Goal: Task Accomplishment & Management: Manage account settings

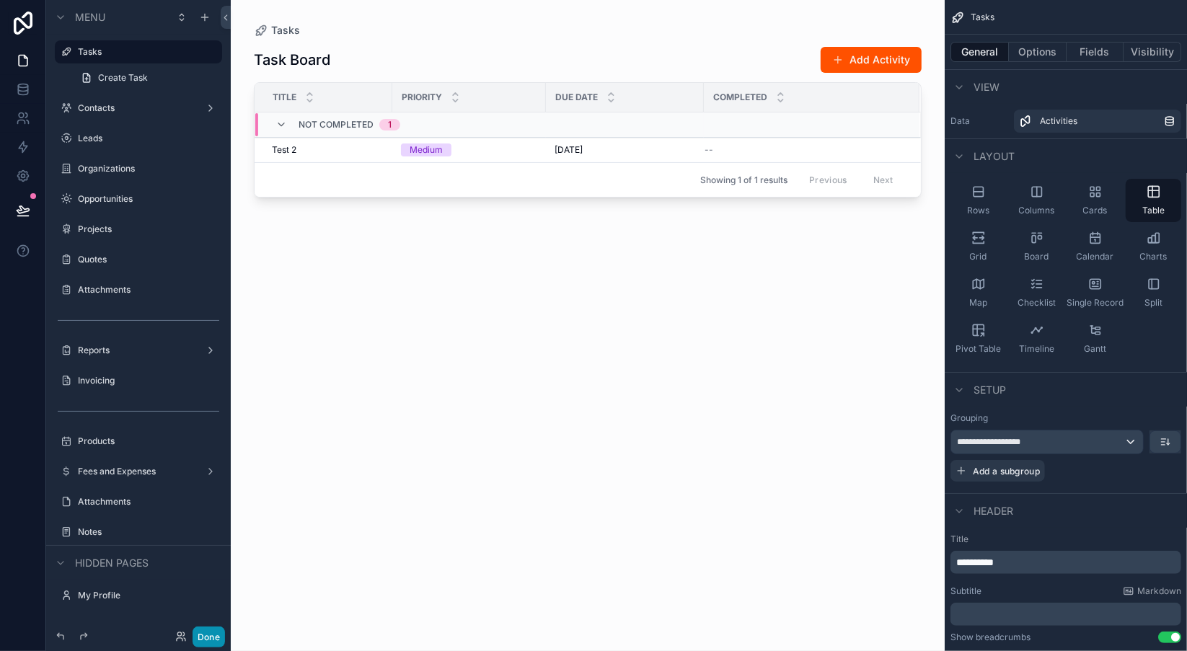
click at [211, 634] on button "Done" at bounding box center [209, 637] width 32 height 21
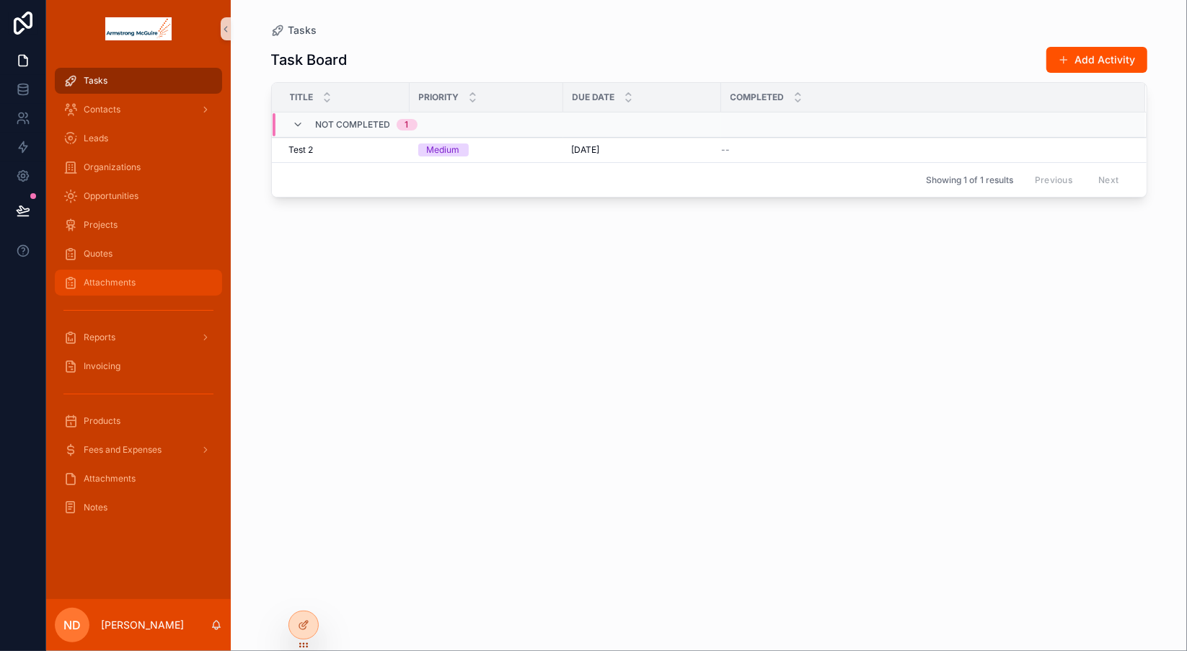
click at [126, 285] on span "Attachments" at bounding box center [110, 283] width 52 height 12
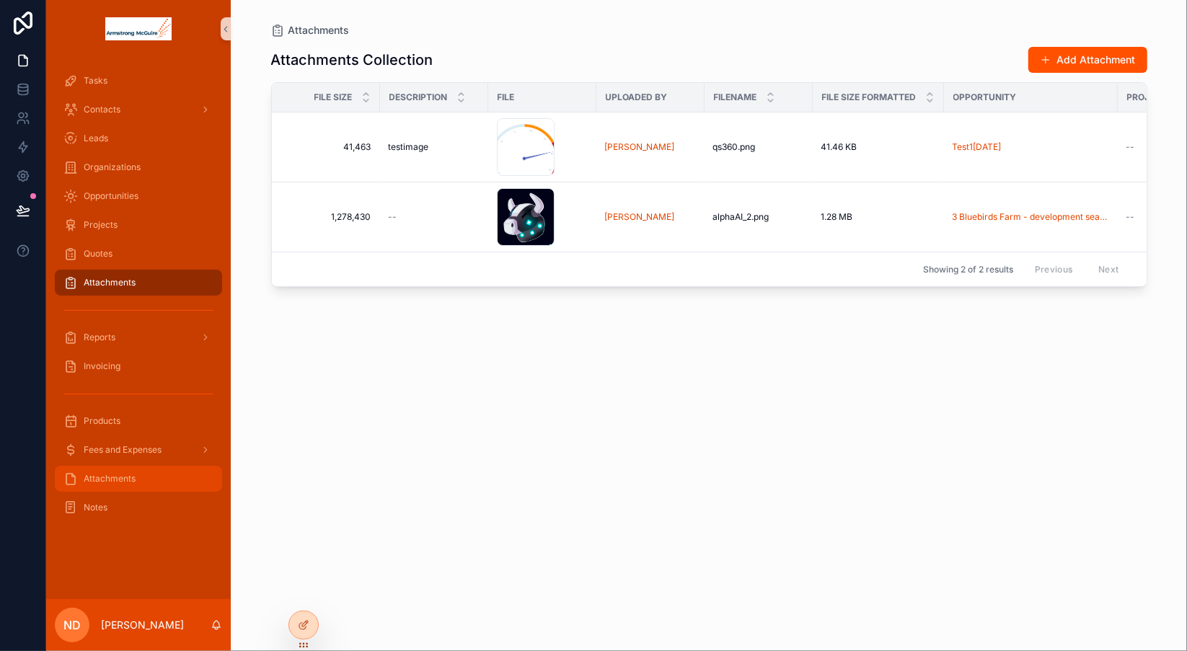
click at [107, 478] on span "Attachments" at bounding box center [110, 479] width 52 height 12
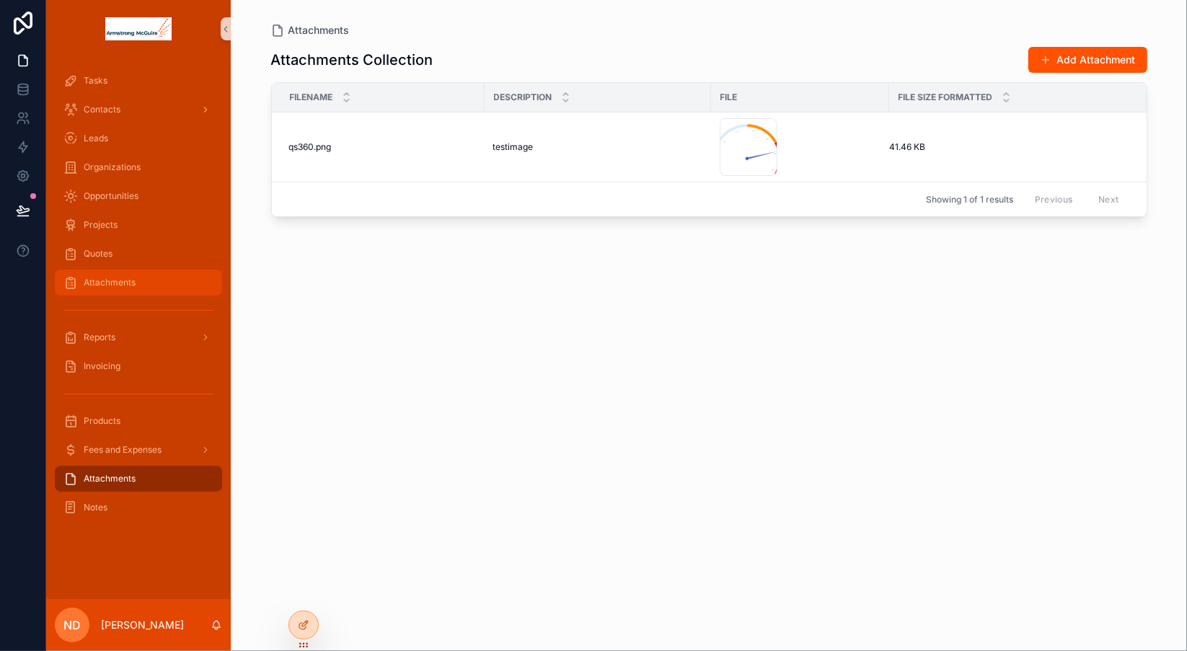
click at [157, 282] on div "Attachments" at bounding box center [138, 282] width 150 height 23
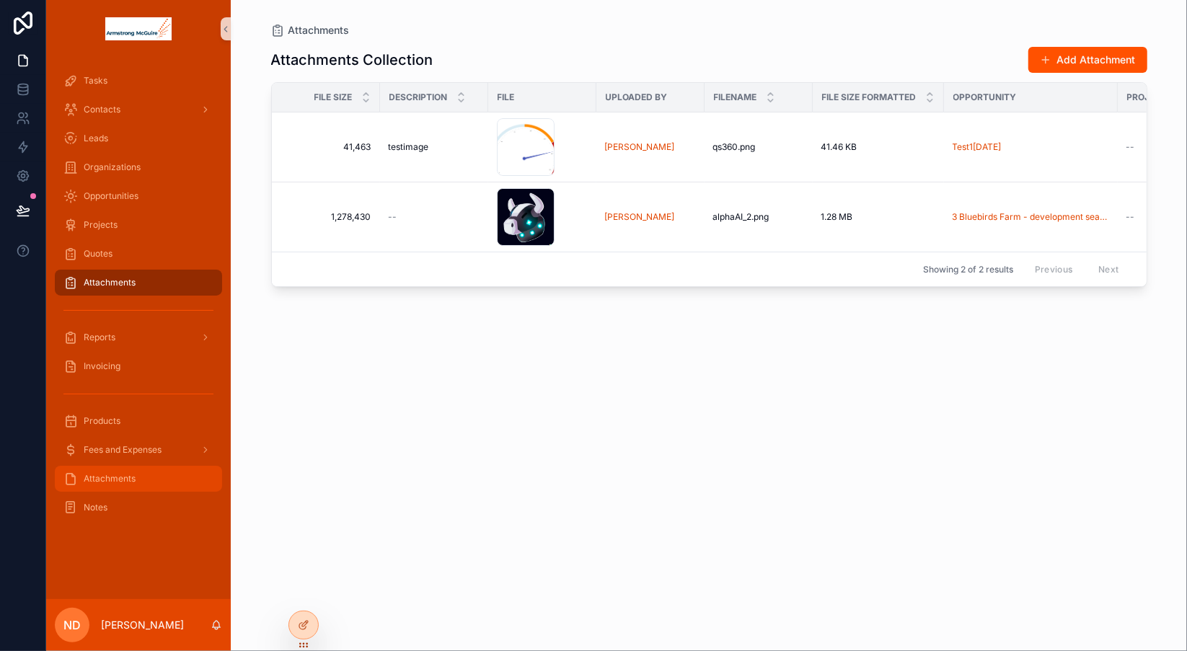
click at [156, 475] on div "Attachments" at bounding box center [138, 478] width 150 height 23
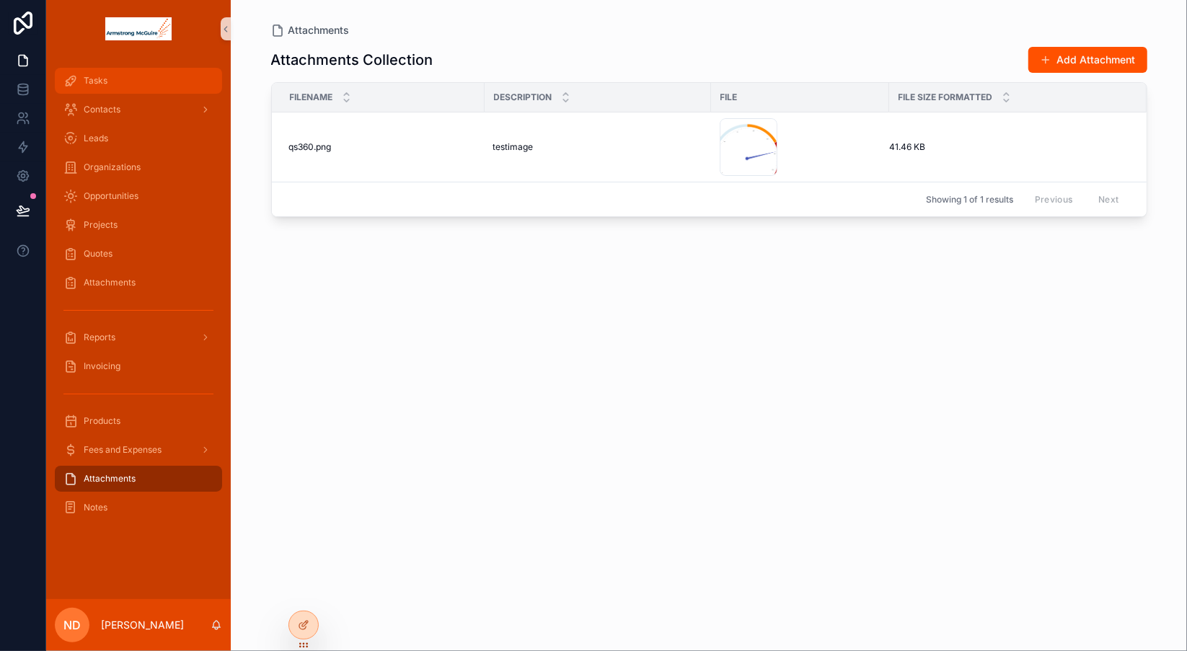
click at [128, 92] on div "Tasks" at bounding box center [138, 80] width 150 height 23
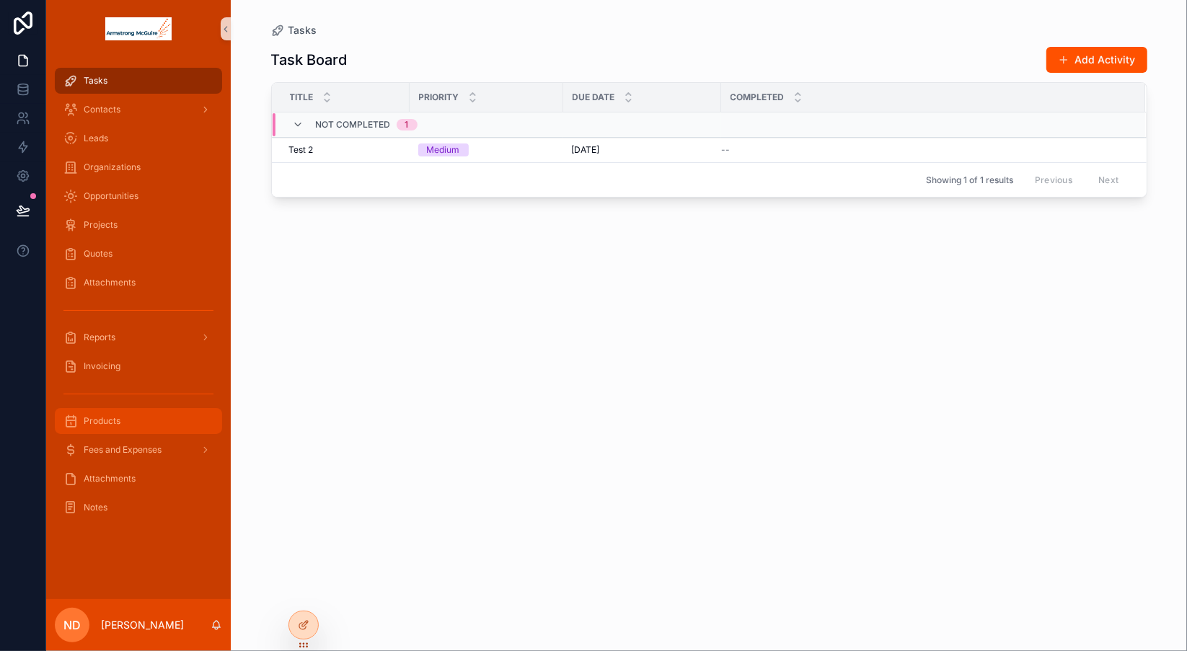
click at [151, 423] on div "Products" at bounding box center [138, 421] width 150 height 23
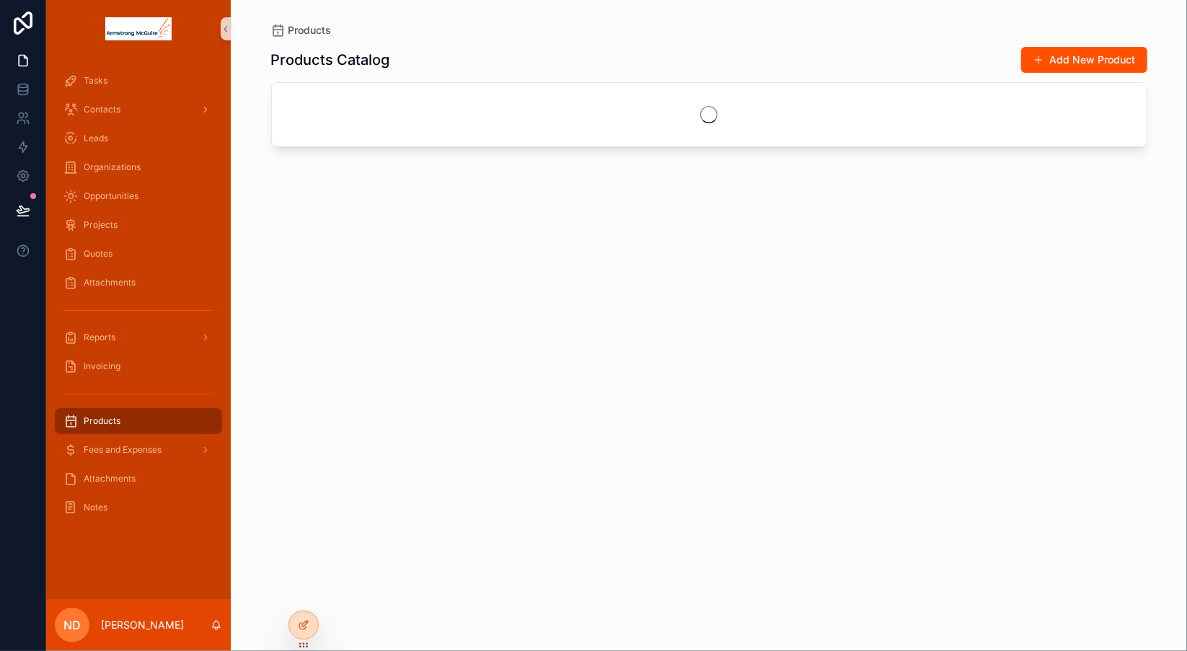
click at [168, 637] on div "ND [PERSON_NAME]" at bounding box center [138, 625] width 185 height 52
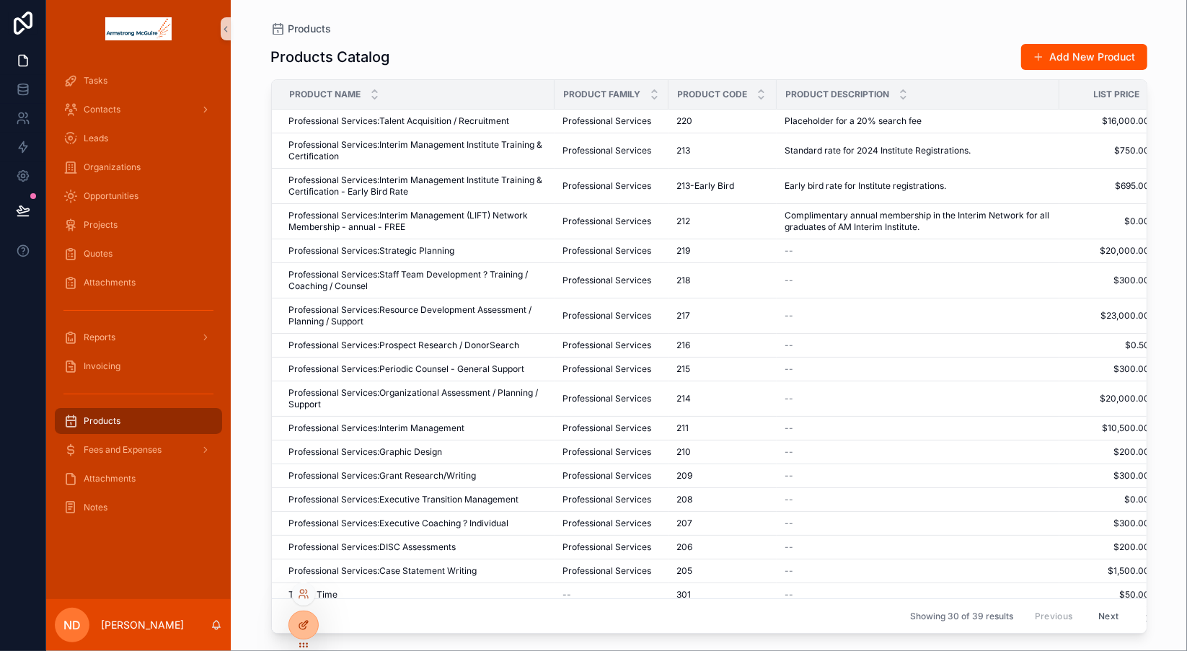
click at [297, 626] on div at bounding box center [303, 625] width 29 height 27
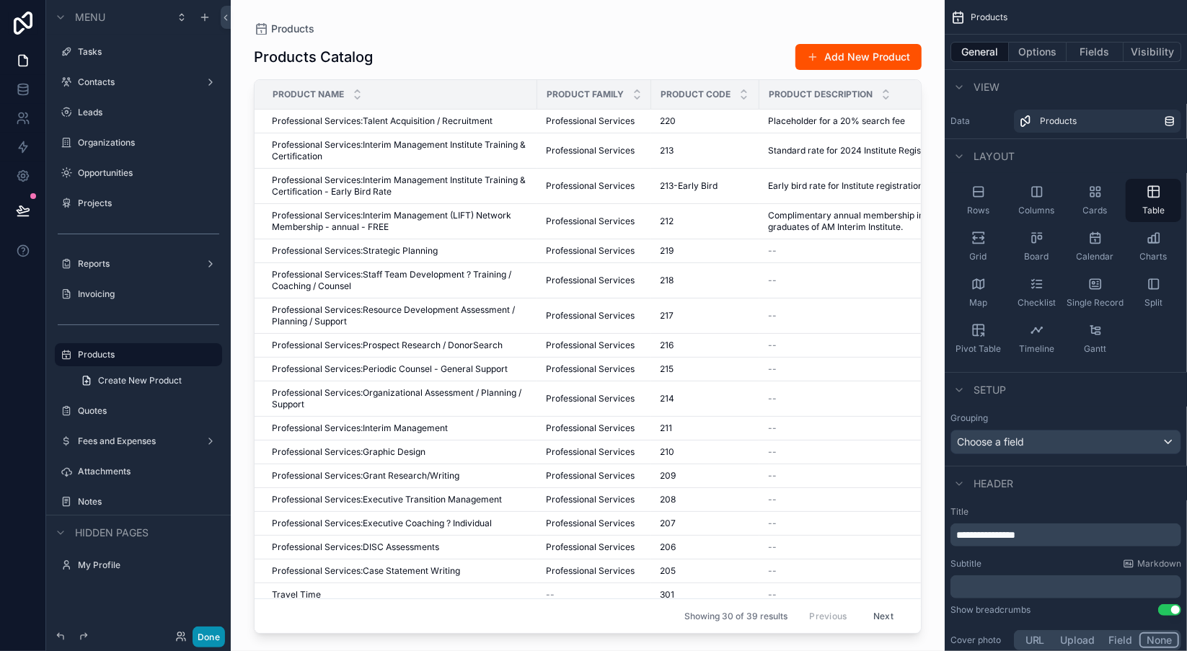
click at [208, 641] on button "Done" at bounding box center [209, 637] width 32 height 21
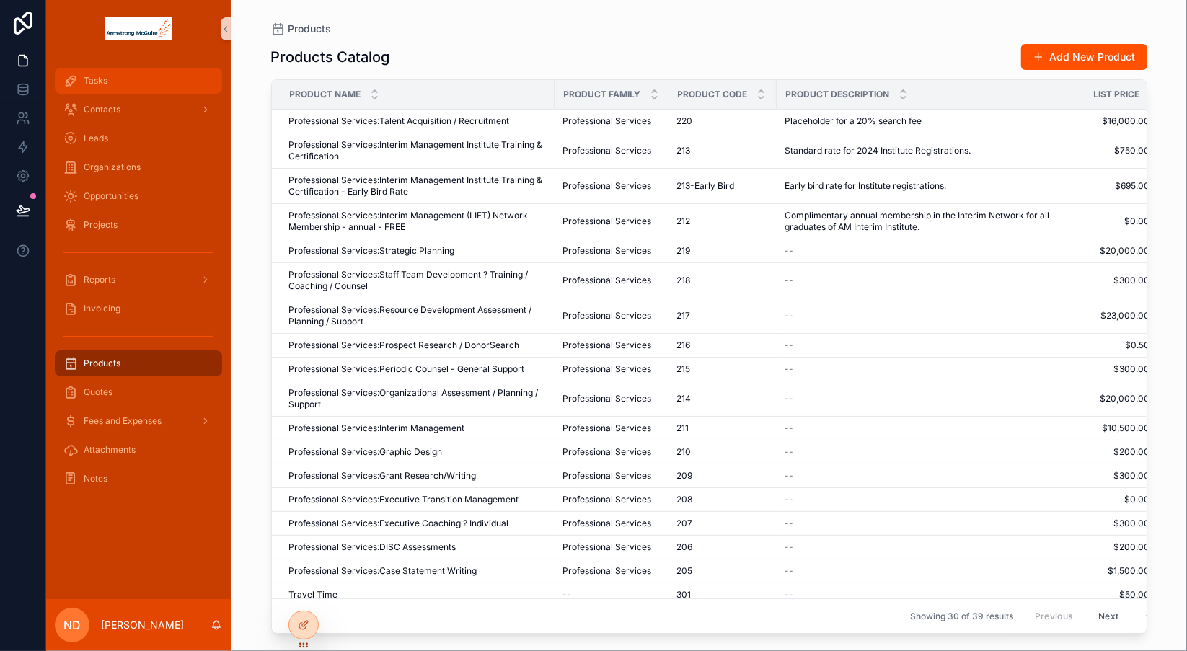
click at [144, 89] on div "Tasks" at bounding box center [138, 80] width 150 height 23
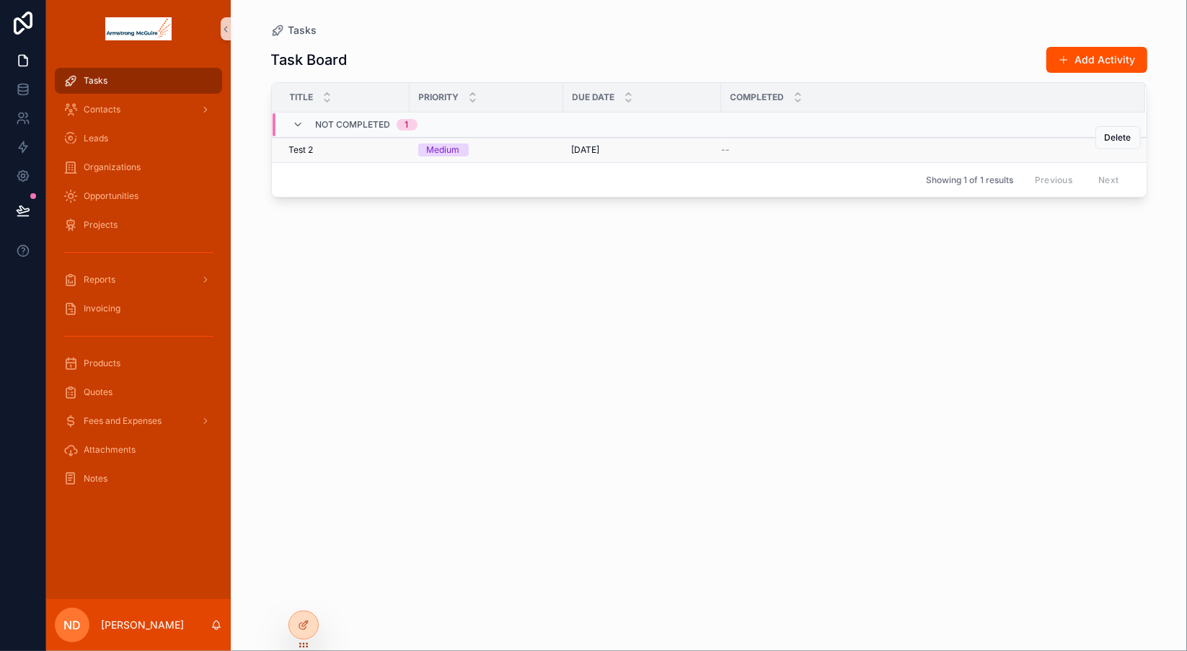
click at [364, 152] on div "Test 2 Test 2" at bounding box center [345, 150] width 112 height 12
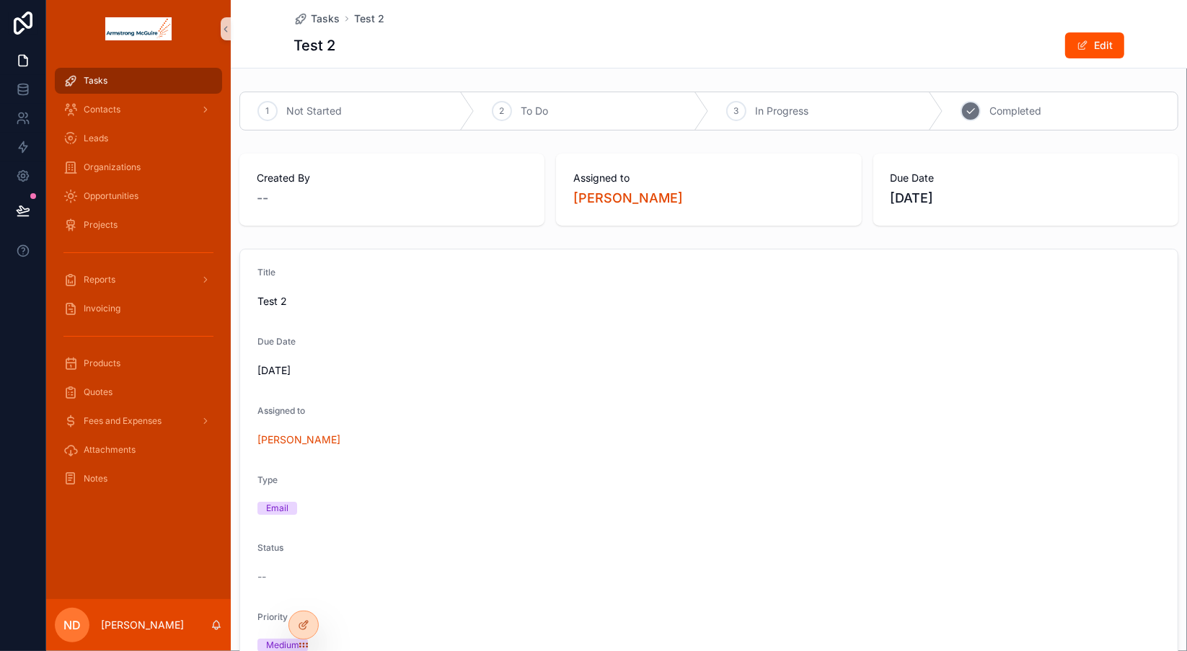
click at [1018, 105] on span "Completed" at bounding box center [1016, 111] width 52 height 14
click at [148, 79] on div "Tasks" at bounding box center [138, 80] width 150 height 23
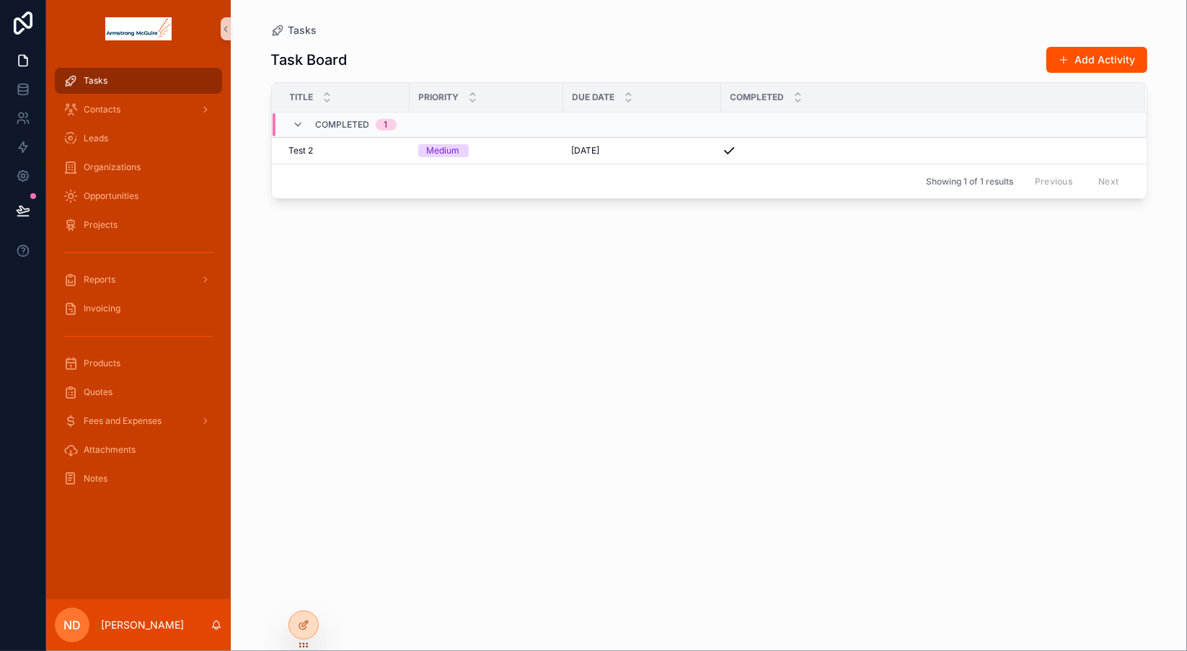
click at [439, 351] on div "Task Board Add Activity Title Priority Due Date Completed Completed 1 Test 2 Te…" at bounding box center [709, 336] width 876 height 597
click at [216, 624] on icon "scrollable content" at bounding box center [217, 626] width 12 height 12
click at [445, 563] on div "Task Board Add Activity Title Priority Due Date Completed Completed 1 Test 2 Te…" at bounding box center [709, 336] width 876 height 597
click at [149, 144] on div "Leads" at bounding box center [138, 138] width 150 height 23
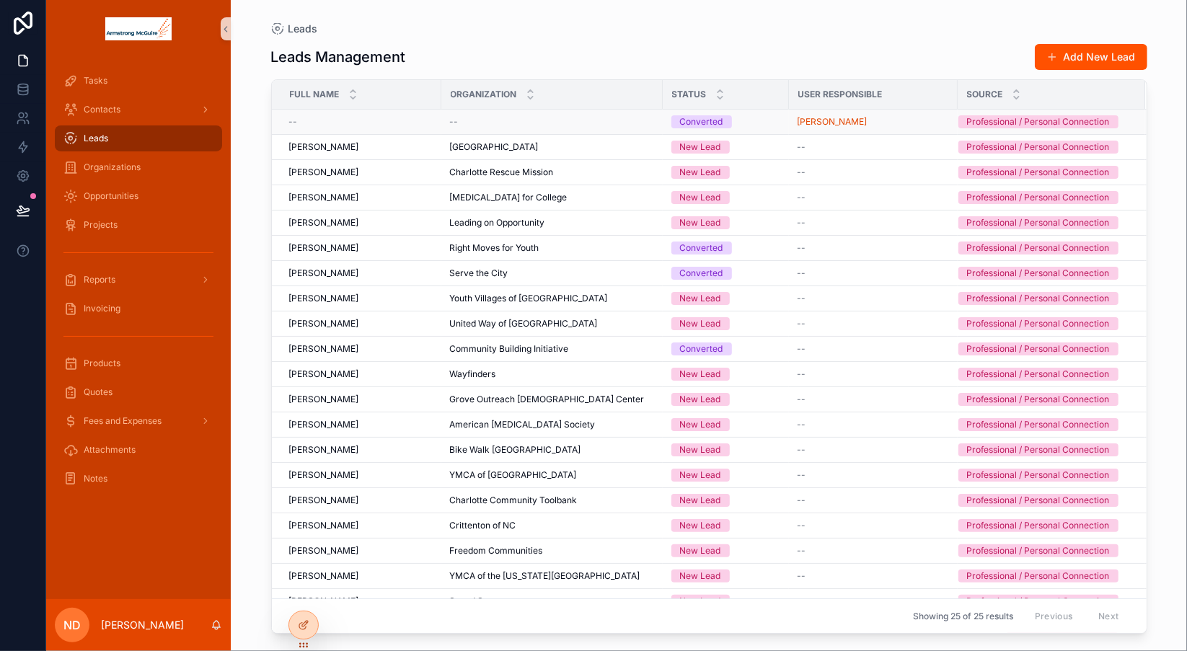
click at [403, 128] on div "--" at bounding box center [361, 122] width 144 height 12
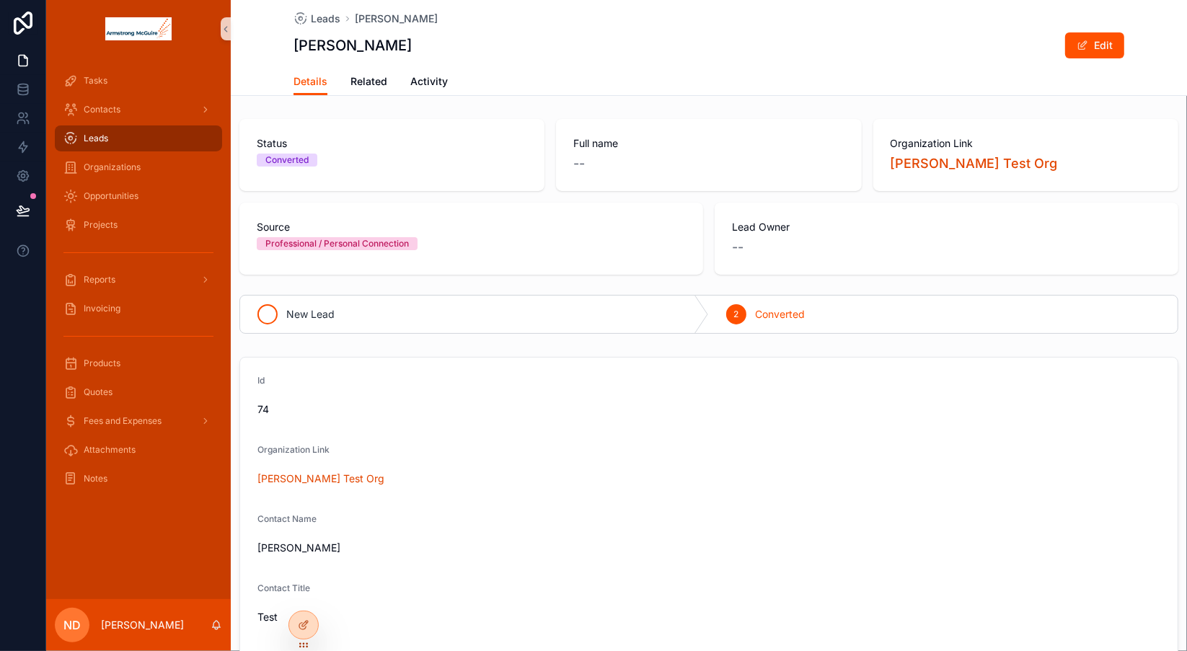
click at [418, 312] on div "New Lead" at bounding box center [474, 315] width 469 height 38
click at [366, 80] on span "Related" at bounding box center [369, 81] width 37 height 14
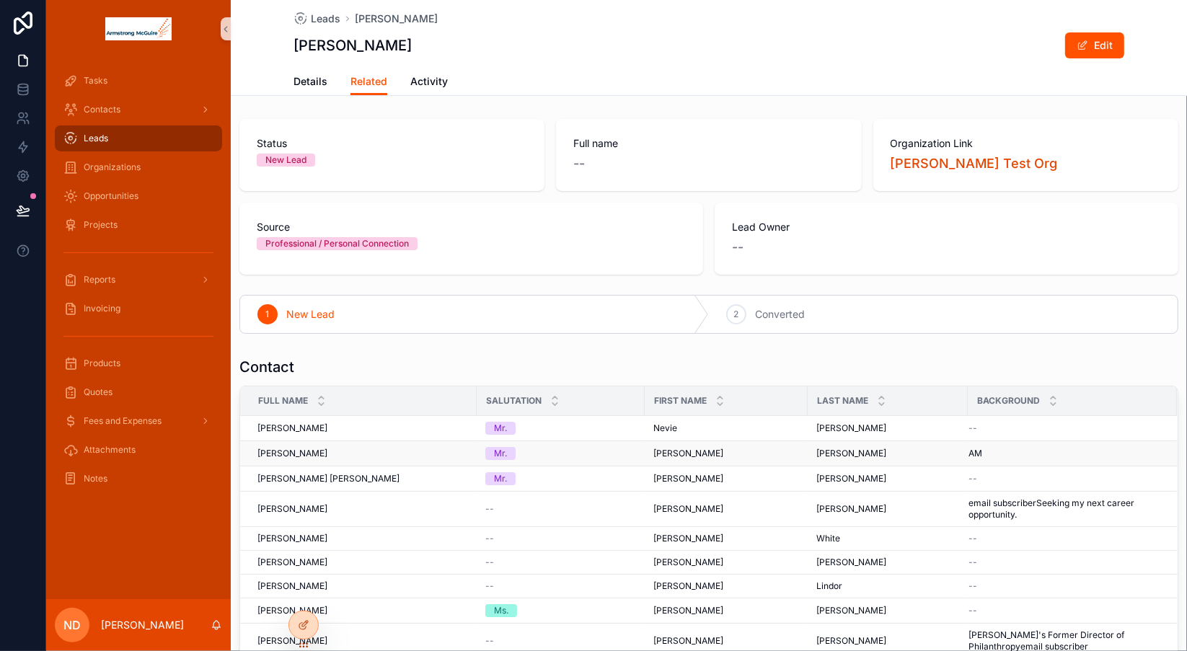
click at [385, 455] on div "[PERSON_NAME] [PERSON_NAME]" at bounding box center [363, 454] width 211 height 12
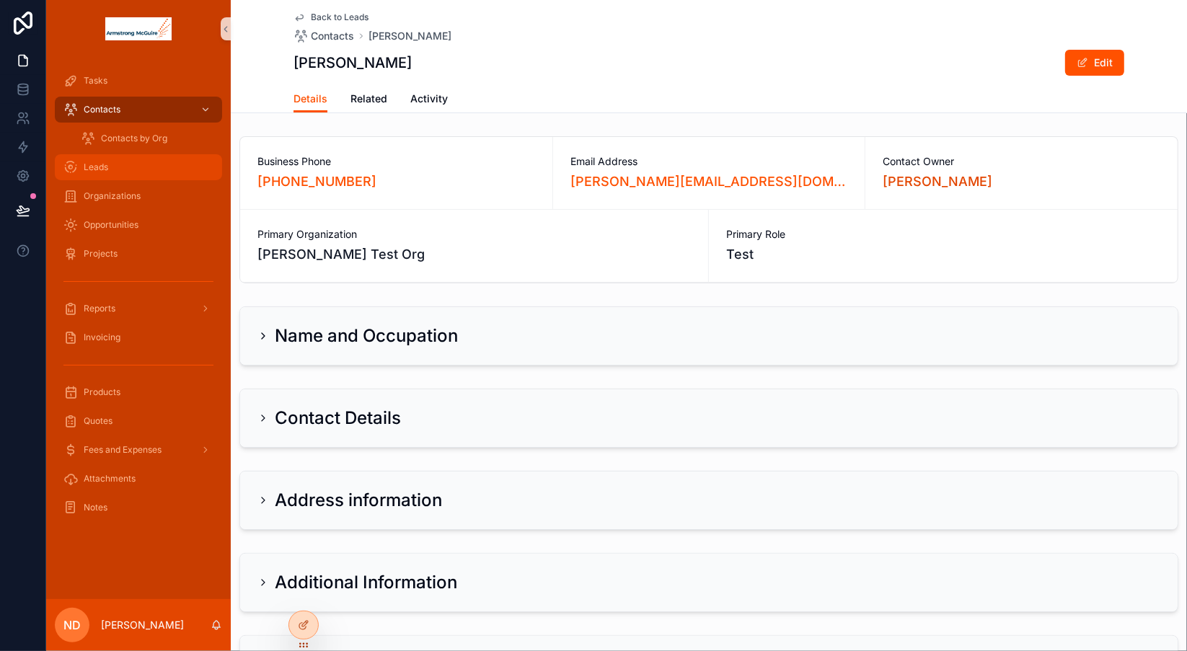
click at [127, 164] on div "Leads" at bounding box center [138, 167] width 150 height 23
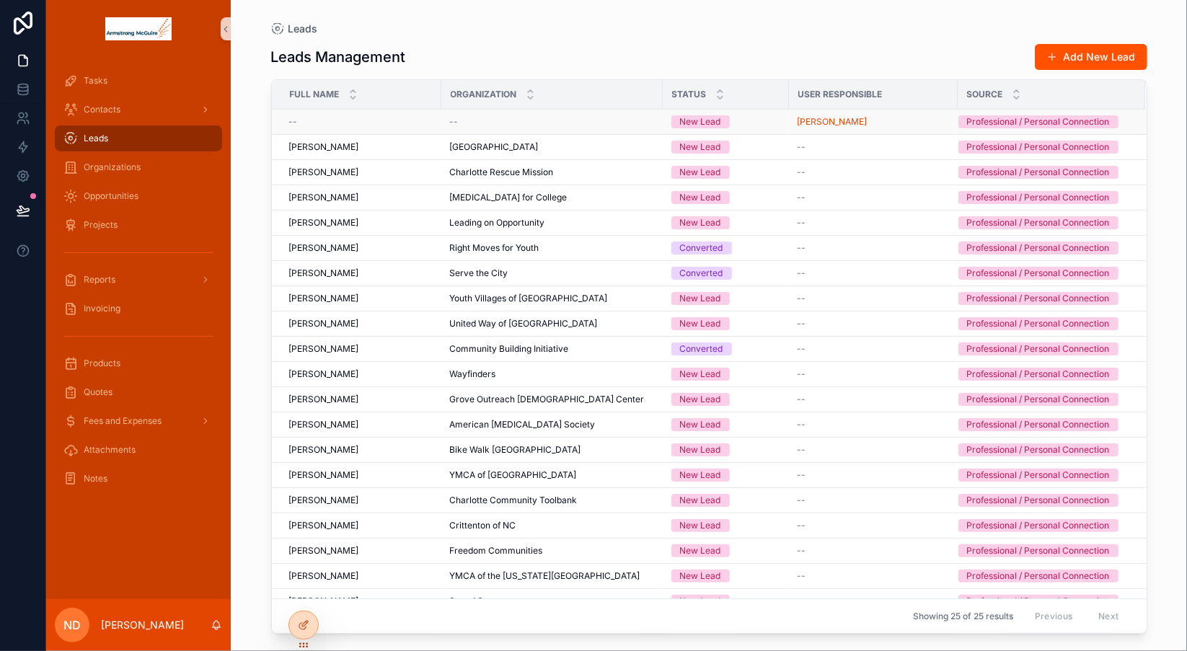
click at [385, 128] on div "--" at bounding box center [361, 122] width 144 height 12
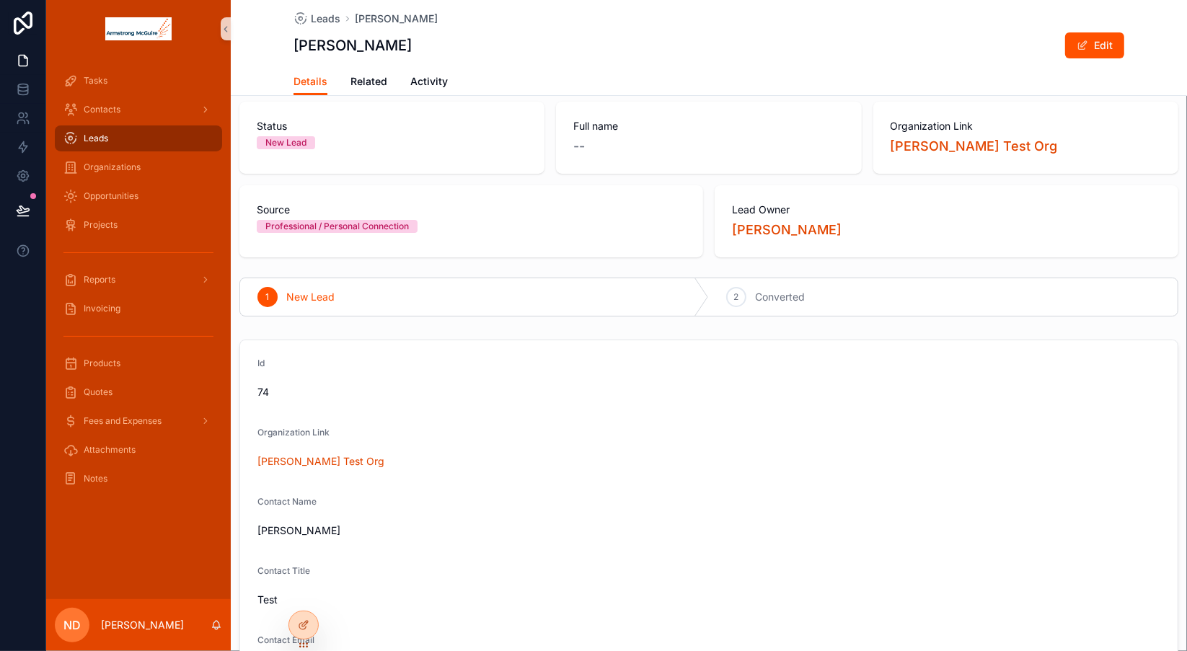
scroll to position [13, 0]
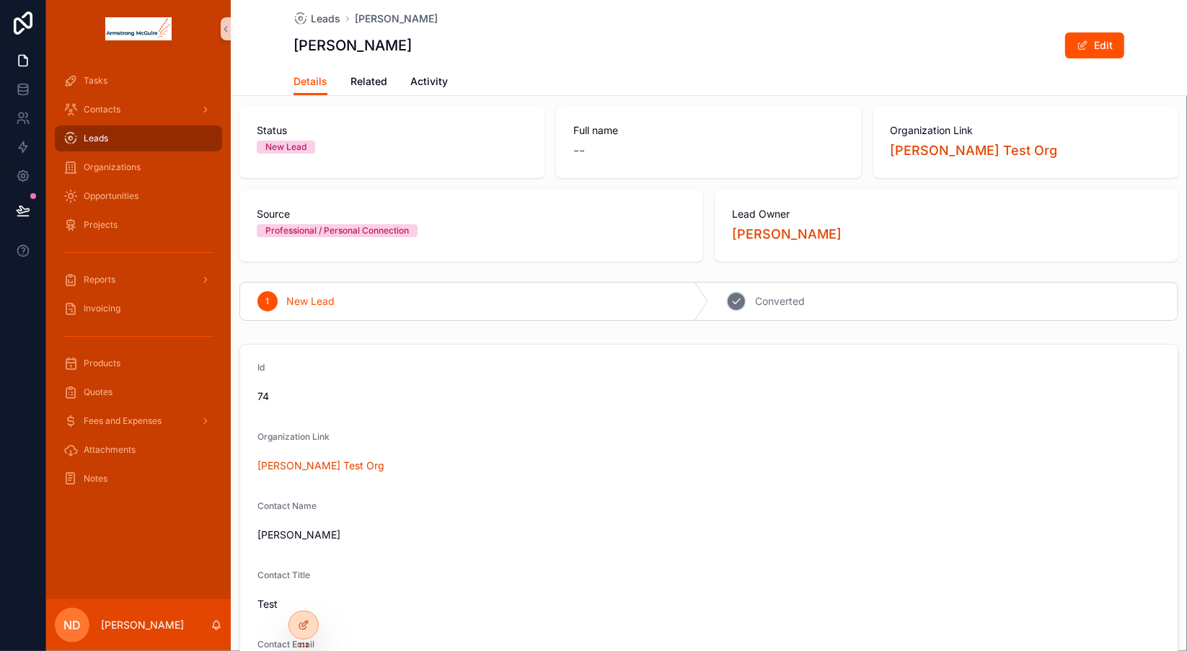
click at [783, 306] on span "Converted" at bounding box center [780, 301] width 50 height 14
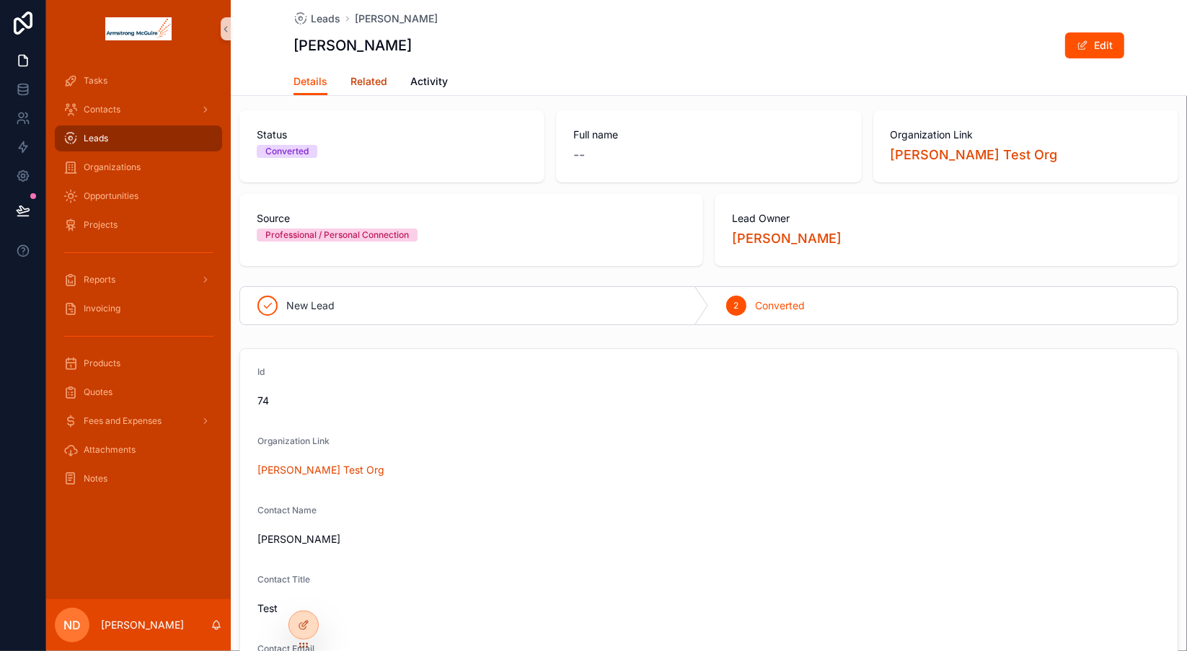
click at [369, 82] on span "Related" at bounding box center [369, 81] width 37 height 14
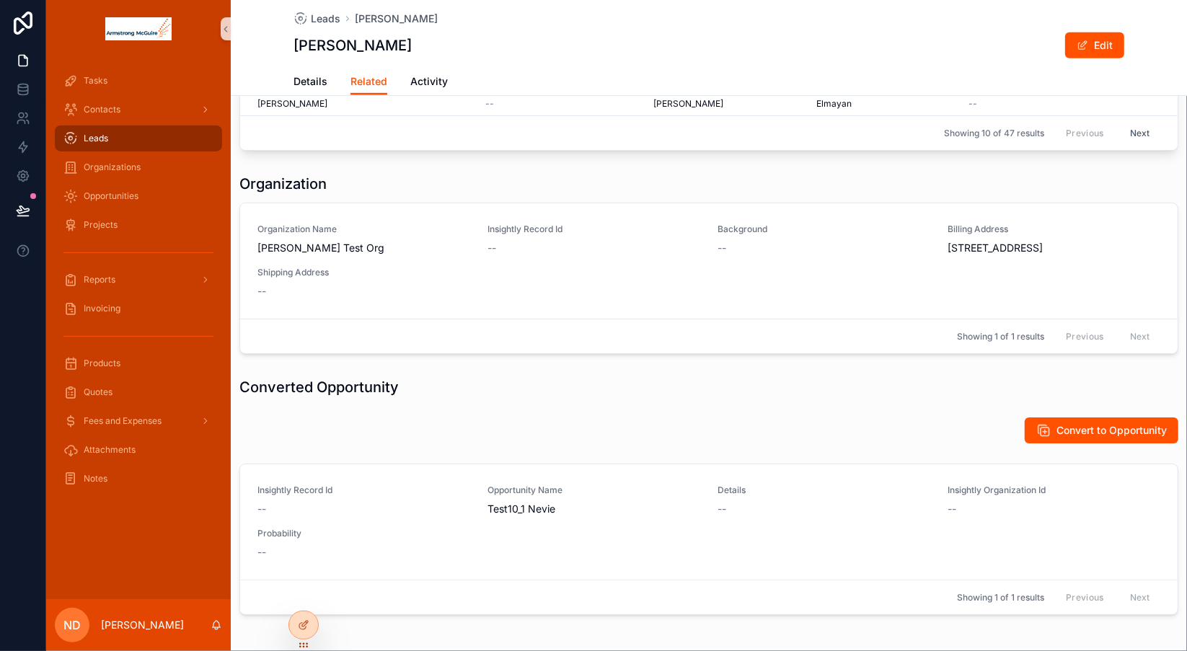
scroll to position [567, 0]
click at [1058, 438] on span "Convert to Opportunity" at bounding box center [1112, 430] width 110 height 14
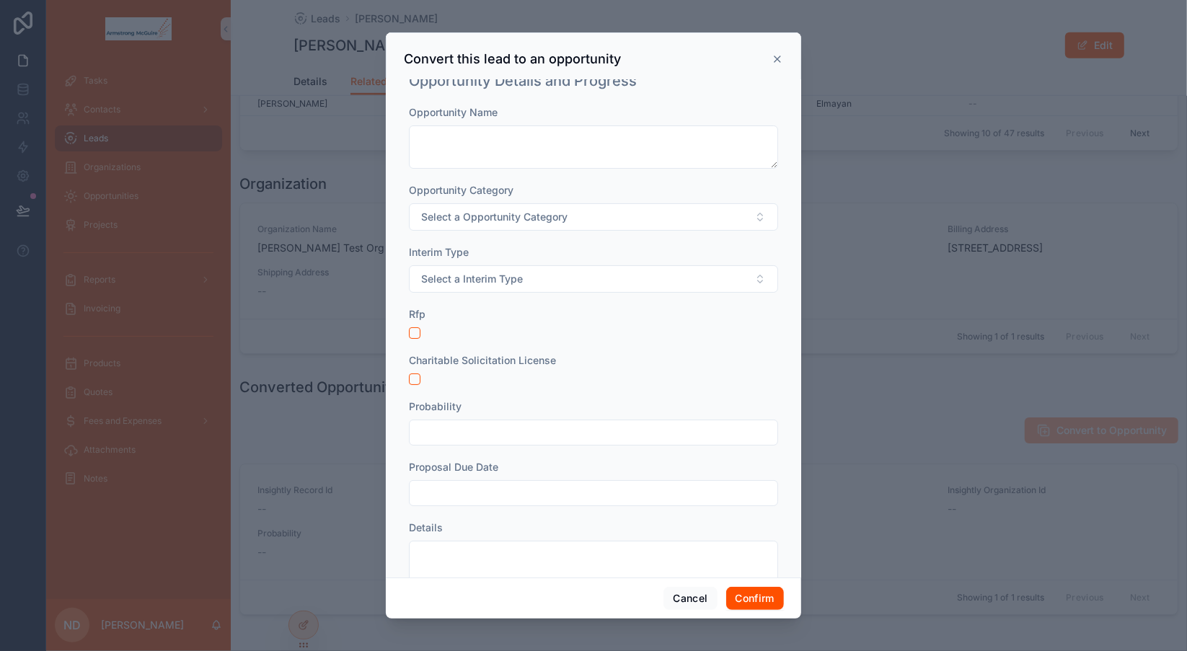
scroll to position [0, 0]
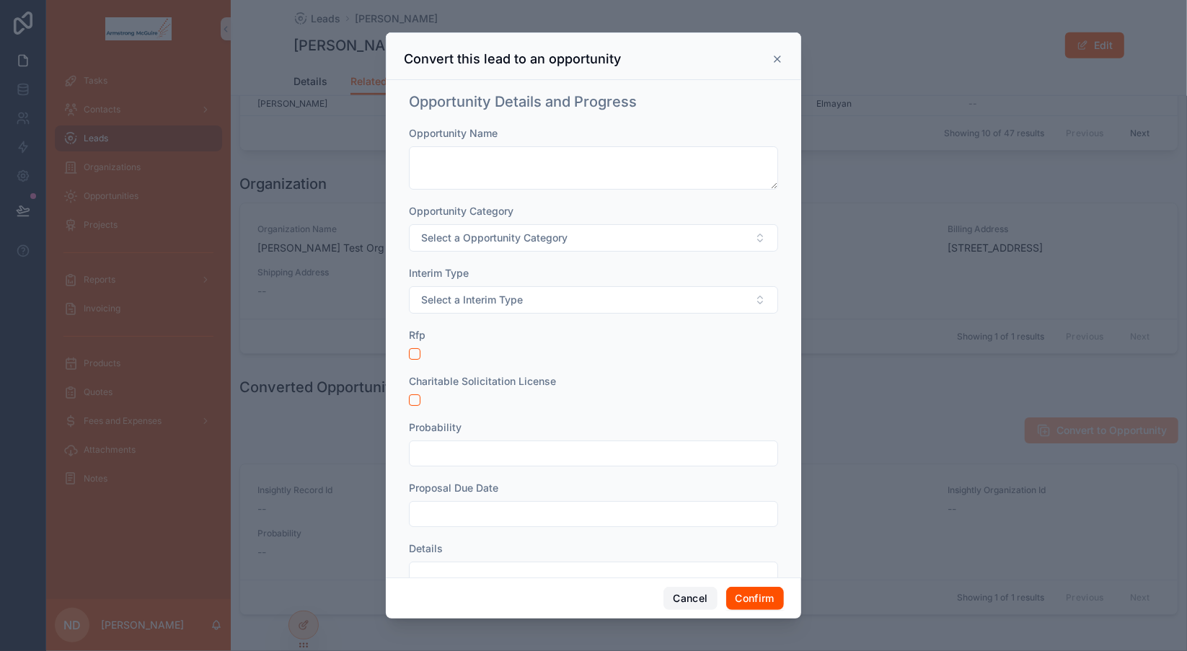
click at [690, 597] on button "Cancel" at bounding box center [690, 598] width 53 height 23
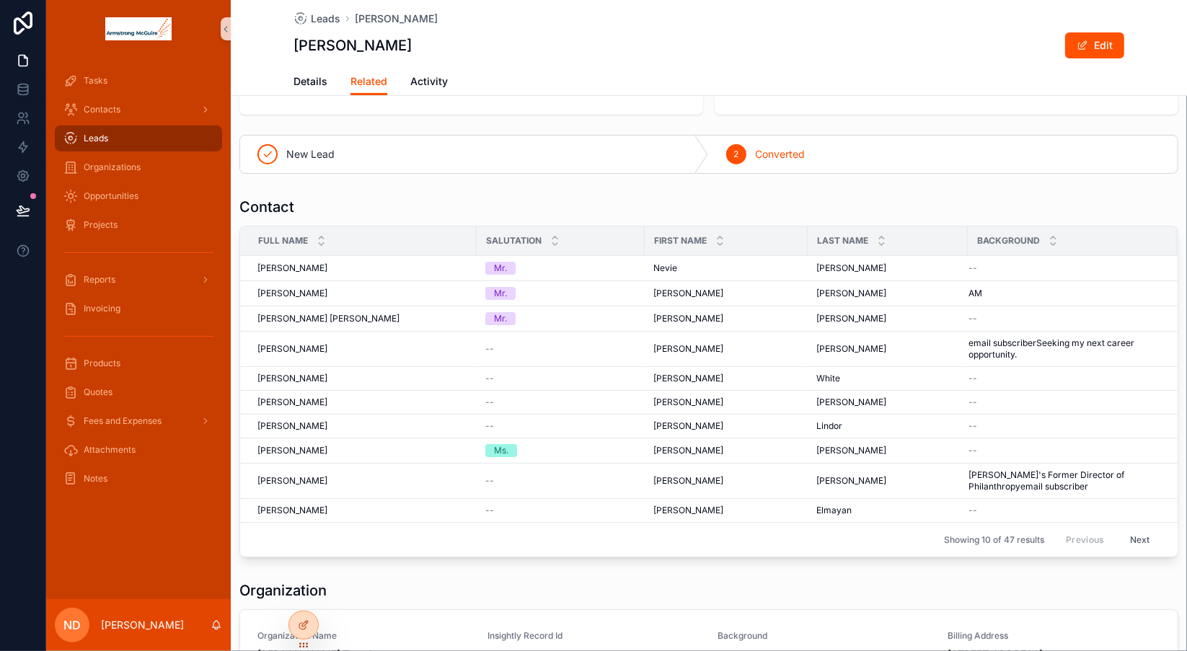
scroll to position [159, 0]
click at [144, 166] on div "Organizations" at bounding box center [138, 167] width 150 height 23
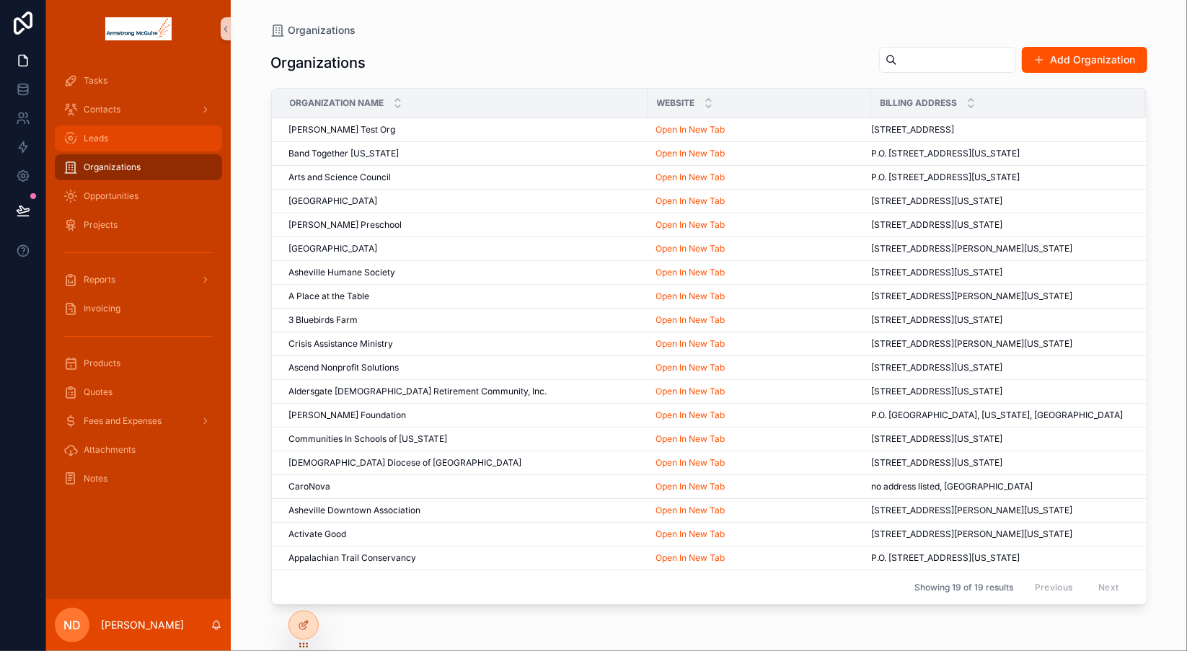
click at [123, 141] on div "Leads" at bounding box center [138, 138] width 150 height 23
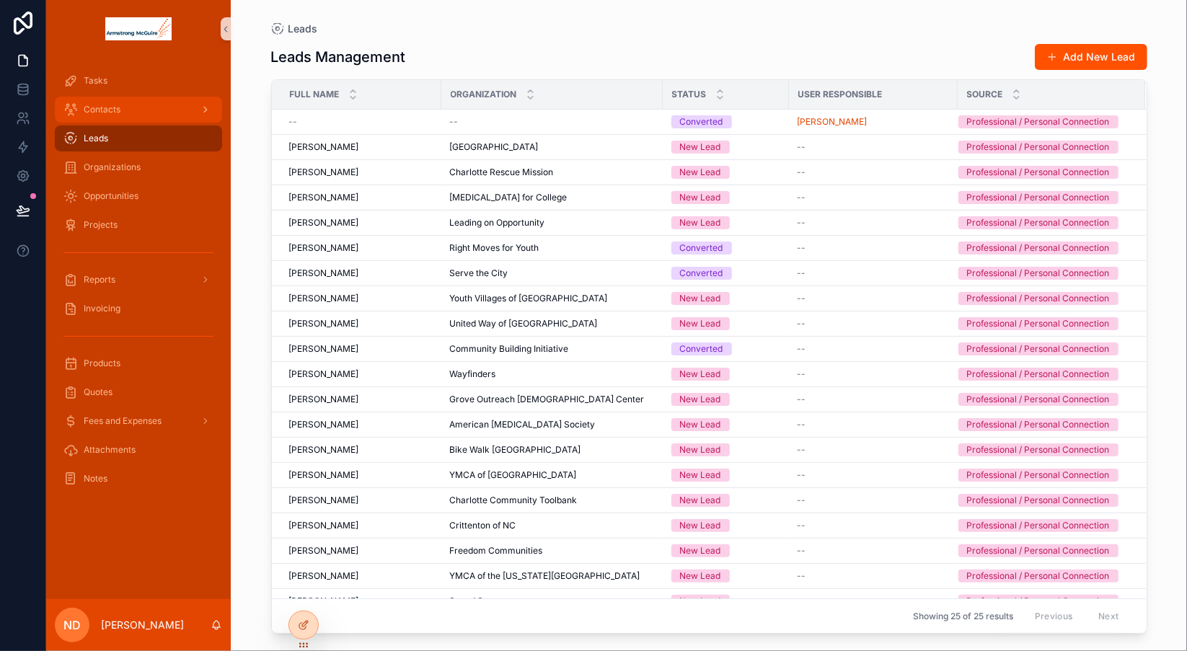
click at [139, 113] on div "Contacts" at bounding box center [138, 109] width 150 height 23
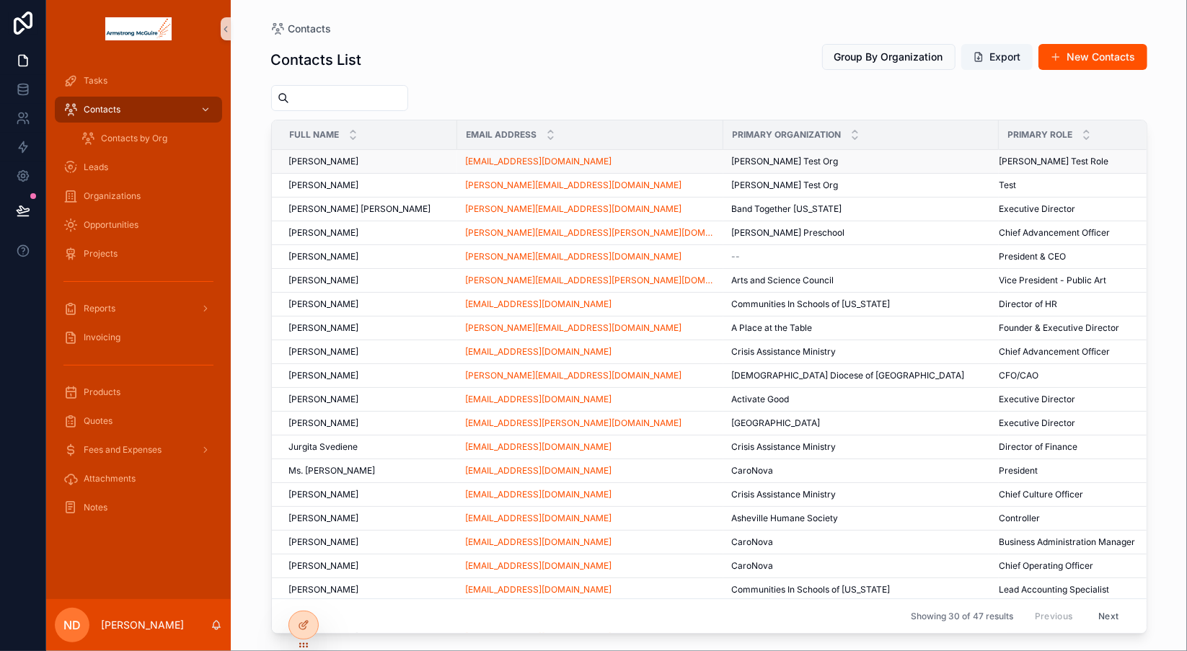
click at [355, 161] on span "[PERSON_NAME]" at bounding box center [324, 162] width 70 height 12
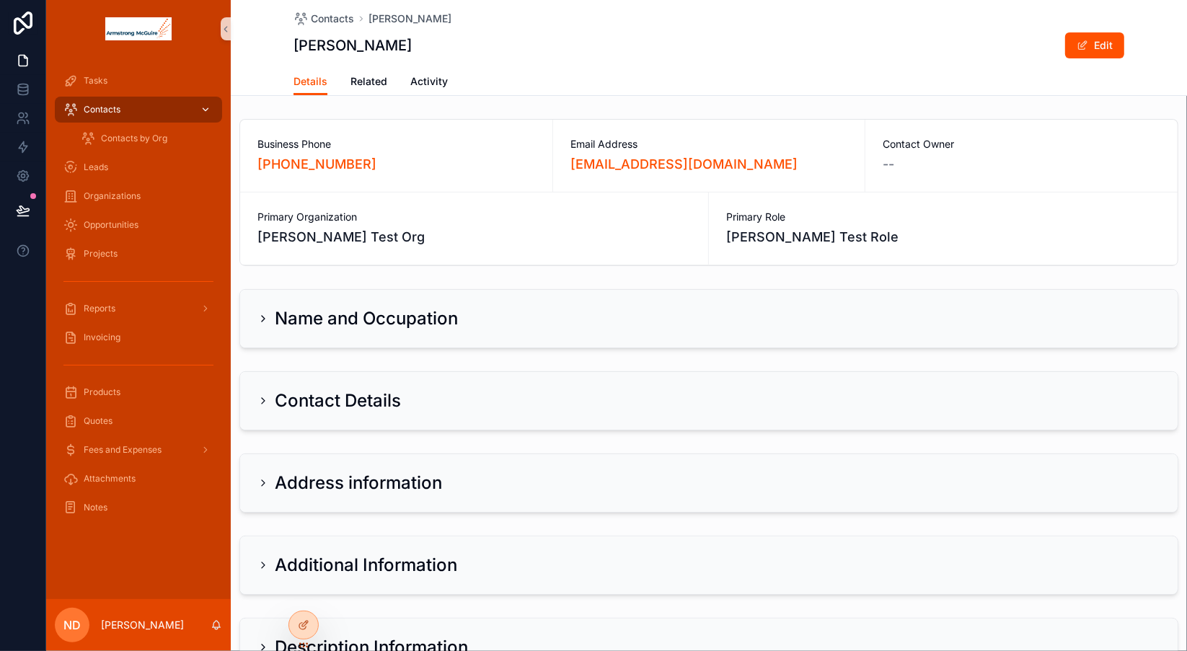
click at [168, 113] on div "Contacts" at bounding box center [138, 109] width 150 height 23
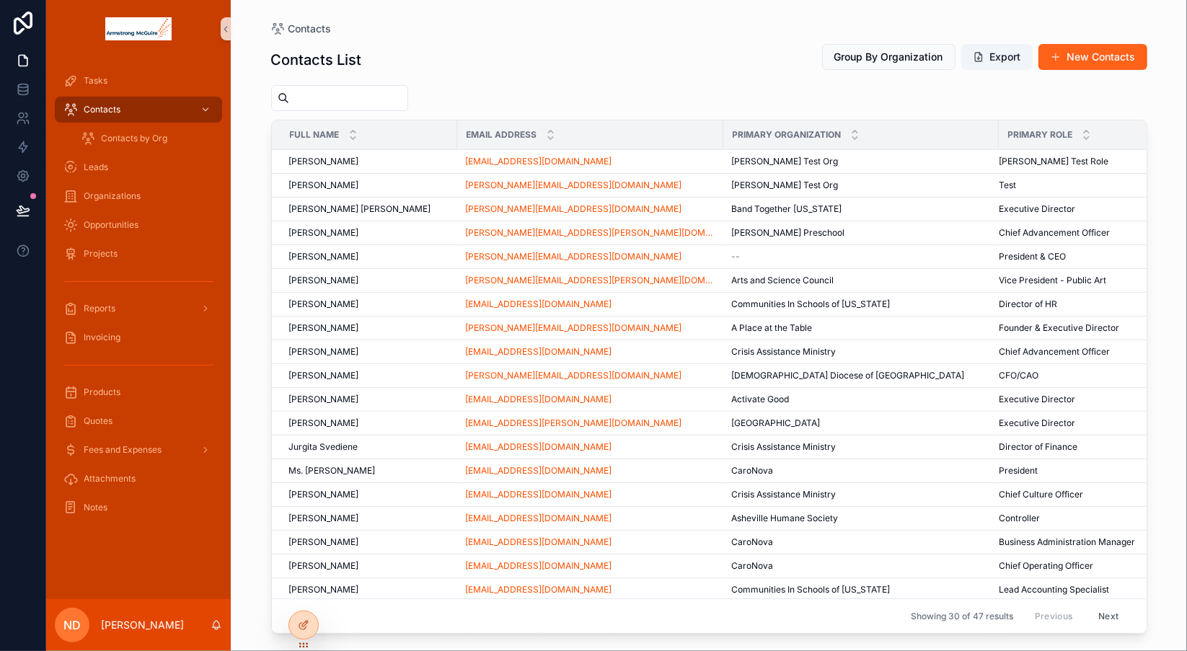
click at [1089, 63] on button "New Contacts" at bounding box center [1093, 57] width 109 height 26
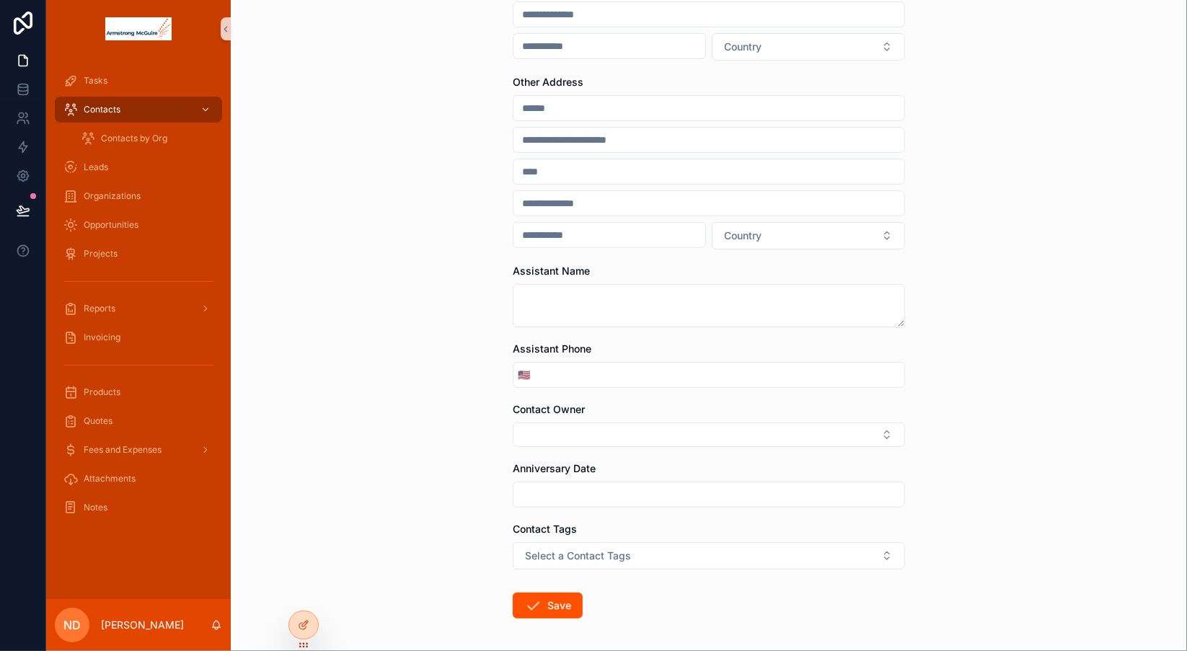
scroll to position [1084, 0]
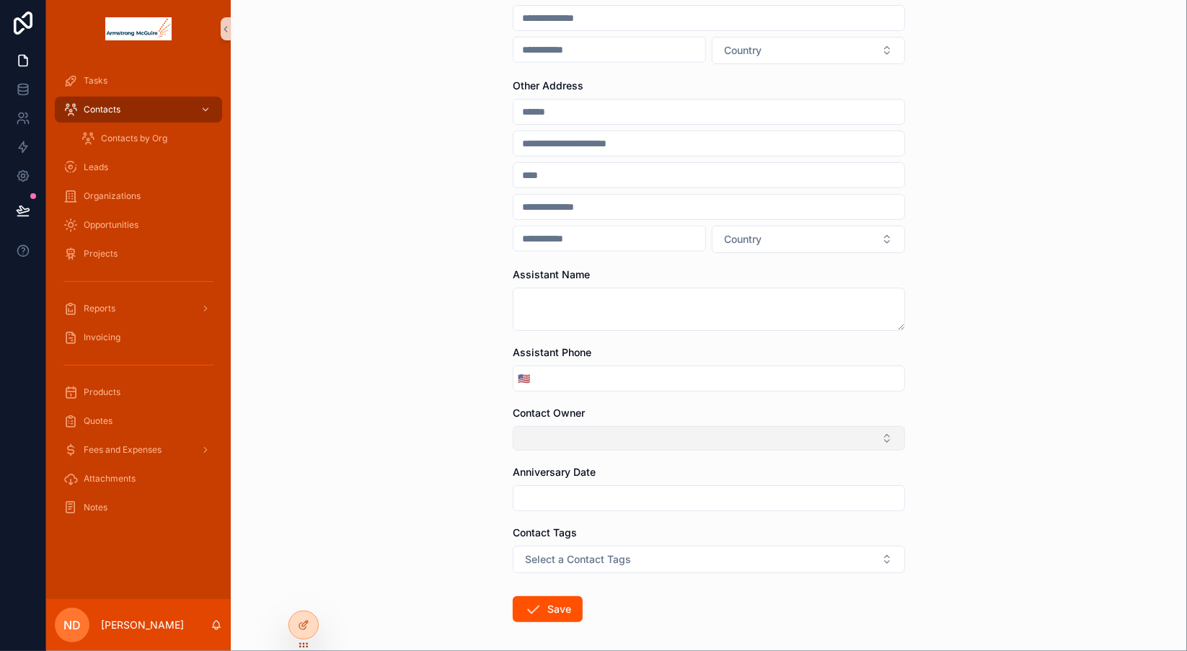
click at [653, 431] on button "Select Button" at bounding box center [709, 438] width 392 height 25
click at [435, 436] on div "Contacts Create Contact Create Contact Full Name Salutation Select a Salutation…" at bounding box center [709, 325] width 957 height 651
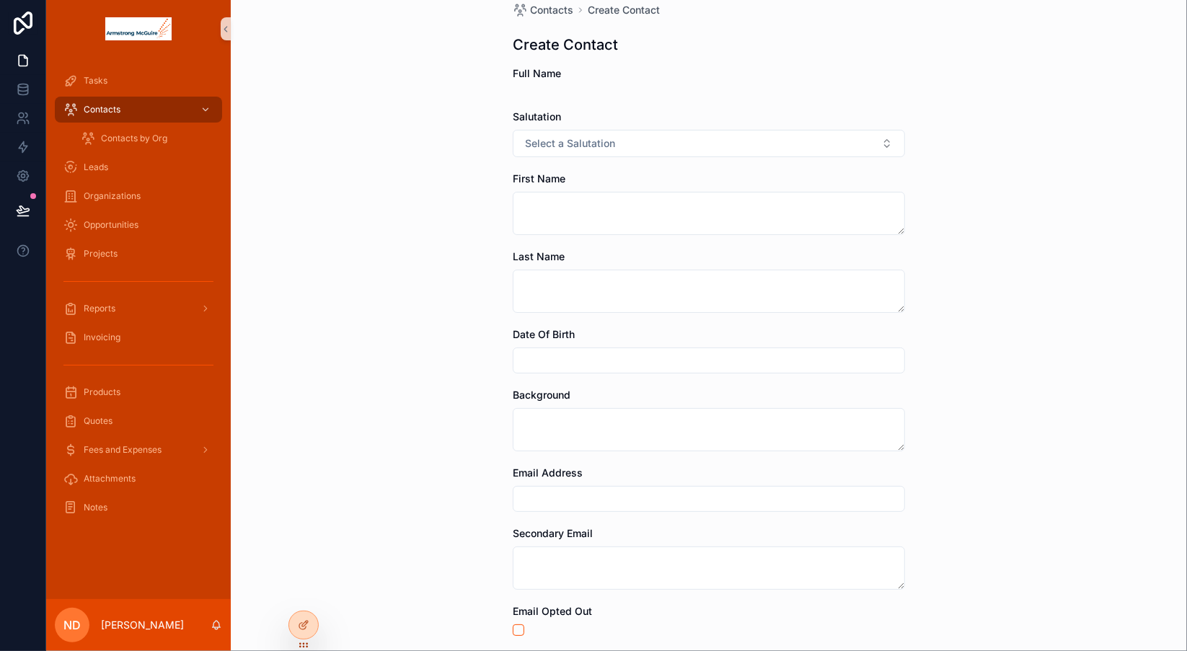
scroll to position [0, 0]
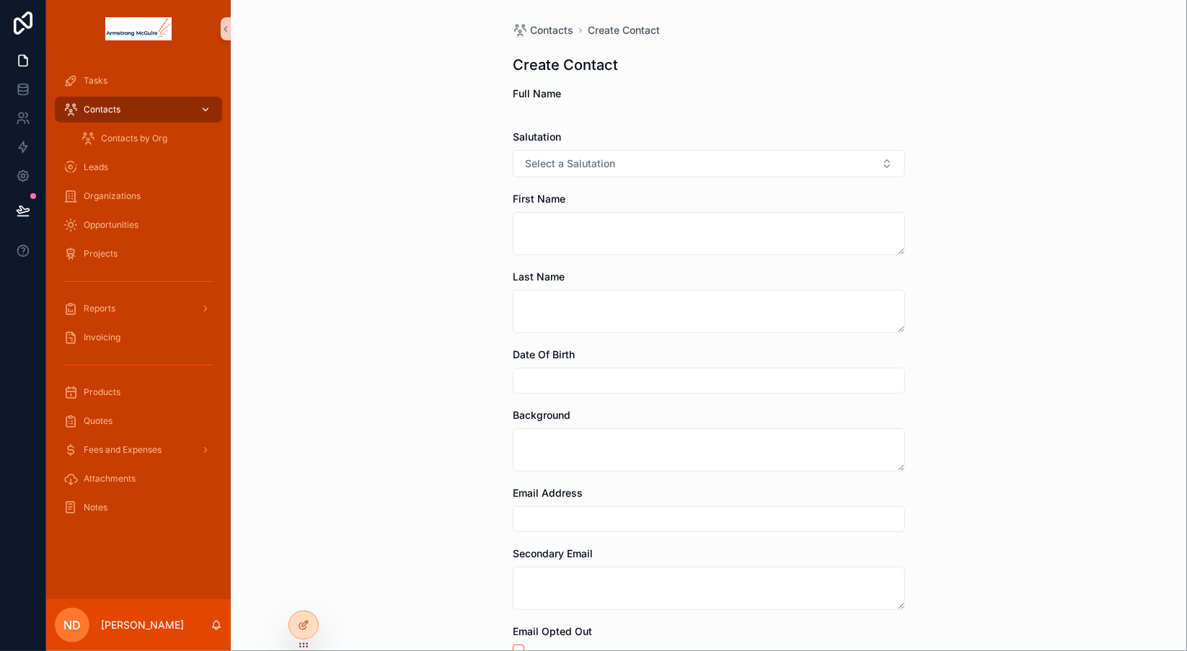
click at [117, 108] on span "Contacts" at bounding box center [102, 110] width 37 height 12
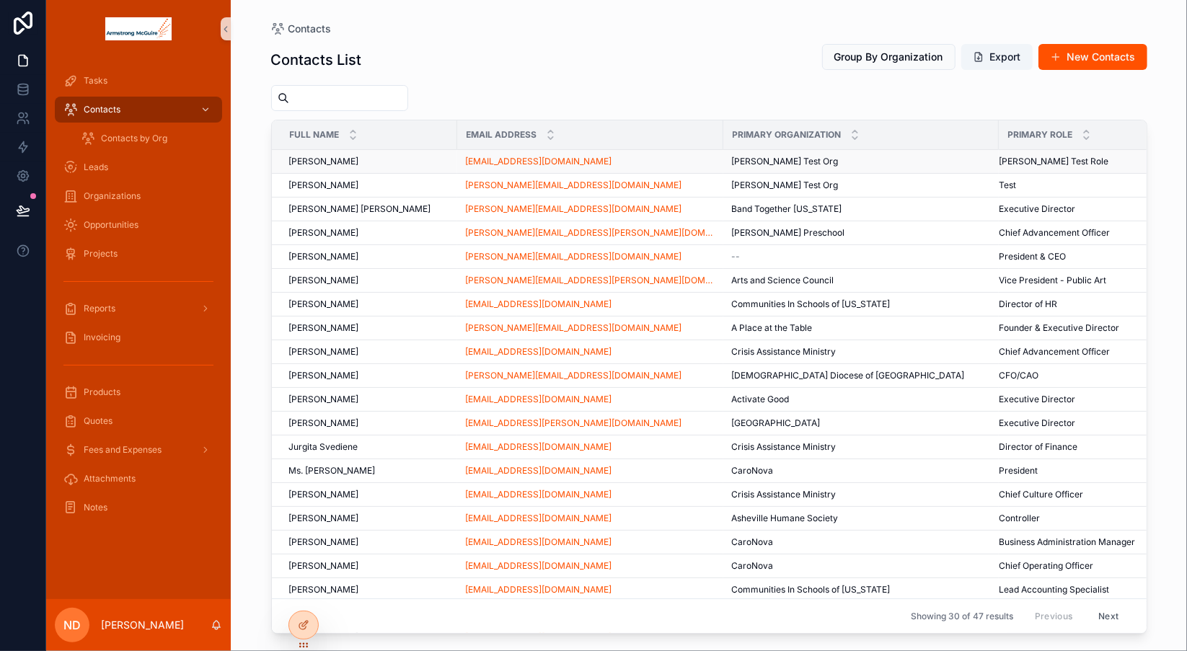
click at [392, 167] on td "[PERSON_NAME] [PERSON_NAME]" at bounding box center [364, 162] width 185 height 24
click at [355, 164] on span "[PERSON_NAME]" at bounding box center [324, 162] width 70 height 12
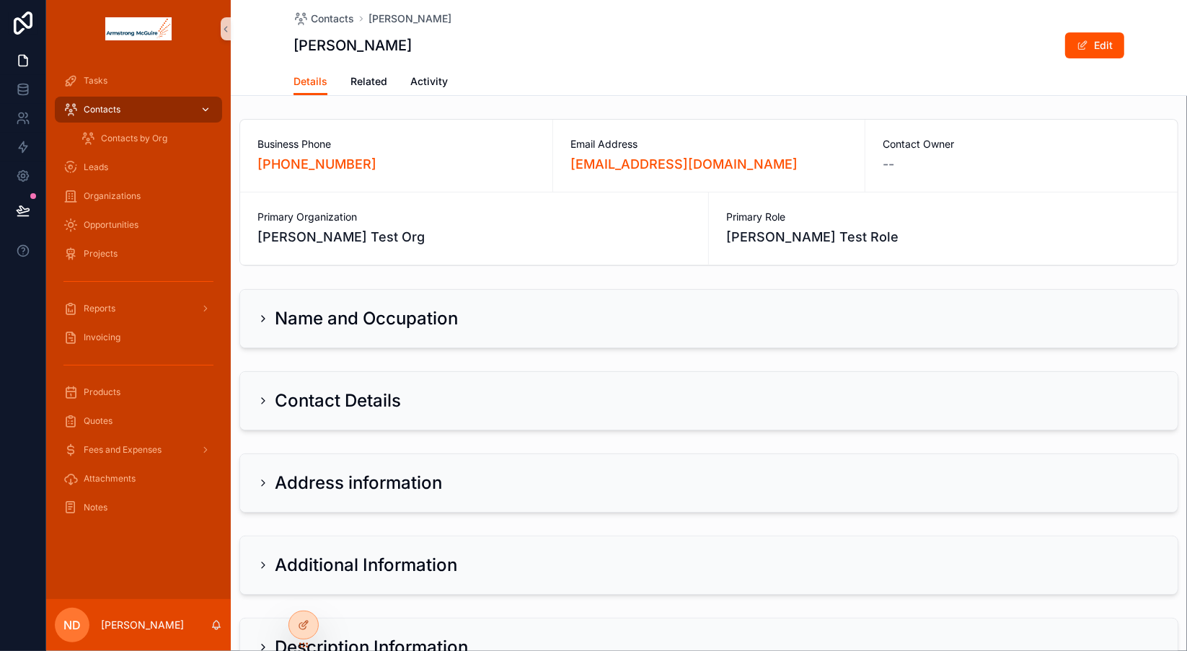
click at [131, 112] on div "Contacts" at bounding box center [138, 109] width 150 height 23
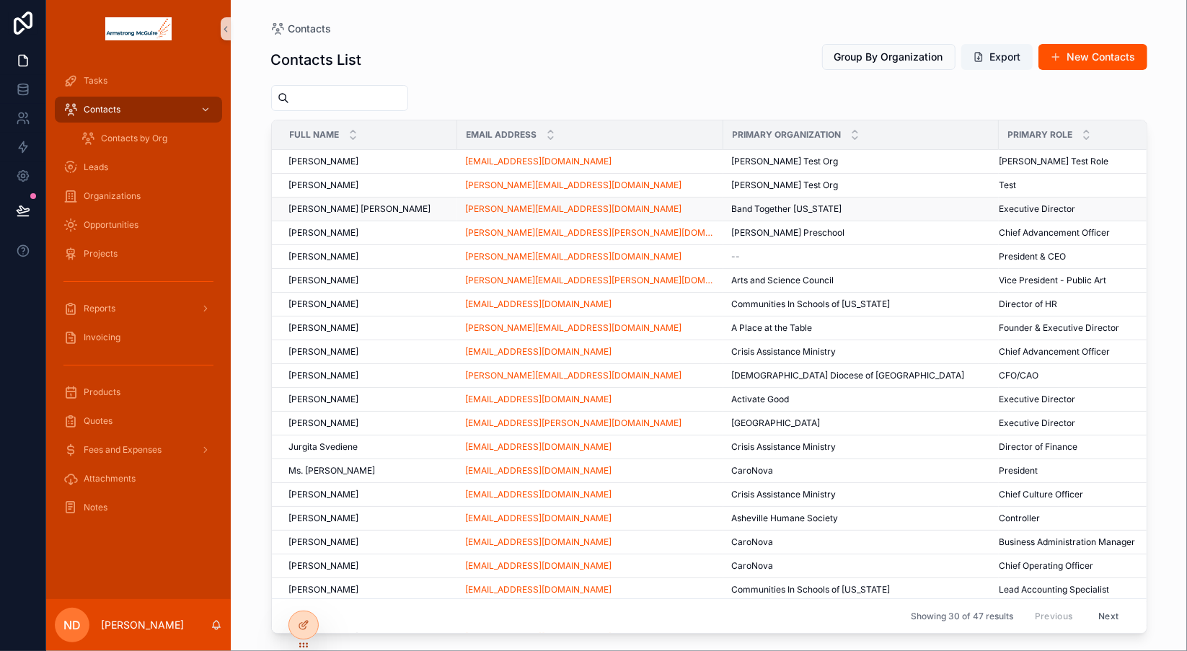
click at [304, 208] on span "[PERSON_NAME] [PERSON_NAME]" at bounding box center [360, 209] width 142 height 12
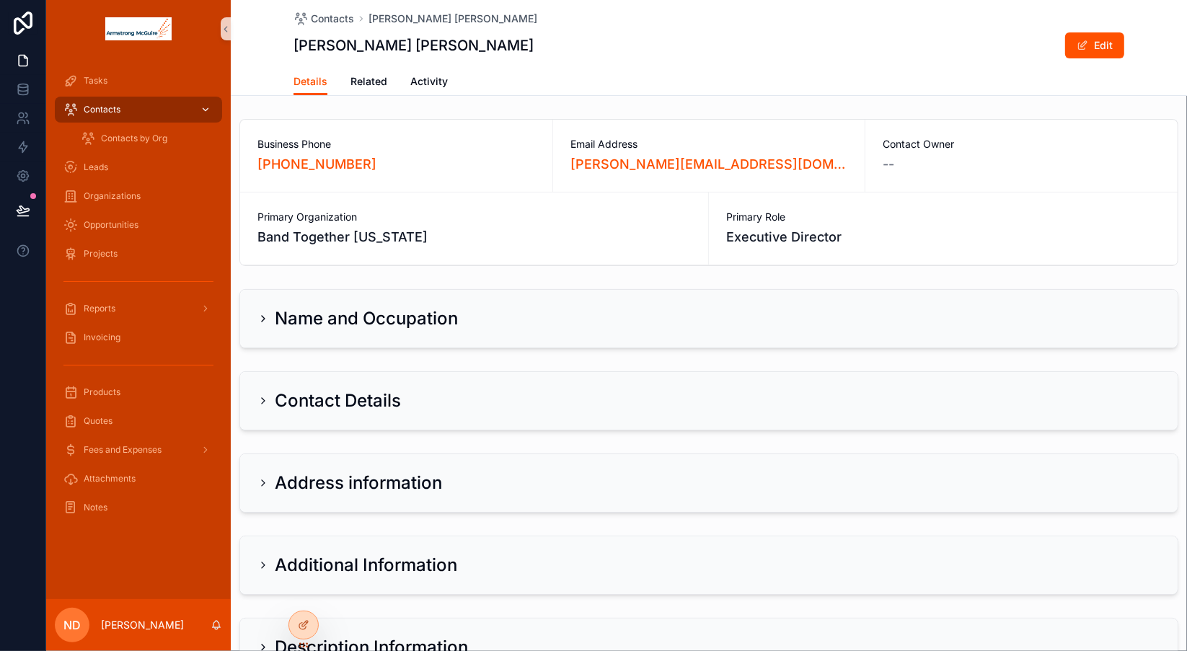
click at [147, 112] on div "Contacts" at bounding box center [138, 109] width 150 height 23
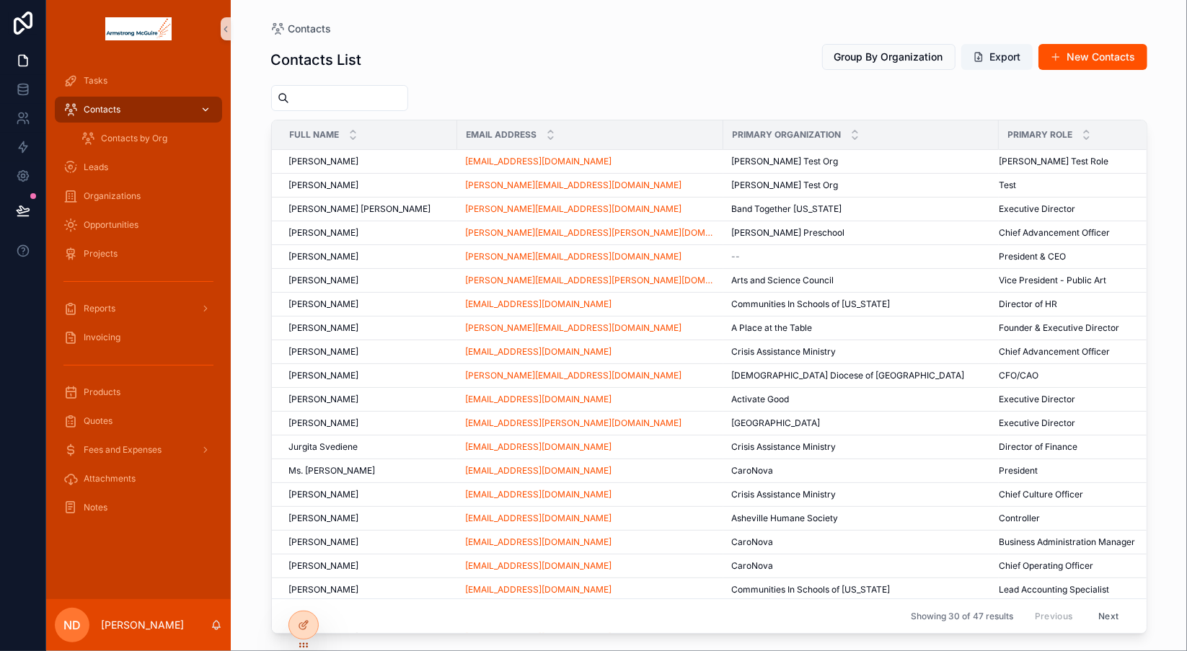
click at [148, 110] on div "Contacts" at bounding box center [138, 109] width 150 height 23
click at [139, 141] on span "Contacts by Org" at bounding box center [134, 139] width 66 height 12
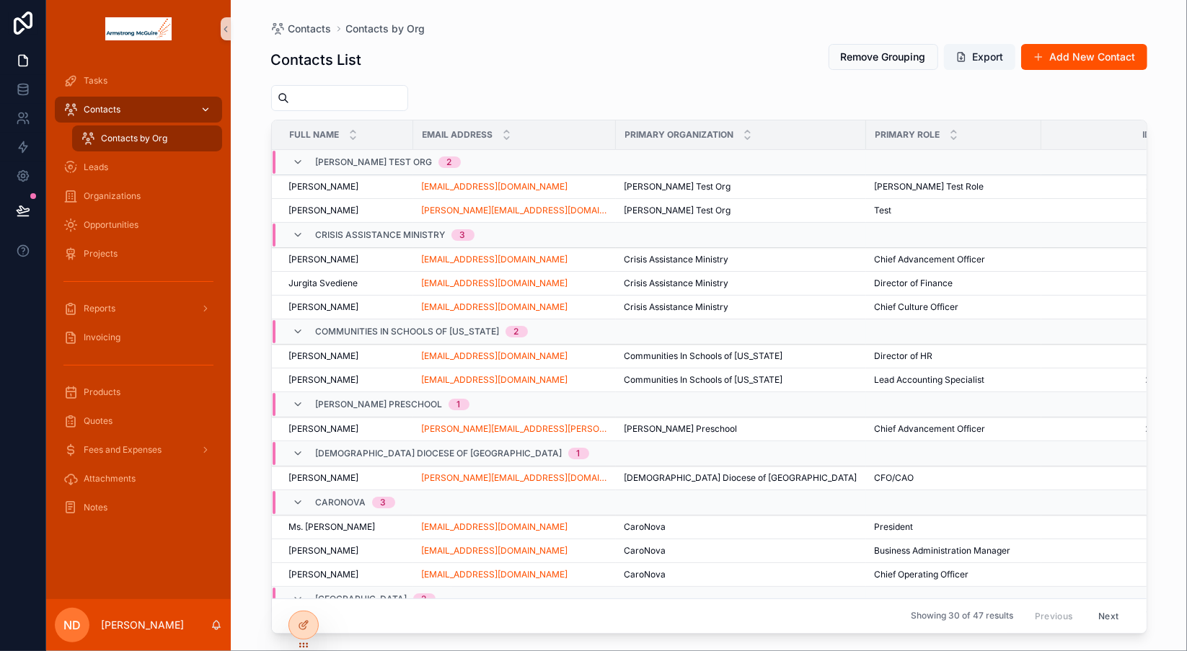
click at [126, 111] on div "Contacts" at bounding box center [138, 109] width 150 height 23
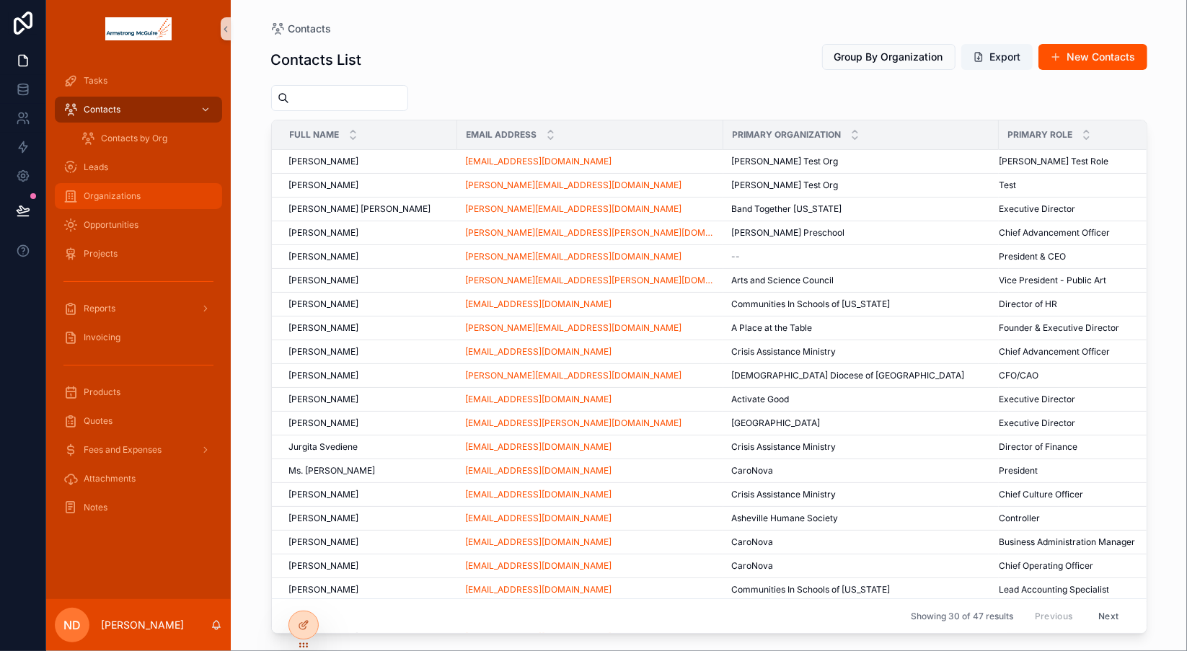
click at [131, 196] on span "Organizations" at bounding box center [112, 196] width 57 height 12
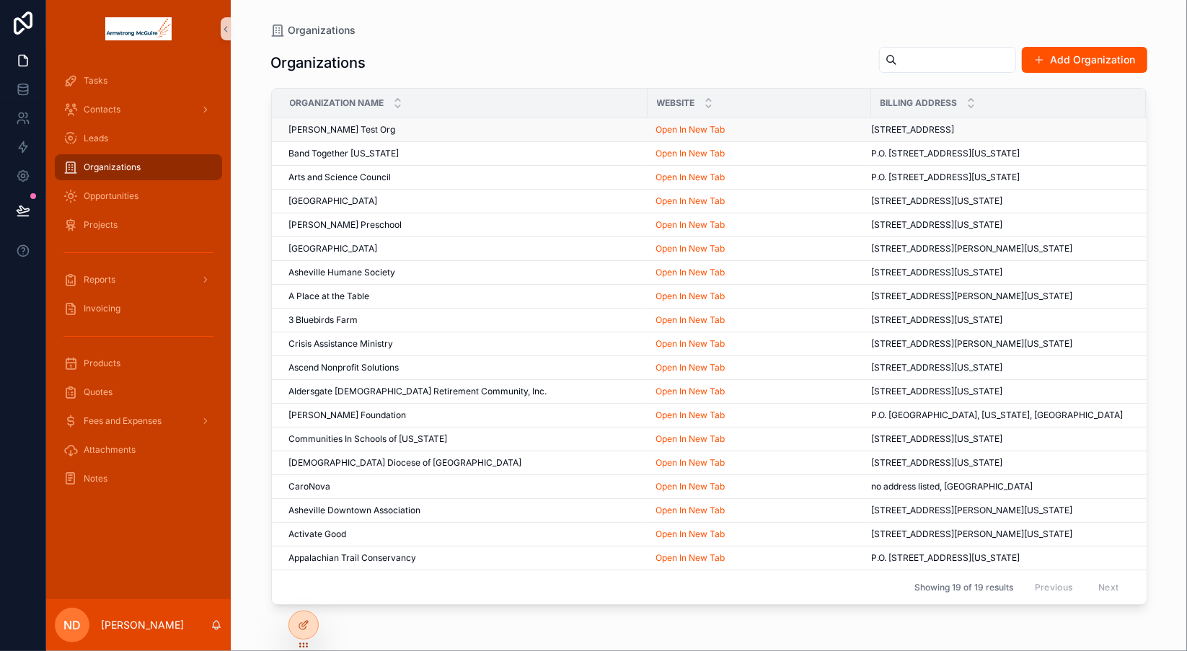
click at [330, 130] on span "[PERSON_NAME] Test Org" at bounding box center [342, 130] width 107 height 12
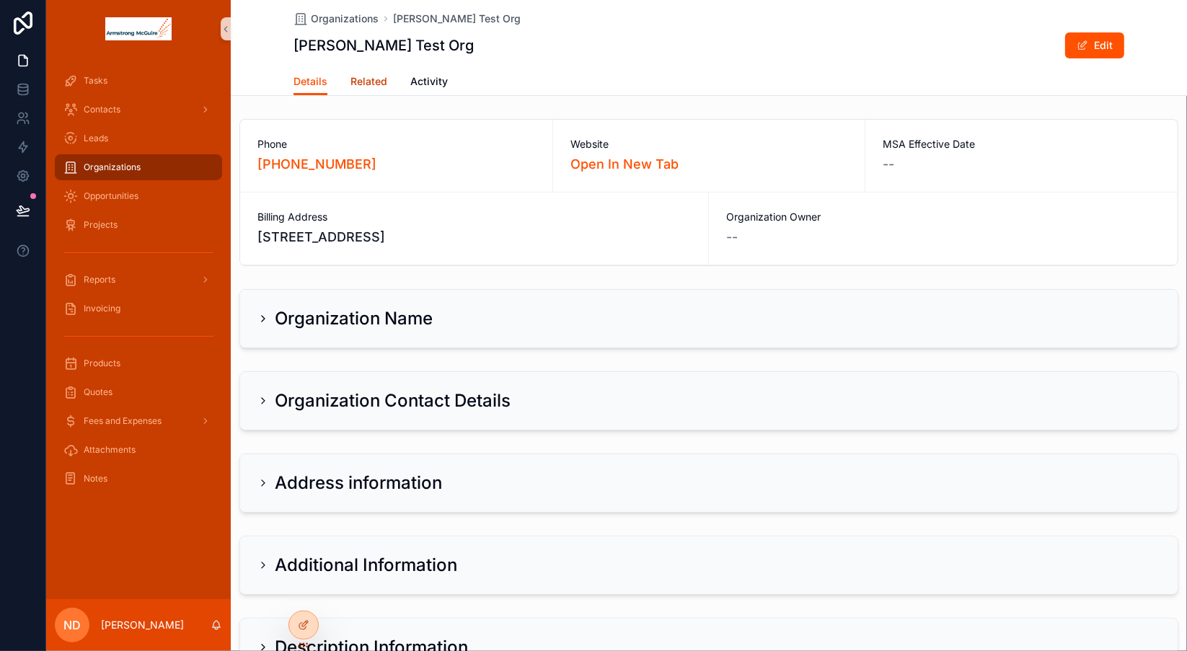
click at [366, 82] on span "Related" at bounding box center [369, 81] width 37 height 14
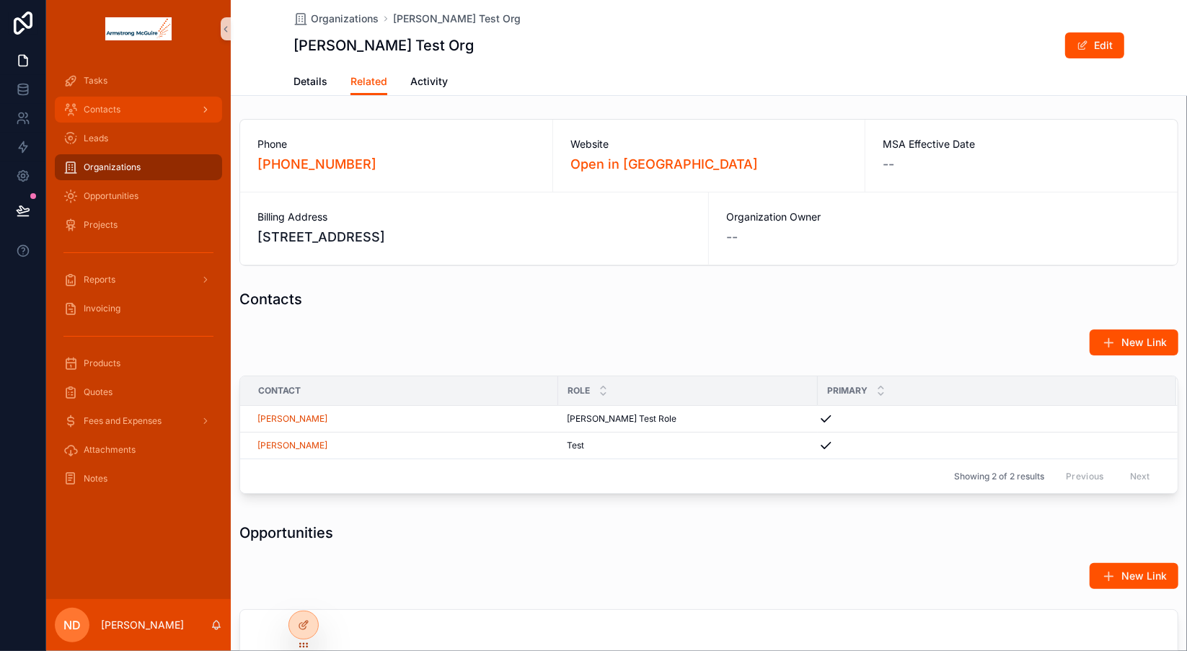
click at [133, 113] on div "Contacts" at bounding box center [138, 109] width 150 height 23
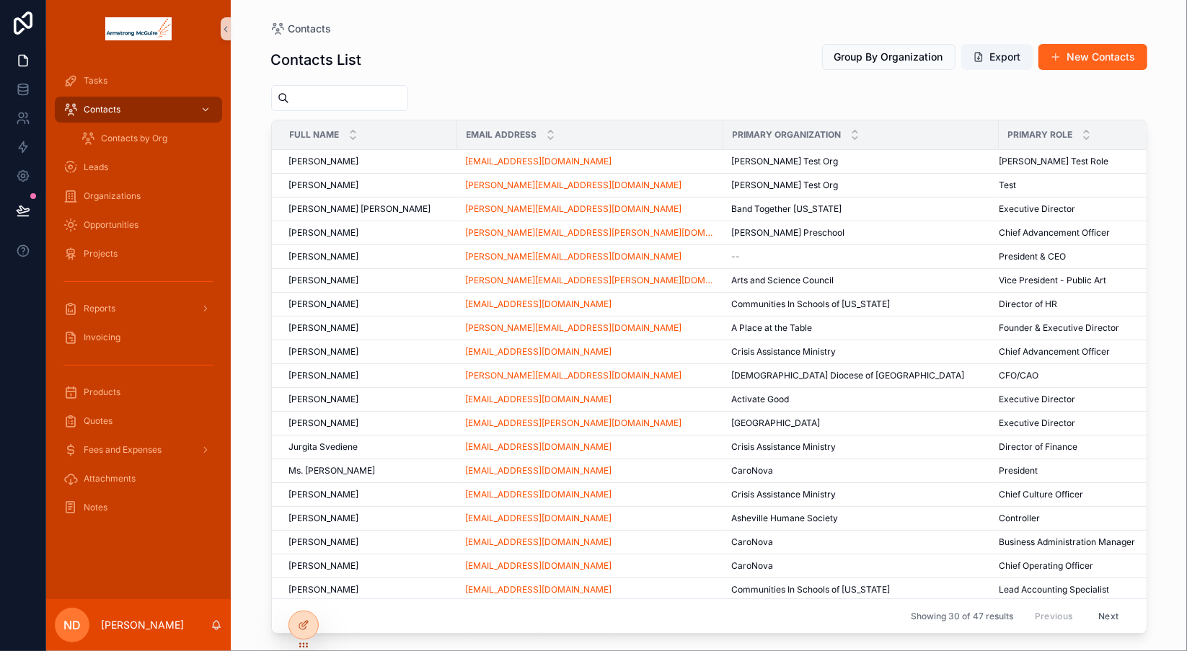
click at [1086, 62] on button "New Contacts" at bounding box center [1093, 57] width 109 height 26
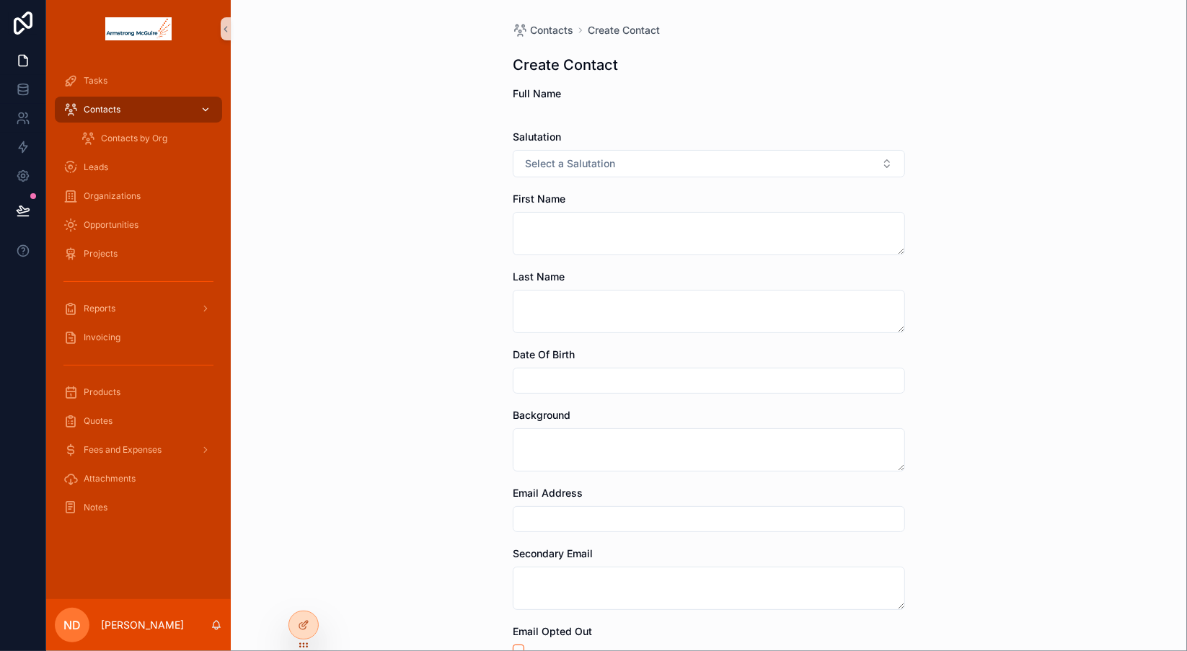
click at [138, 114] on div "Contacts" at bounding box center [138, 109] width 150 height 23
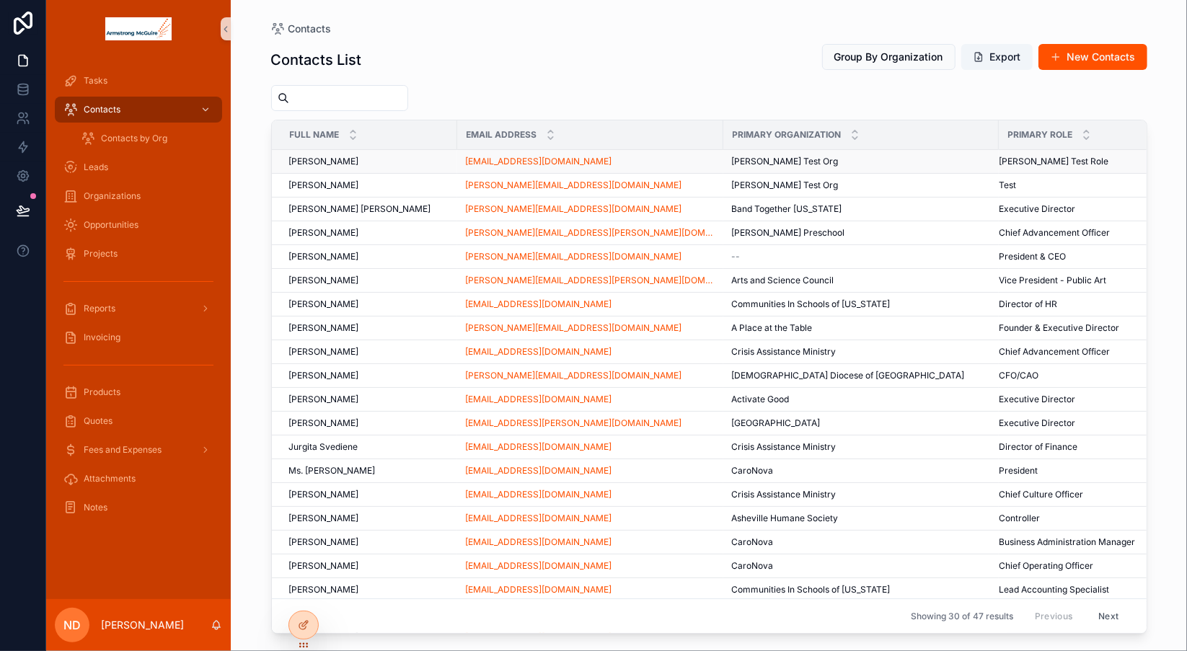
click at [355, 164] on span "[PERSON_NAME]" at bounding box center [324, 162] width 70 height 12
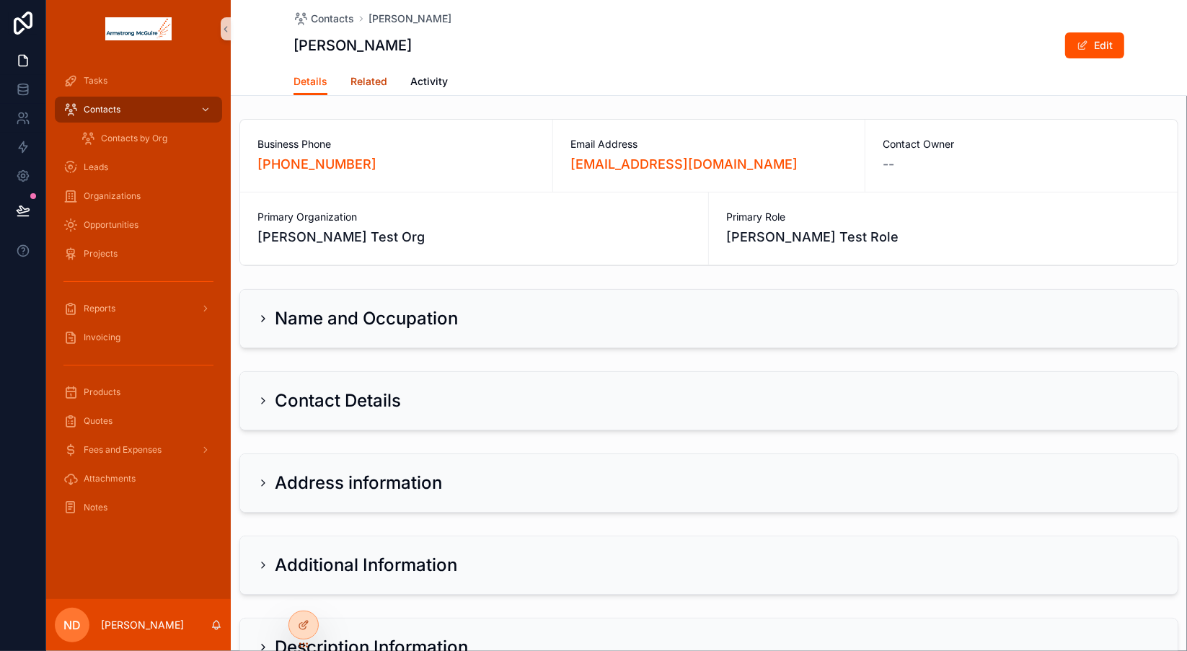
click at [369, 84] on span "Related" at bounding box center [369, 81] width 37 height 14
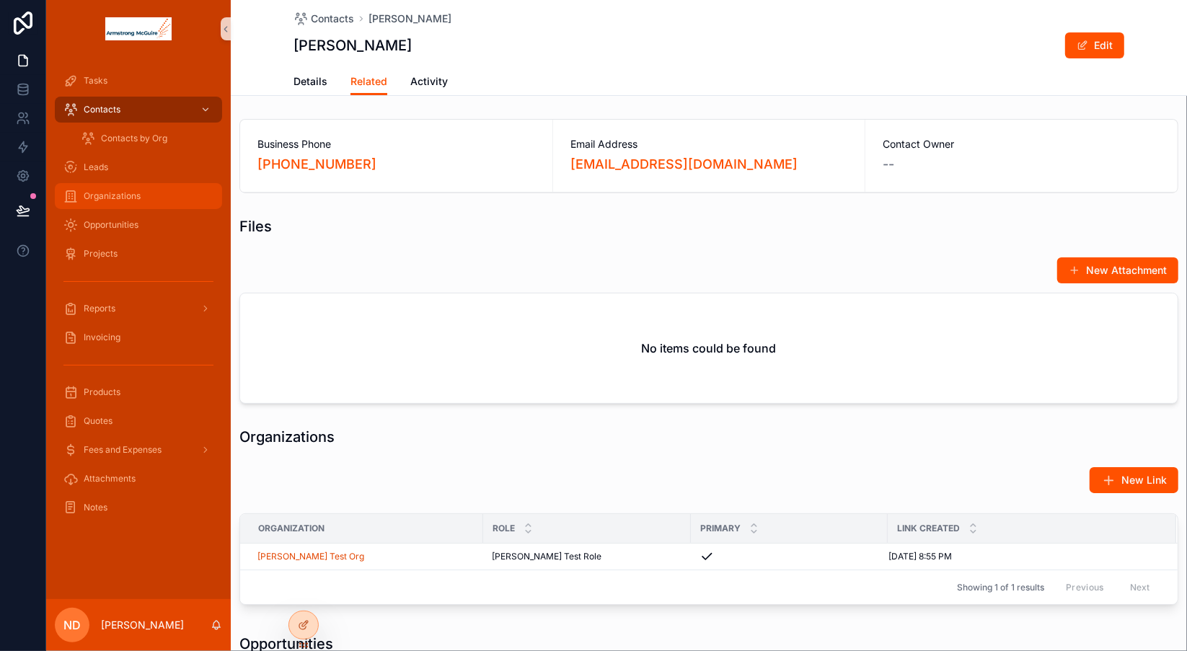
click at [130, 195] on span "Organizations" at bounding box center [112, 196] width 57 height 12
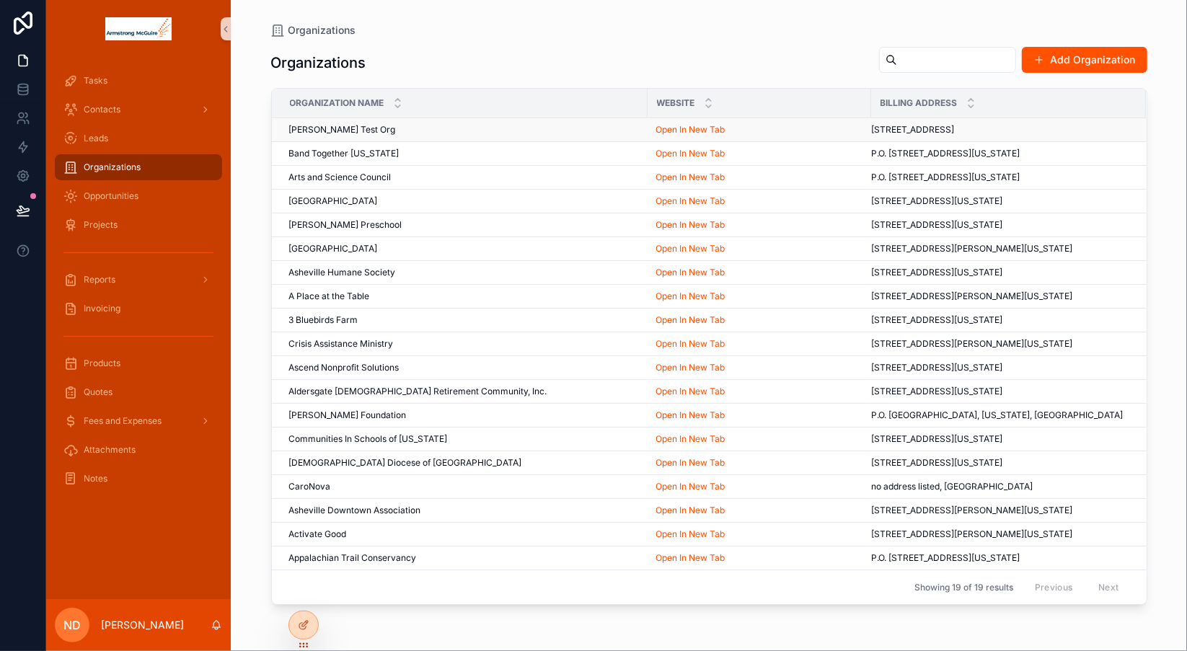
click at [392, 124] on div "[PERSON_NAME] Test Org [PERSON_NAME] Test Org" at bounding box center [464, 130] width 350 height 12
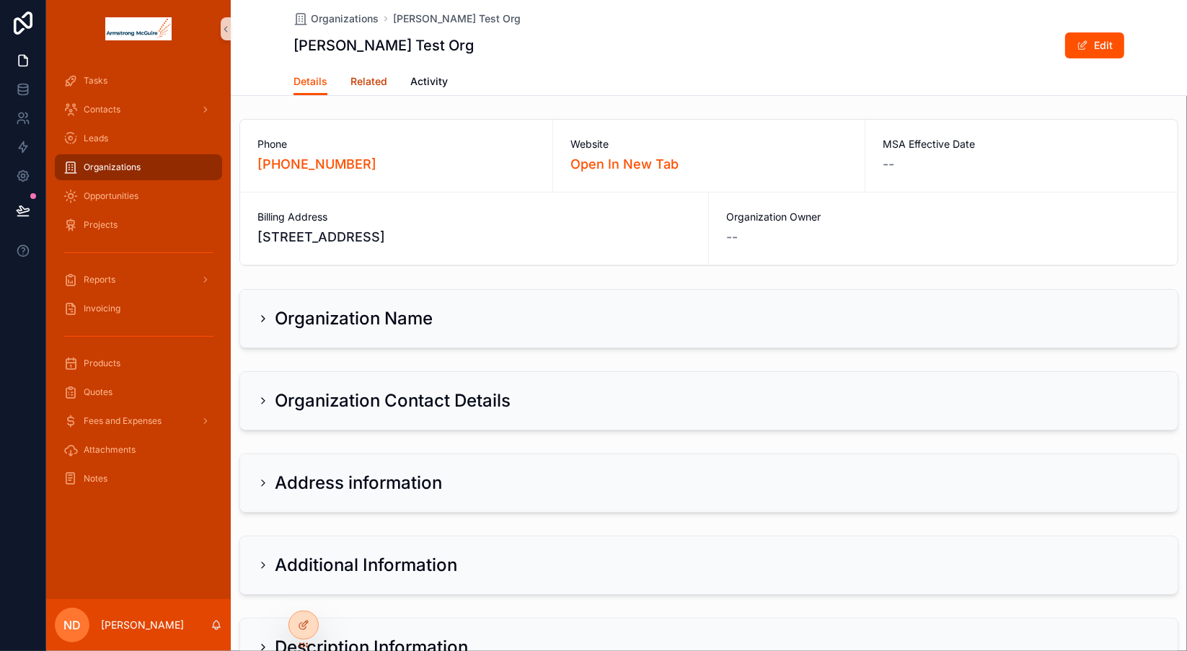
click at [372, 78] on span "Related" at bounding box center [369, 81] width 37 height 14
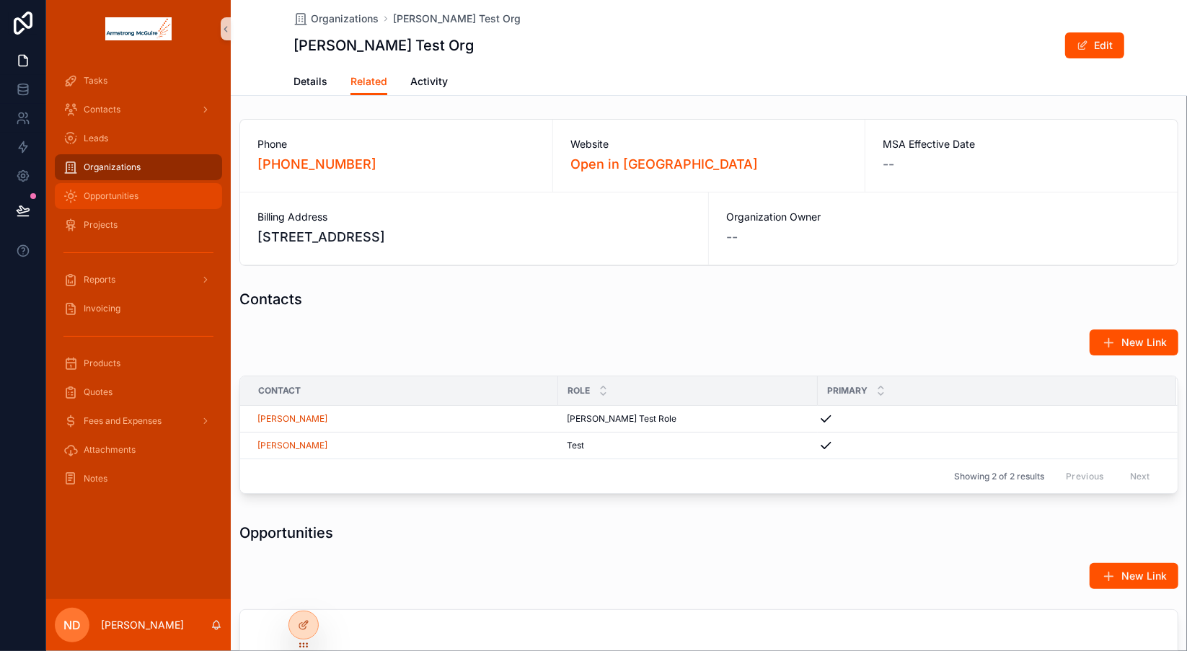
click at [117, 201] on span "Opportunities" at bounding box center [111, 196] width 55 height 12
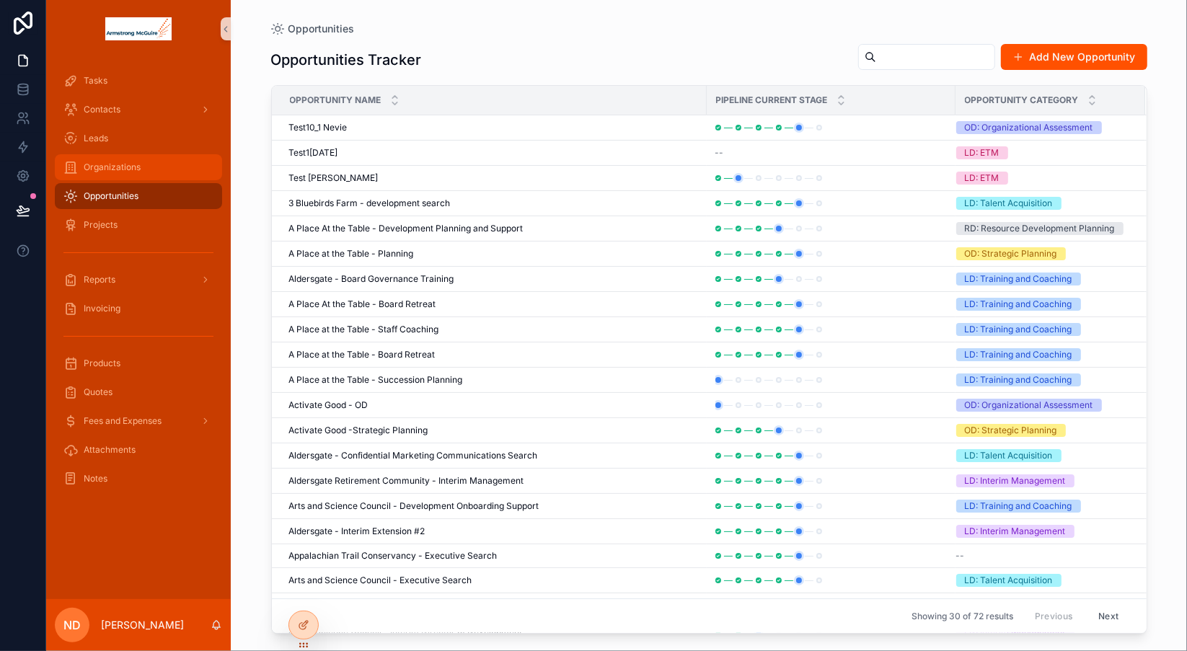
click at [115, 169] on span "Organizations" at bounding box center [112, 168] width 57 height 12
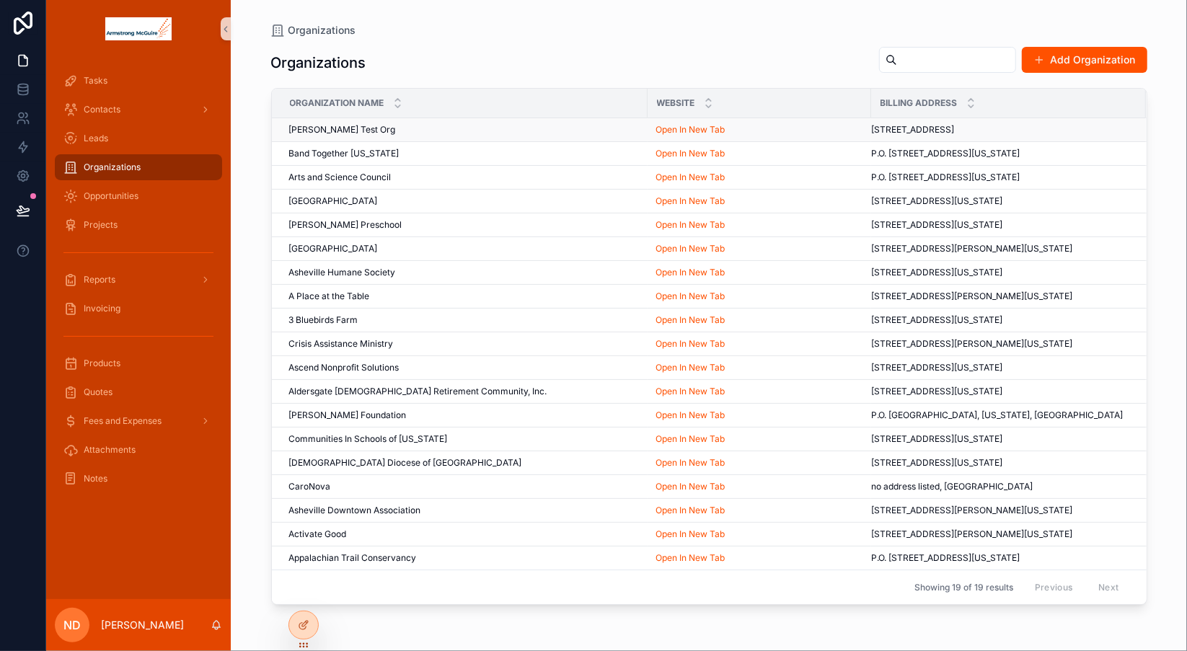
click at [313, 127] on span "[PERSON_NAME] Test Org" at bounding box center [342, 130] width 107 height 12
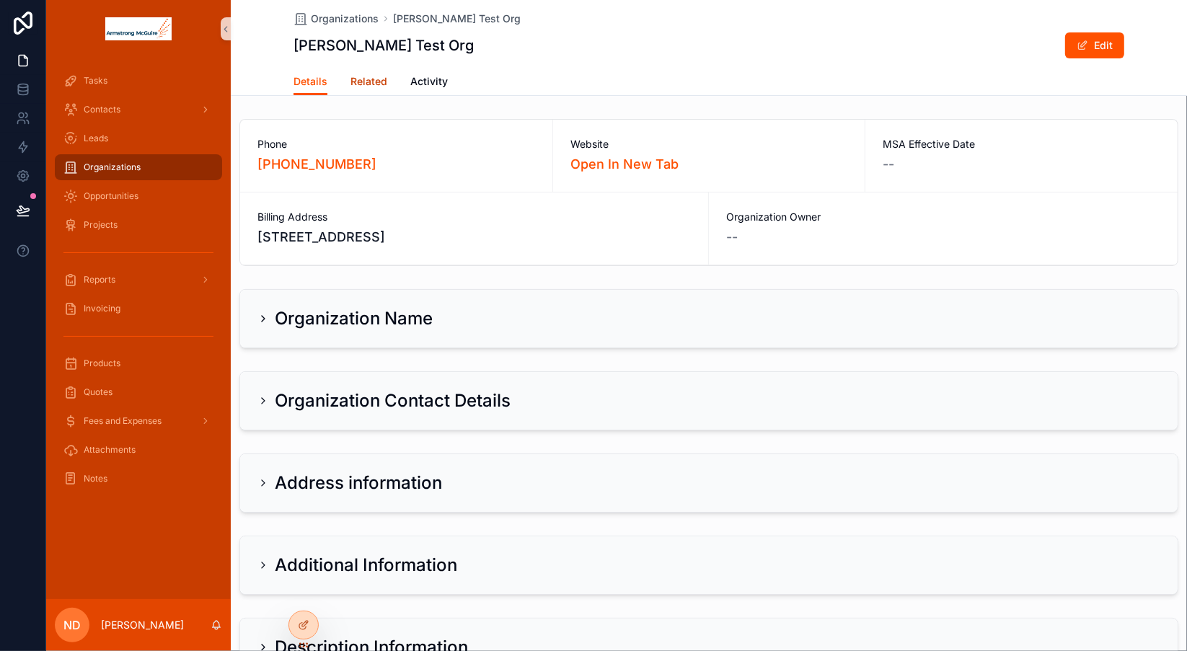
click at [377, 82] on span "Related" at bounding box center [369, 81] width 37 height 14
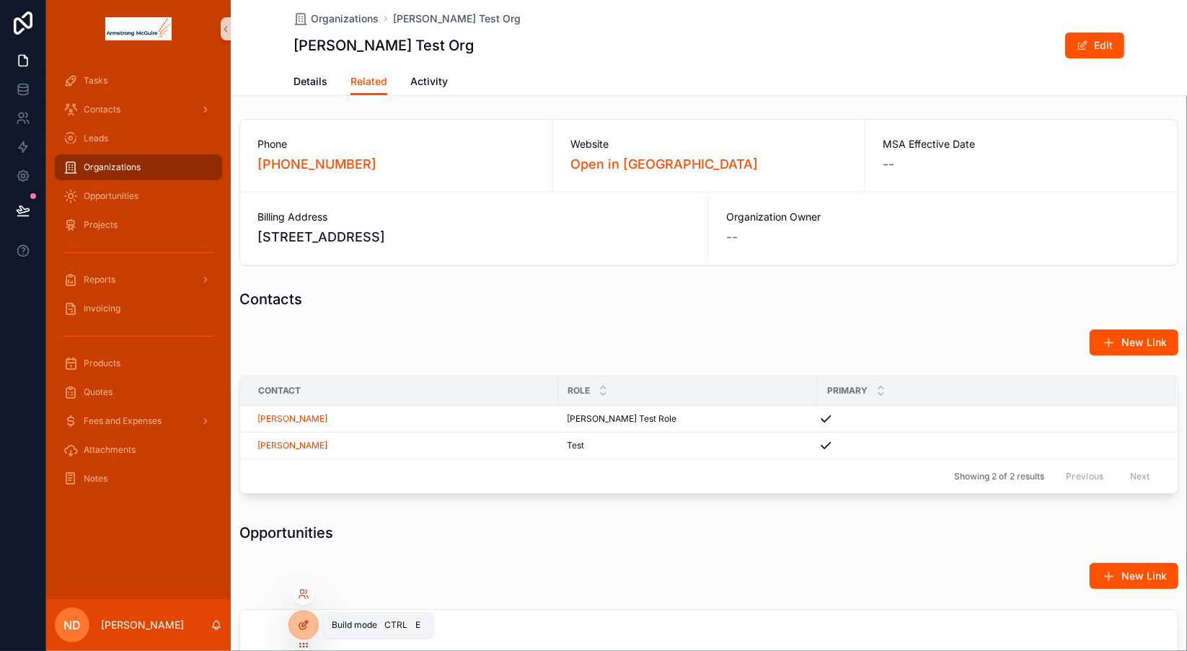
click at [299, 623] on icon at bounding box center [304, 626] width 12 height 12
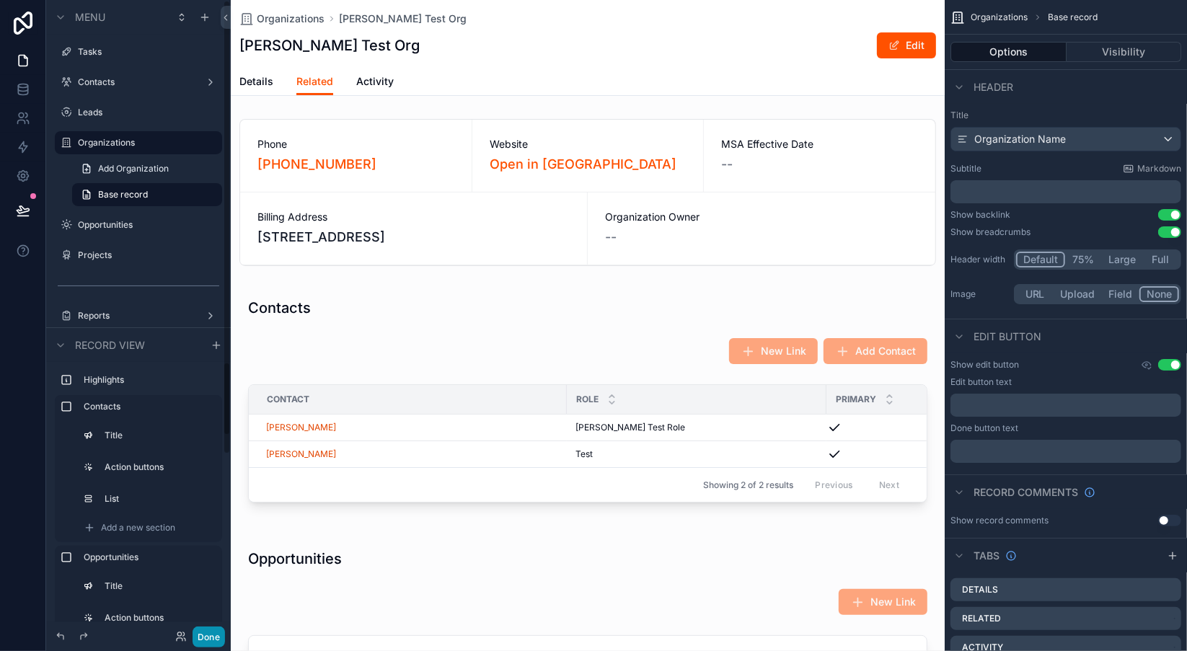
click at [209, 637] on button "Done" at bounding box center [209, 637] width 32 height 21
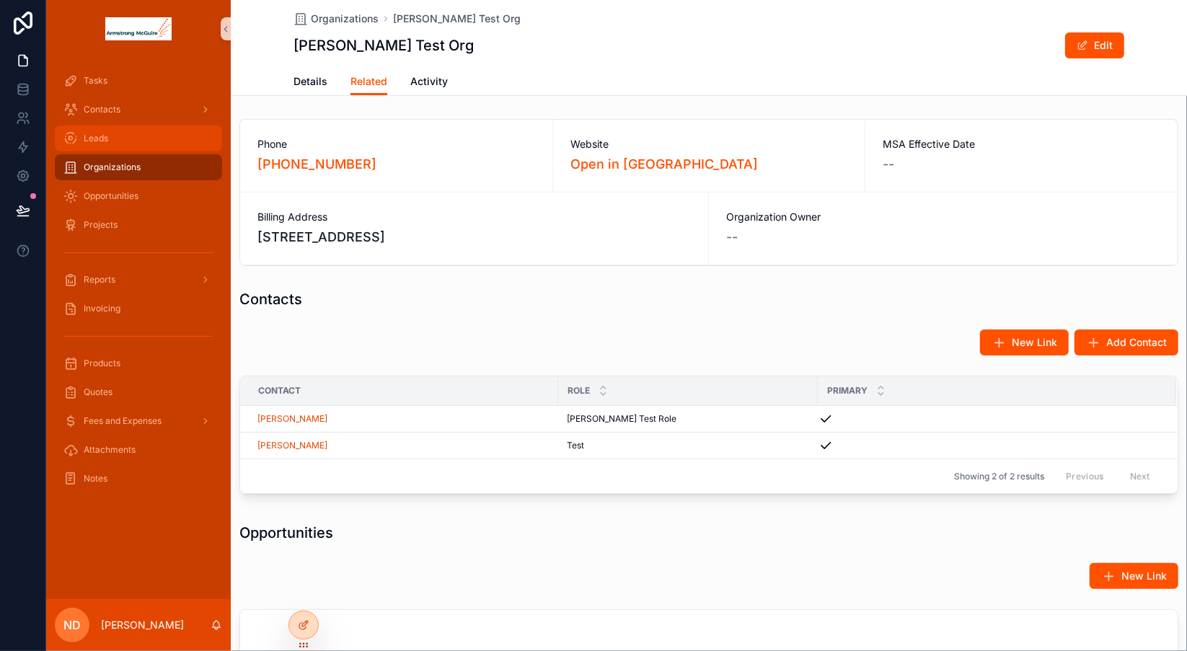
click at [119, 144] on div "Leads" at bounding box center [138, 138] width 150 height 23
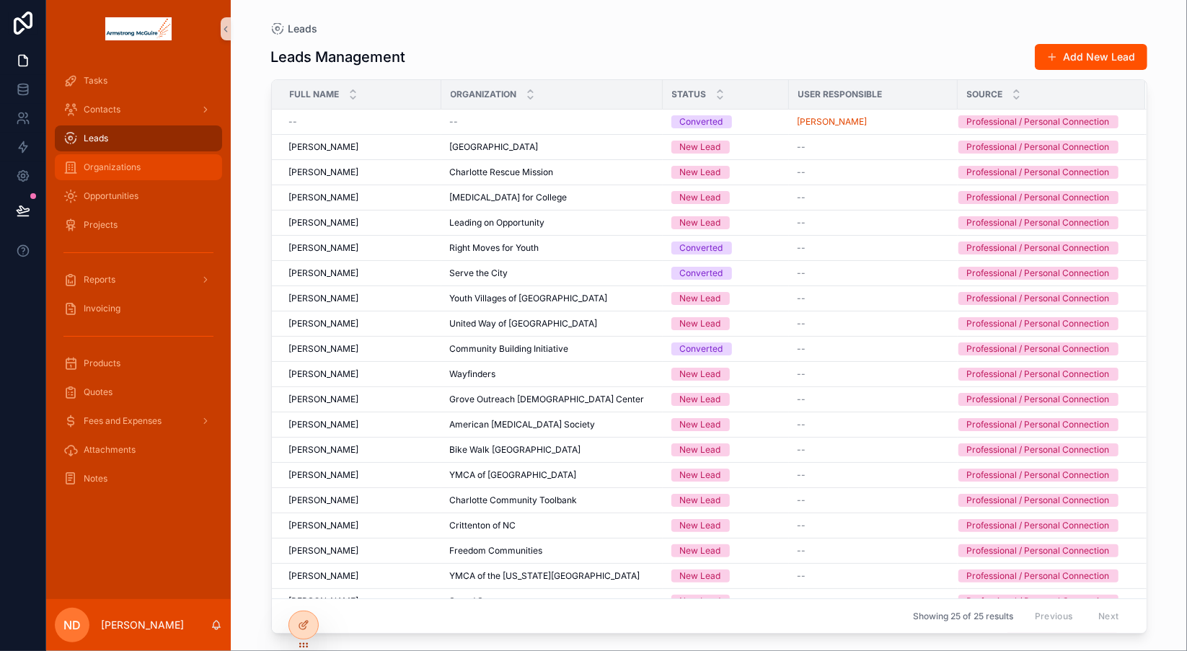
click at [117, 170] on span "Organizations" at bounding box center [112, 168] width 57 height 12
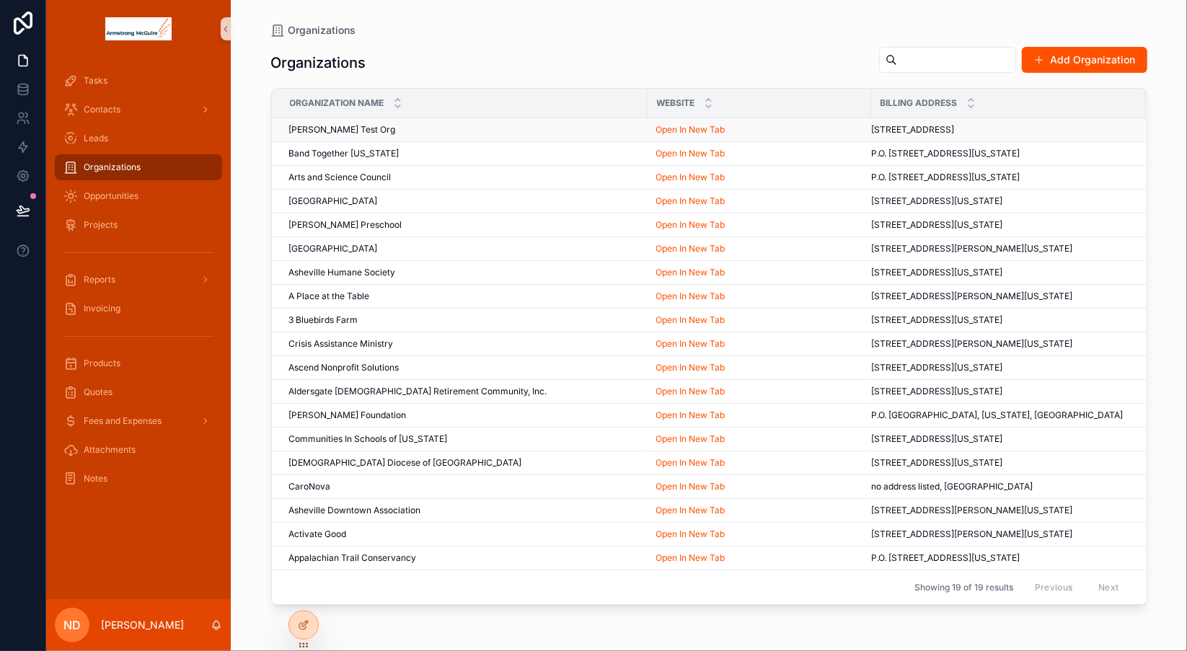
click at [325, 128] on span "[PERSON_NAME] Test Org" at bounding box center [342, 130] width 107 height 12
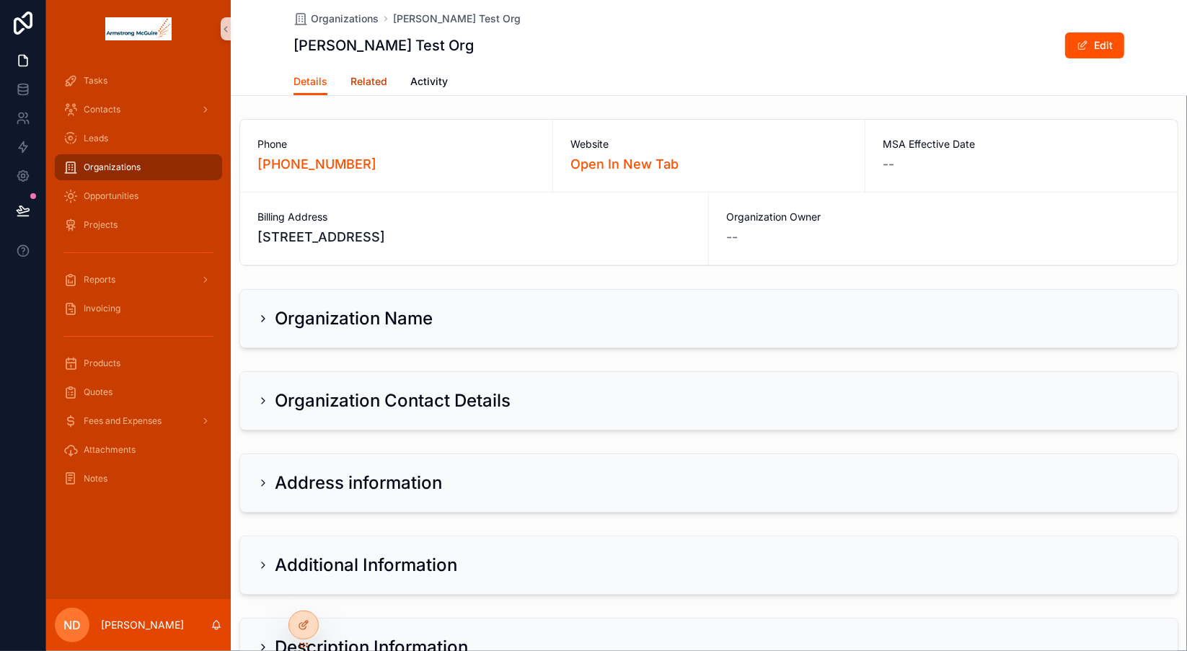
click at [365, 83] on span "Related" at bounding box center [369, 81] width 37 height 14
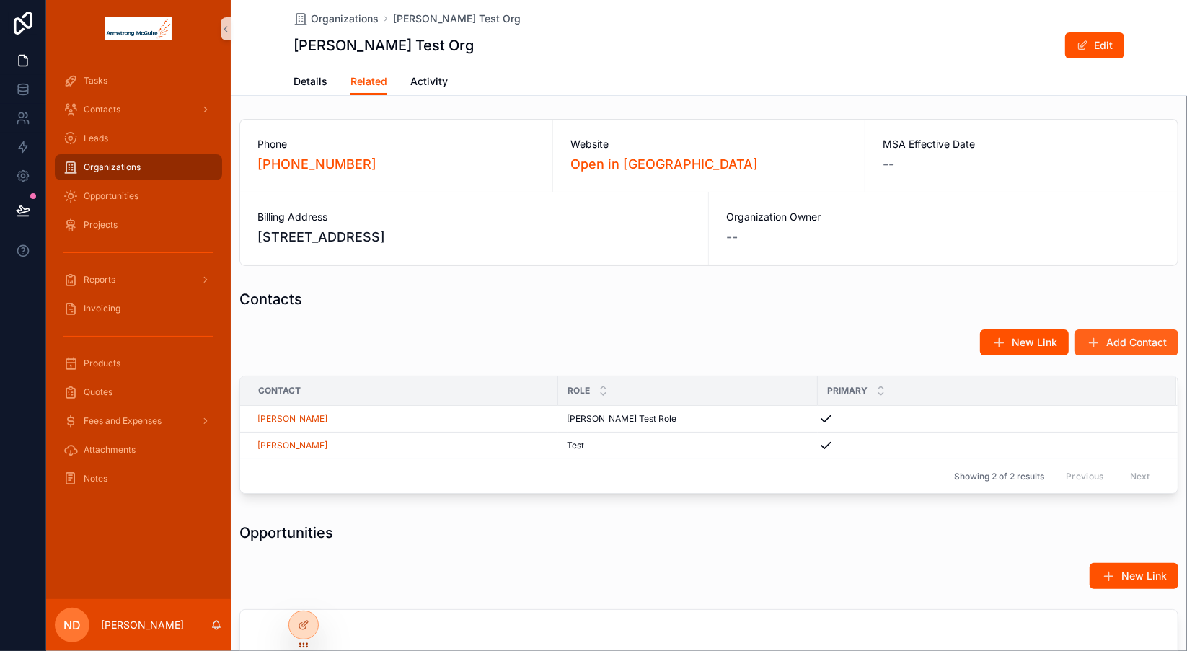
click at [1109, 340] on span "Add Contact" at bounding box center [1137, 342] width 61 height 14
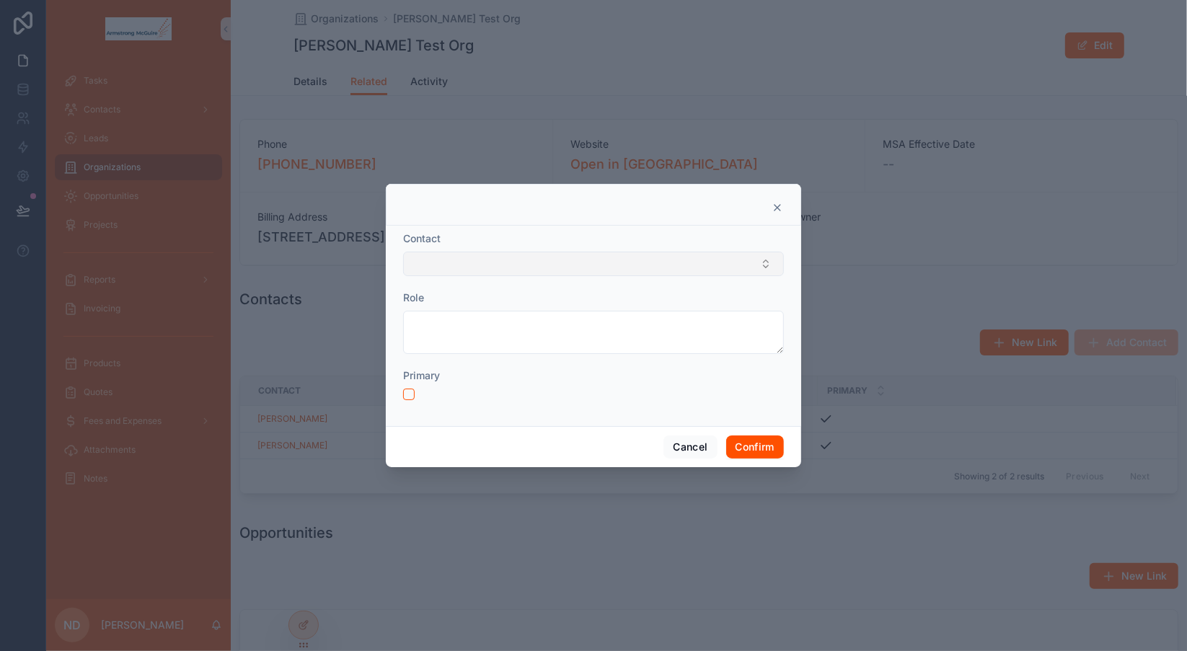
click at [567, 260] on button "Select Button" at bounding box center [593, 264] width 381 height 25
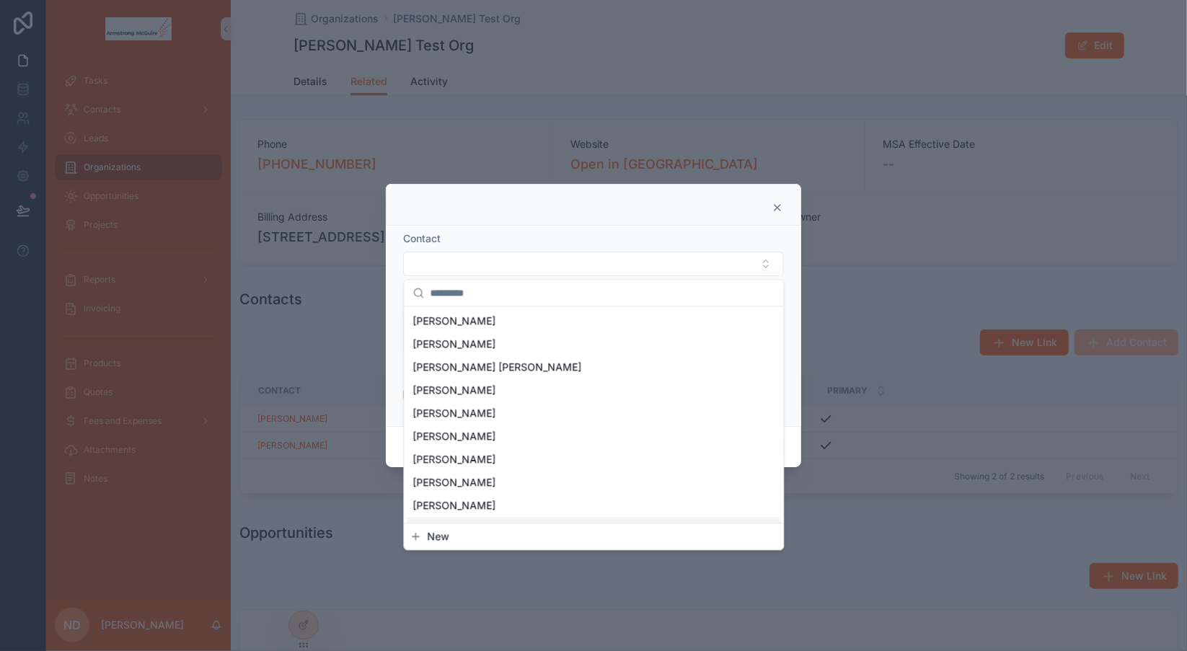
click at [501, 535] on button "New" at bounding box center [594, 536] width 368 height 14
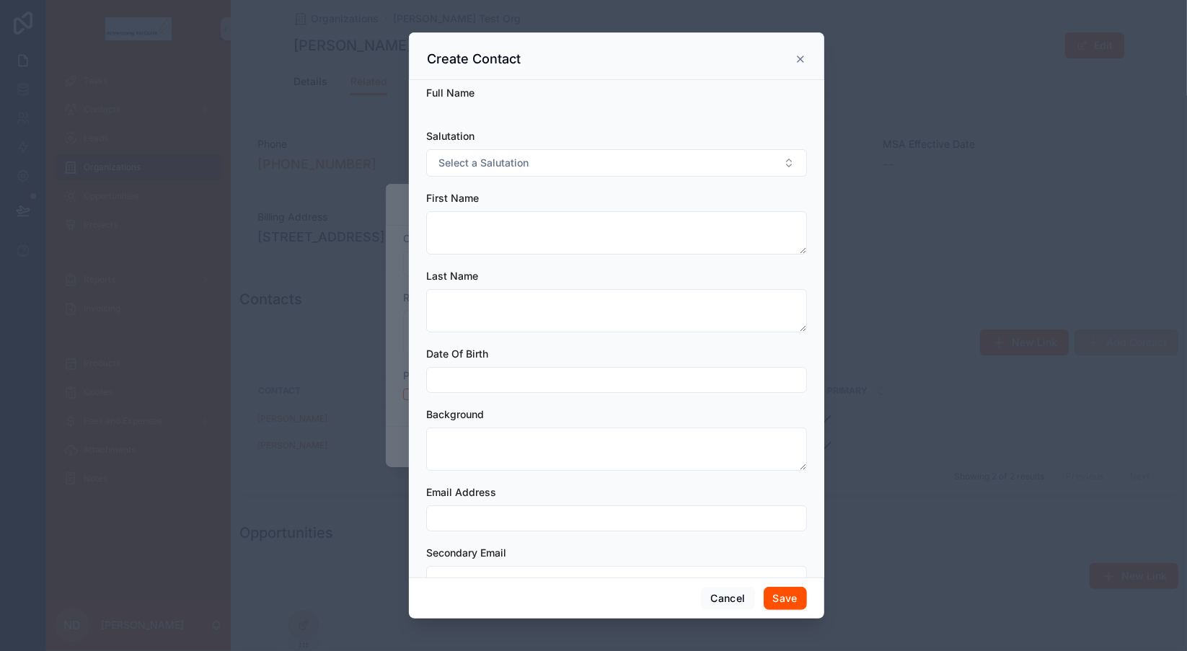
click at [800, 60] on icon at bounding box center [801, 59] width 12 height 12
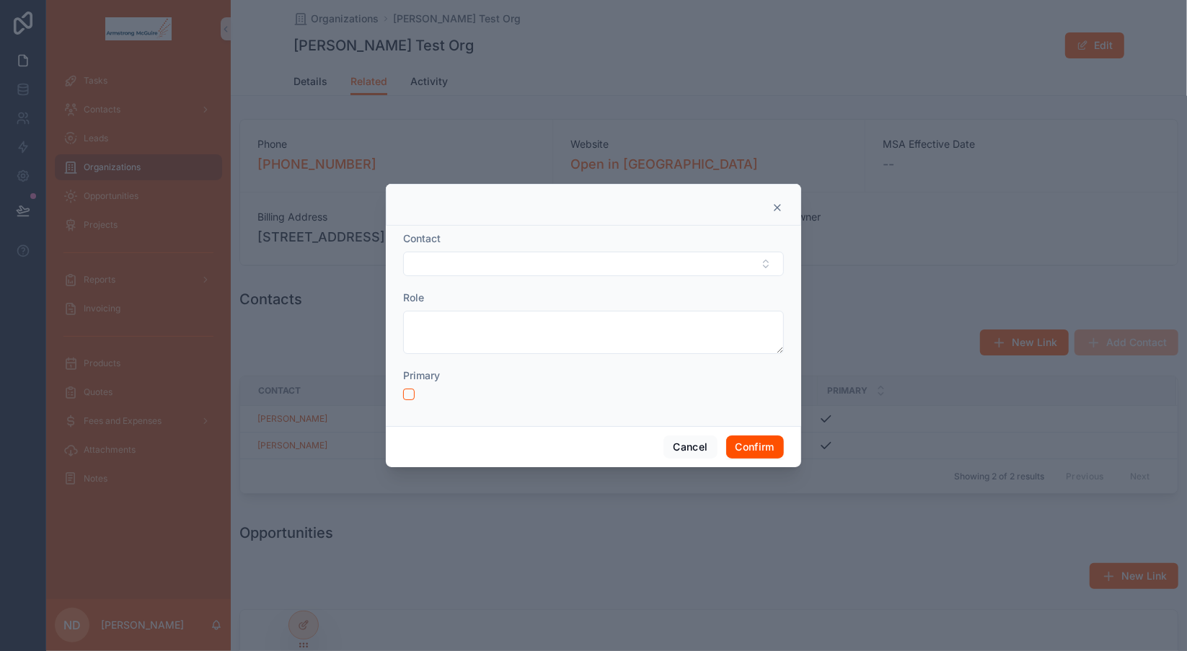
click at [775, 210] on icon at bounding box center [778, 208] width 12 height 12
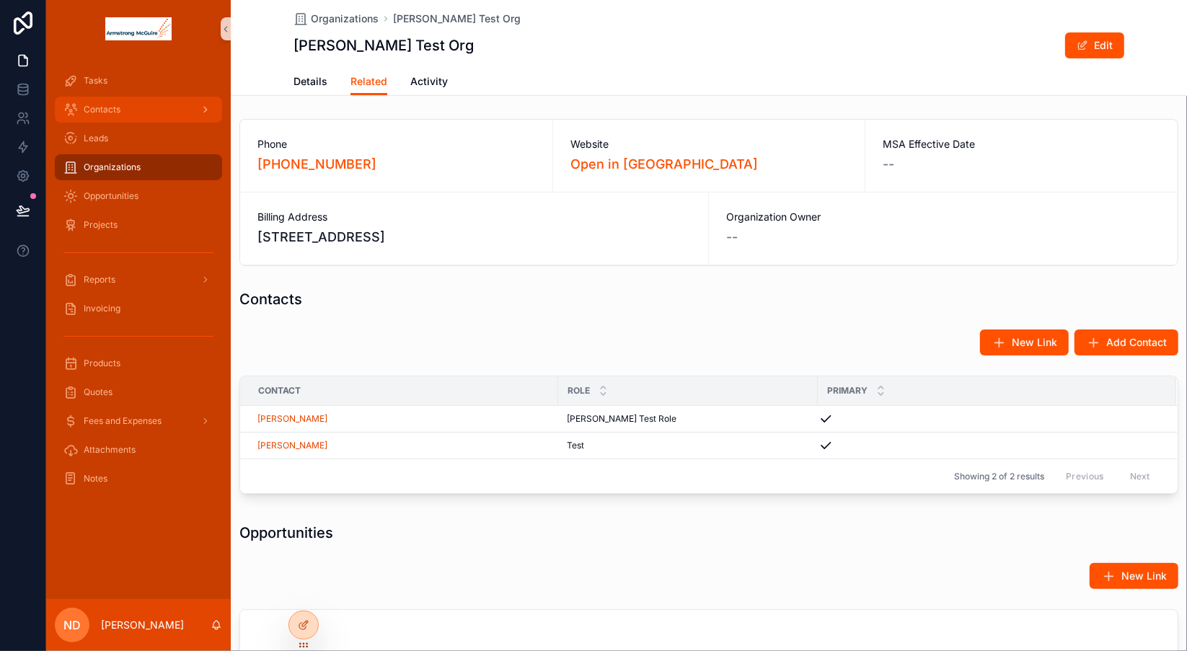
click at [115, 109] on span "Contacts" at bounding box center [102, 110] width 37 height 12
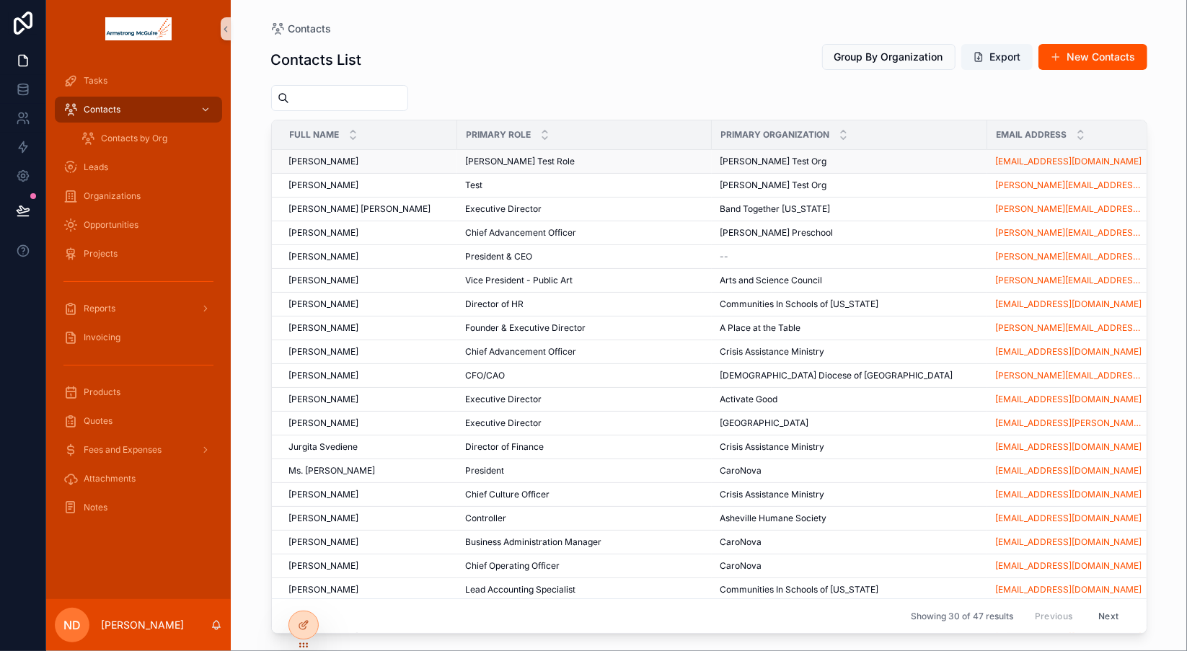
click at [368, 163] on div "[PERSON_NAME] [PERSON_NAME]" at bounding box center [368, 162] width 159 height 12
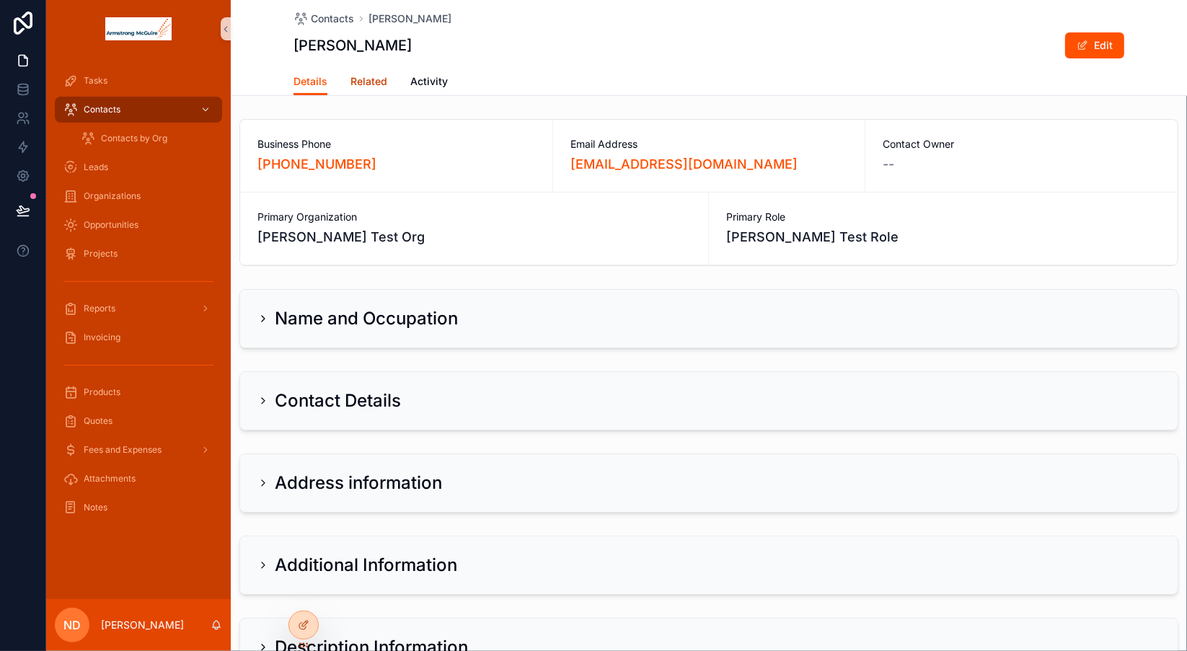
click at [370, 80] on span "Related" at bounding box center [369, 81] width 37 height 14
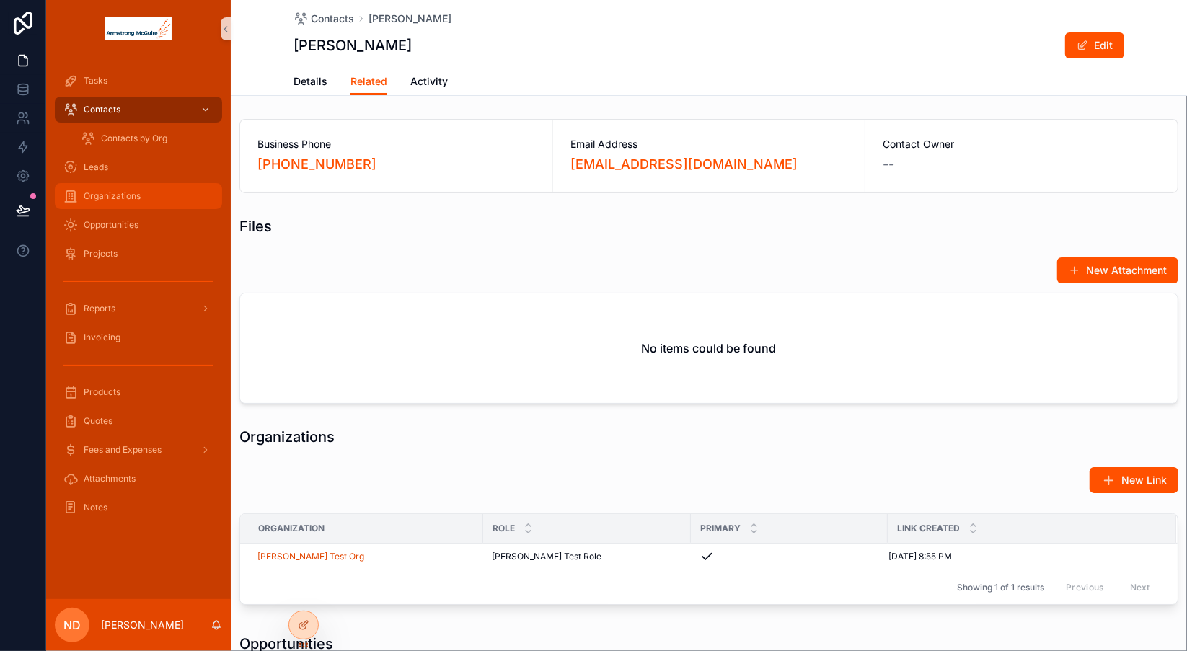
click at [124, 204] on div "Organizations" at bounding box center [138, 196] width 150 height 23
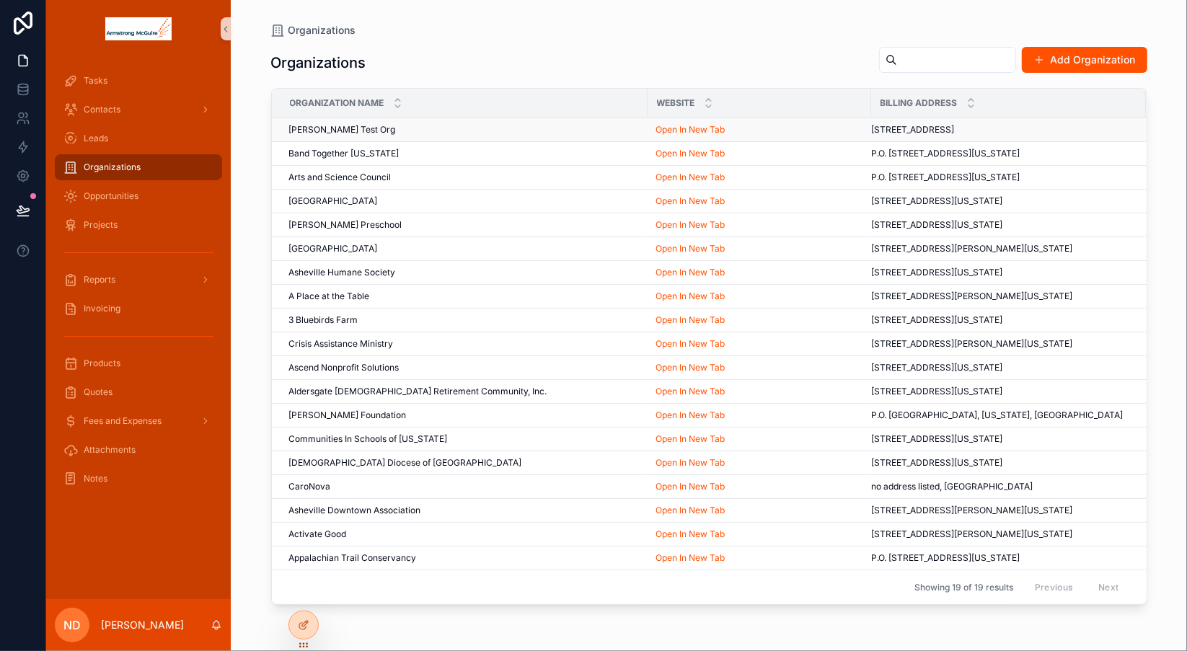
click at [399, 131] on div "[PERSON_NAME] Test Org [PERSON_NAME] Test Org" at bounding box center [464, 130] width 350 height 12
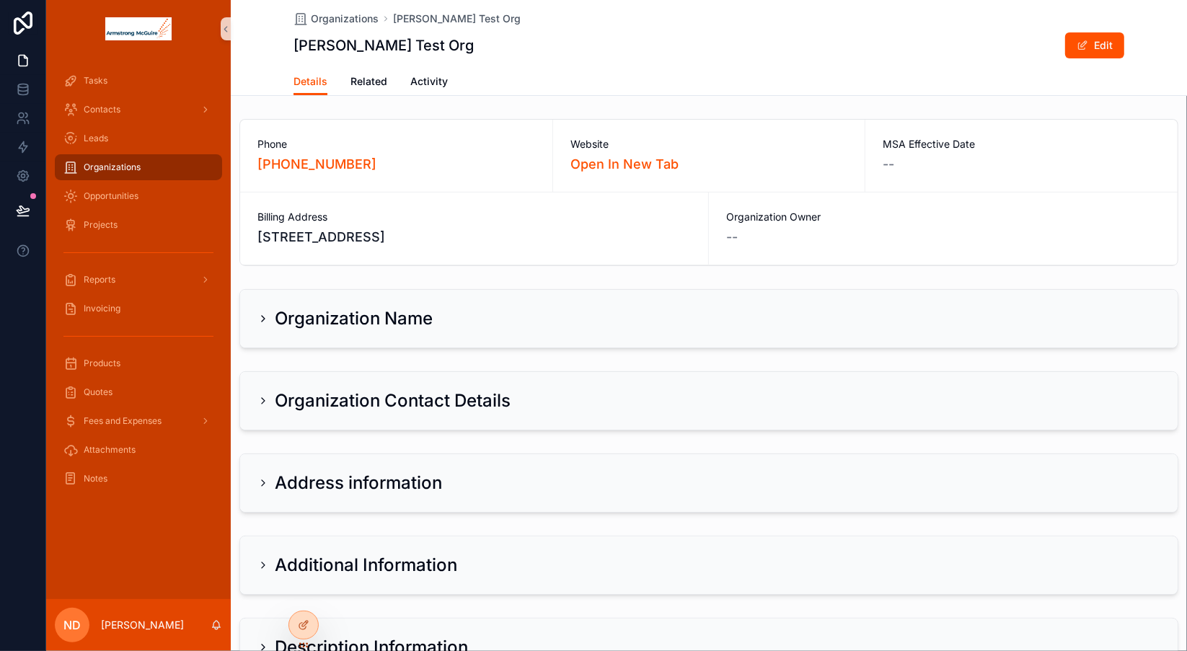
click at [129, 174] on div "Organizations" at bounding box center [138, 167] width 150 height 23
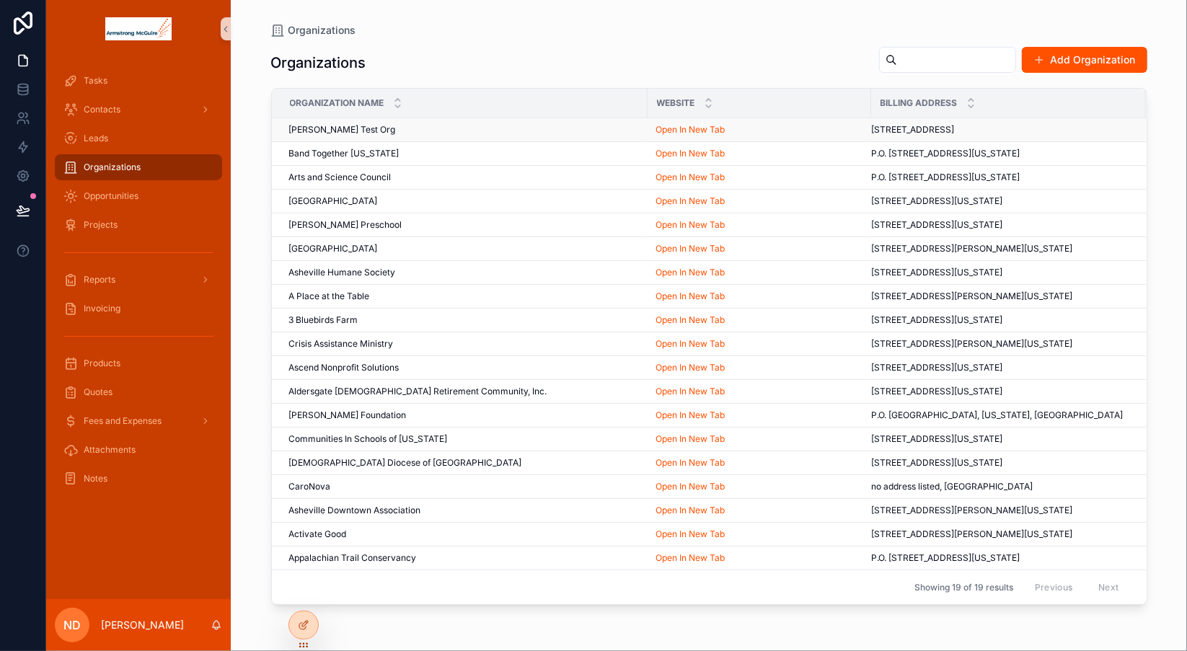
click at [425, 133] on td "[PERSON_NAME] Test Org [PERSON_NAME] Test Org" at bounding box center [460, 130] width 376 height 24
click at [390, 128] on div "[PERSON_NAME] Test Org [PERSON_NAME] Test Org" at bounding box center [464, 130] width 350 height 12
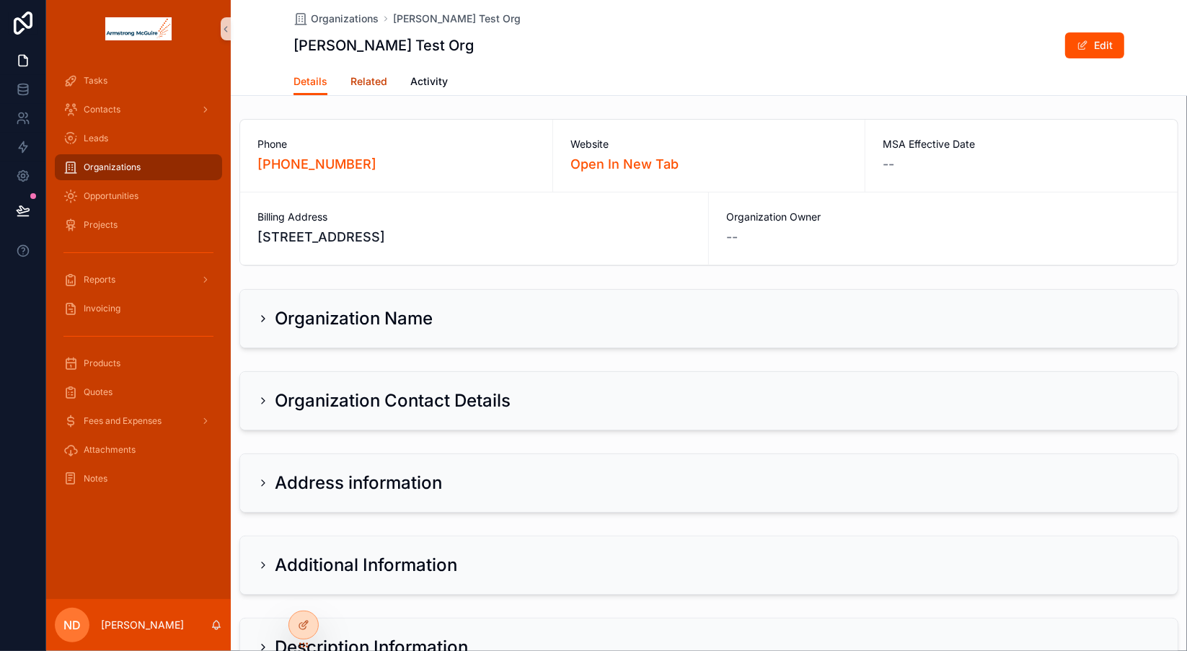
click at [366, 87] on span "Related" at bounding box center [369, 81] width 37 height 14
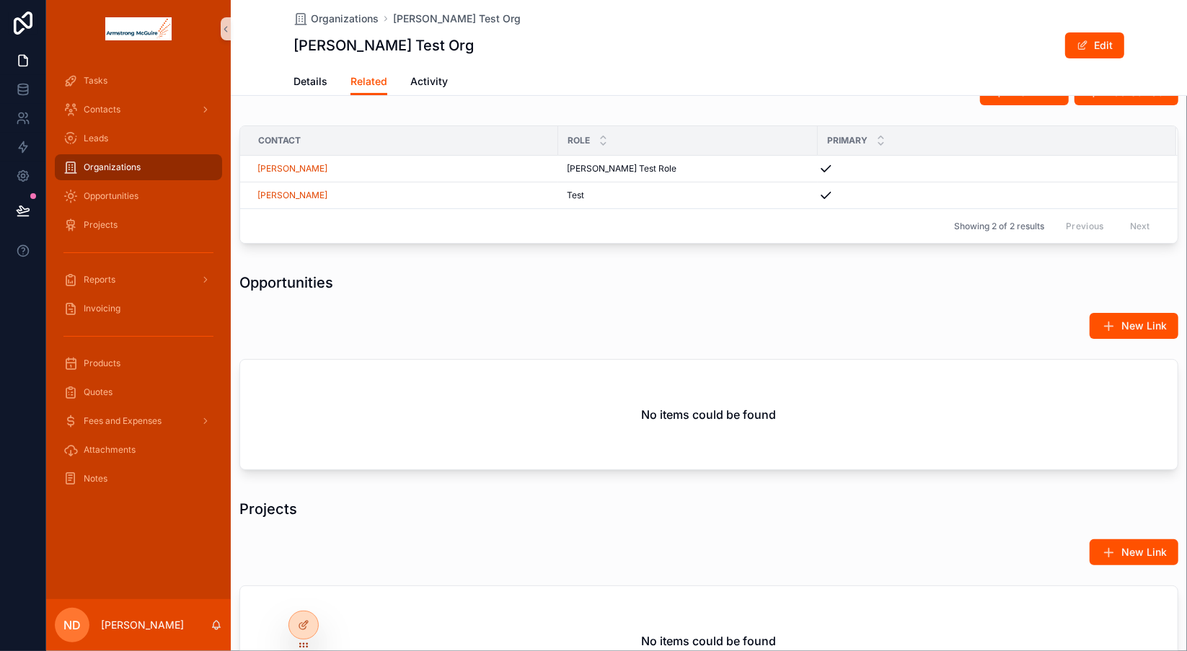
scroll to position [255, 0]
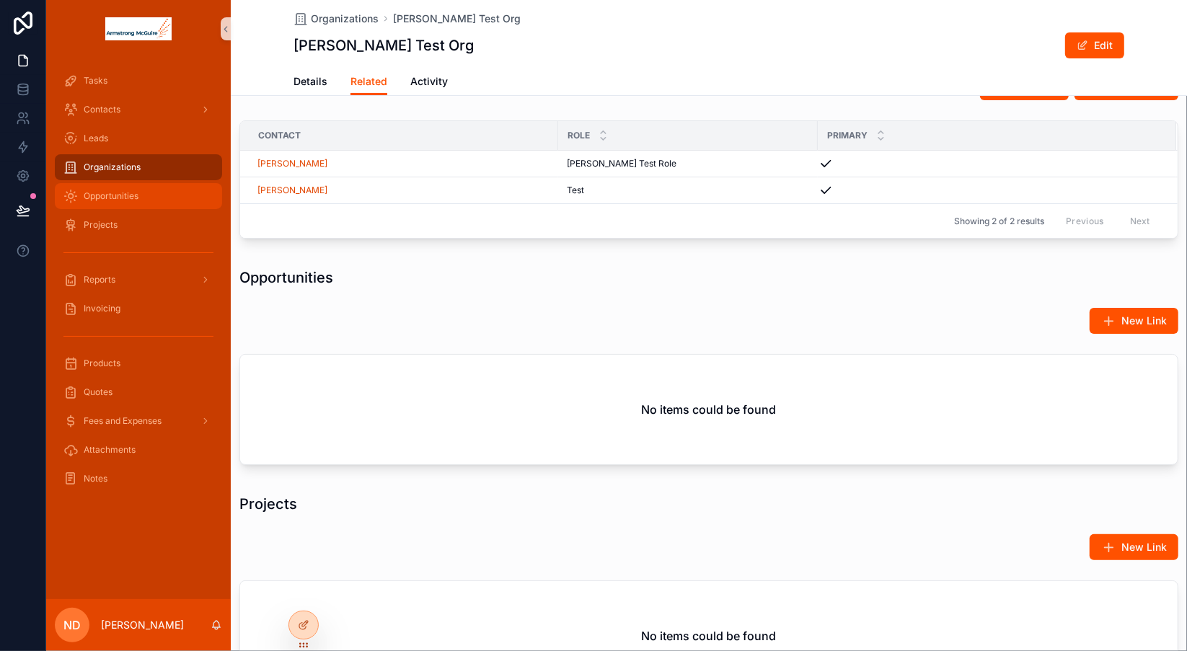
click at [154, 204] on div "Opportunities" at bounding box center [138, 196] width 150 height 23
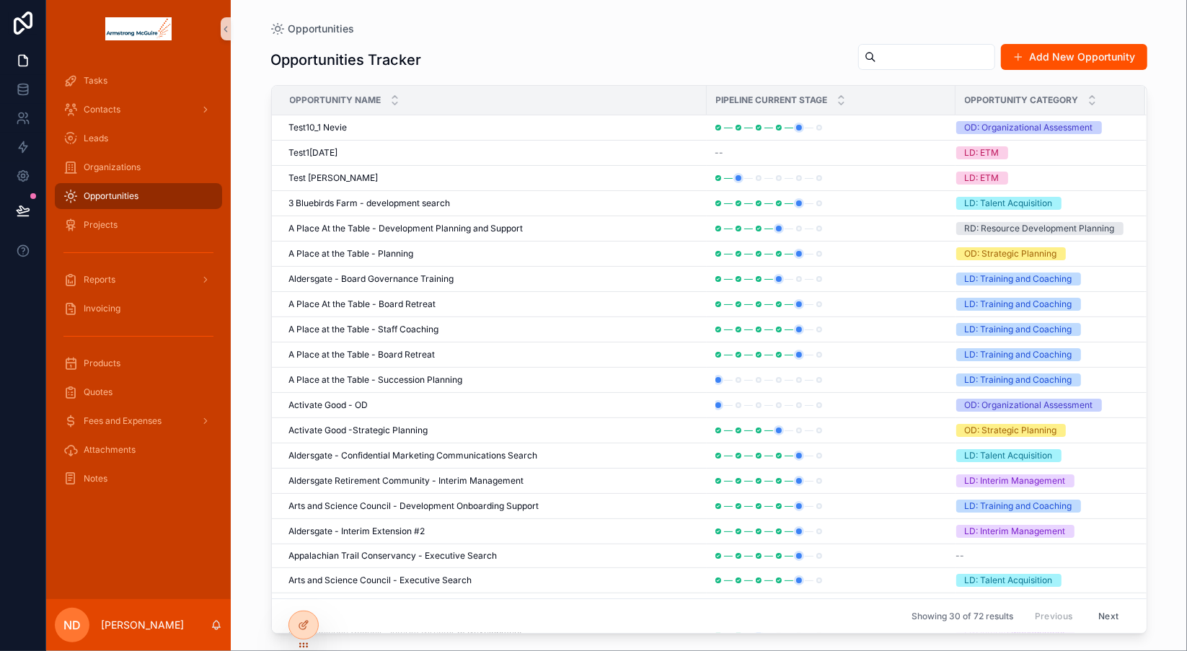
click at [858, 48] on div "scrollable content" at bounding box center [926, 57] width 137 height 26
click at [397, 131] on div "Test10_1 Nevie Test10_1 Nevie" at bounding box center [493, 128] width 409 height 12
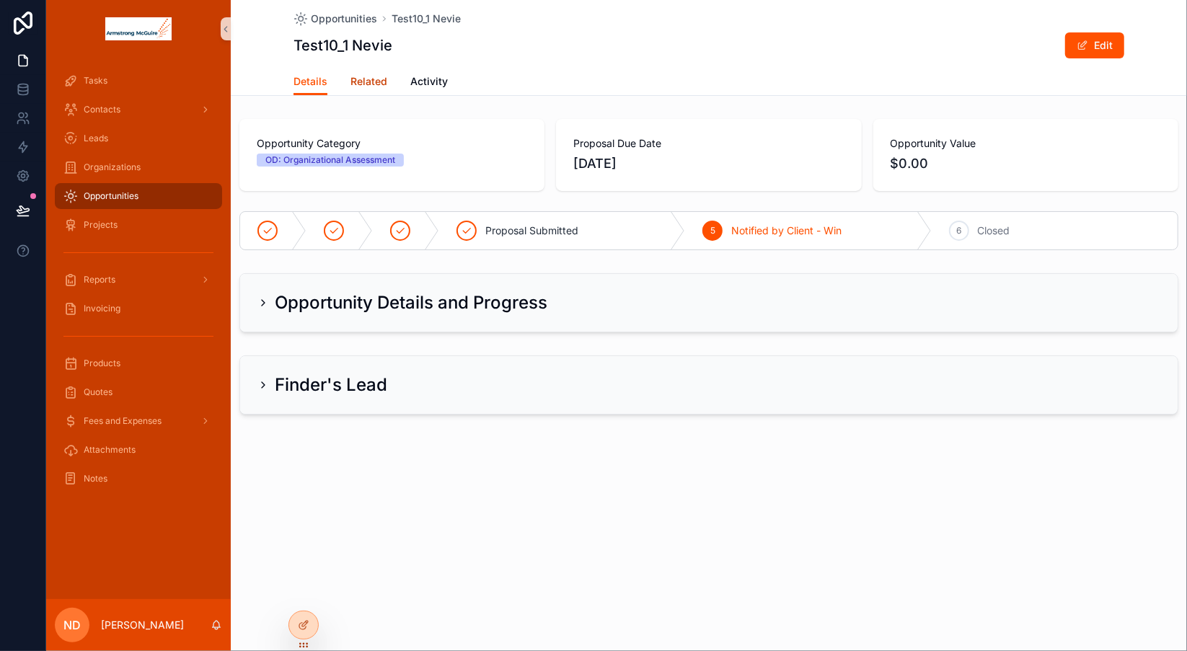
click at [367, 86] on span "Related" at bounding box center [369, 81] width 37 height 14
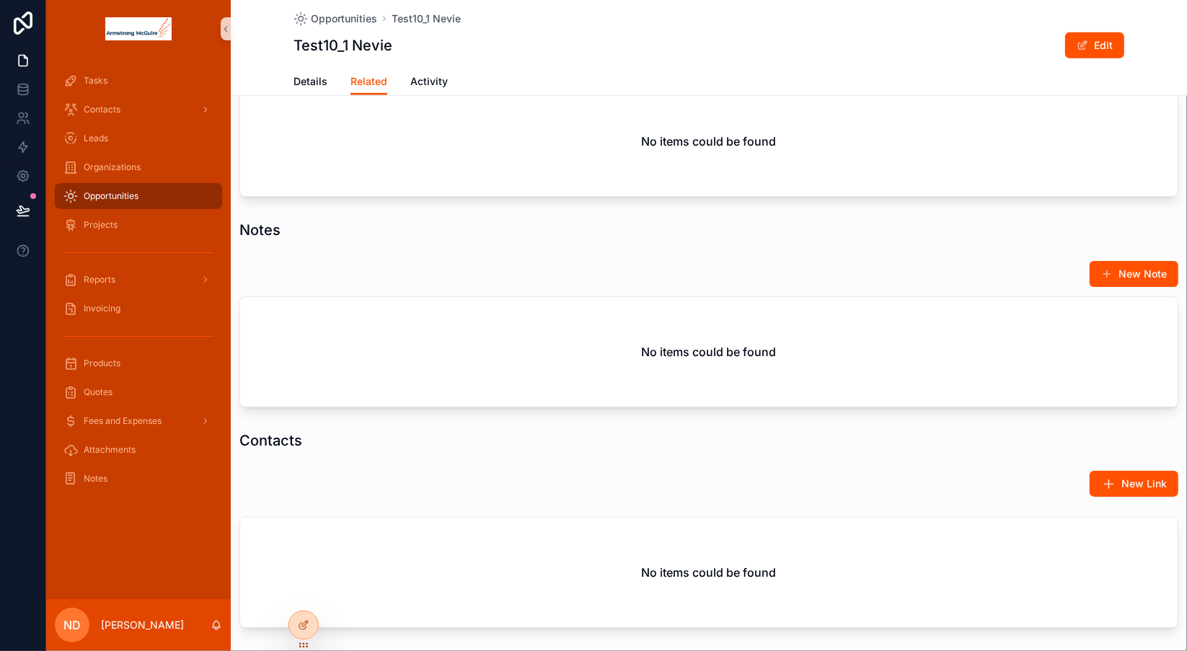
scroll to position [503, 0]
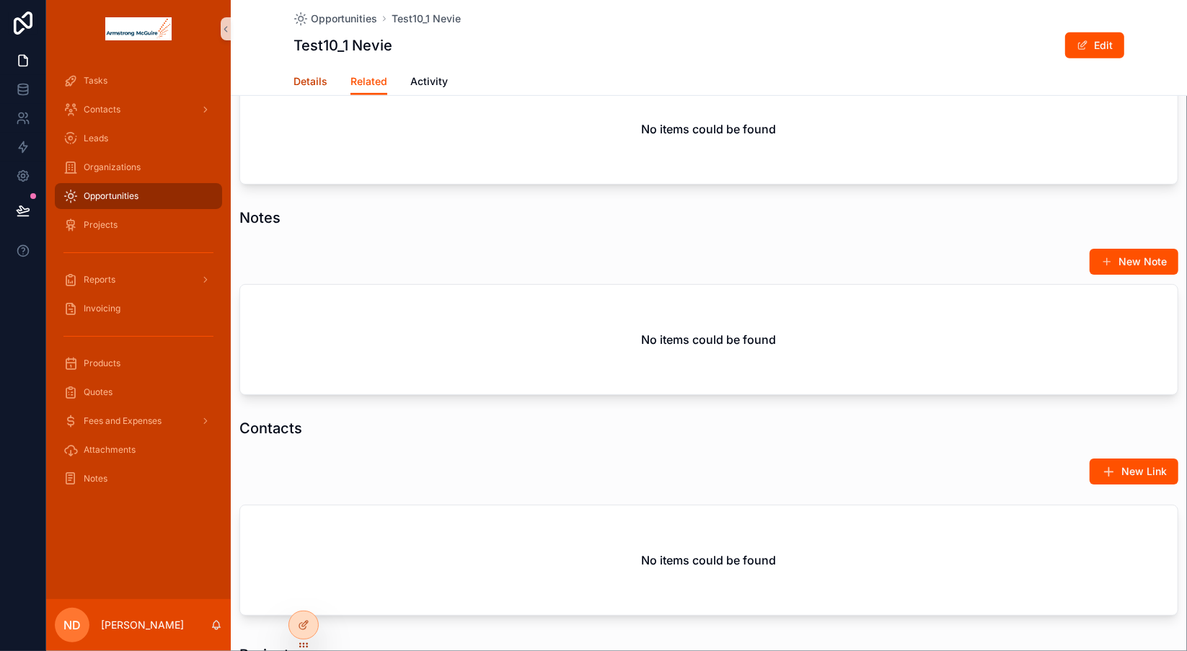
click at [309, 81] on span "Details" at bounding box center [311, 81] width 34 height 14
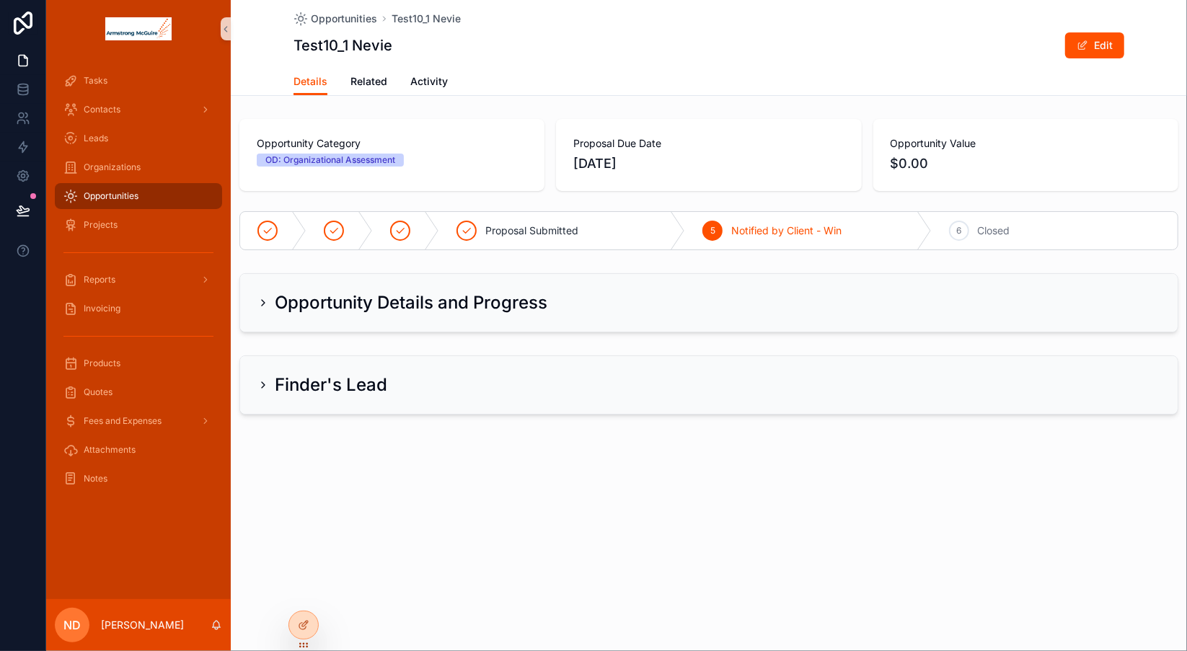
click at [156, 198] on div "Opportunities" at bounding box center [138, 196] width 150 height 23
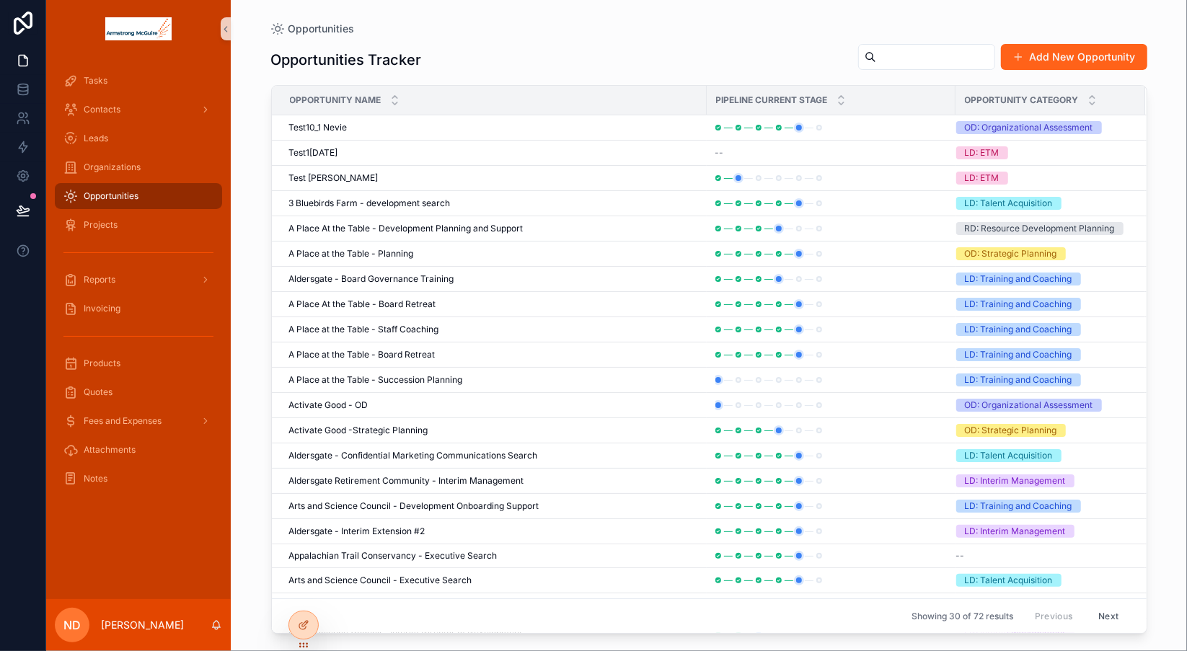
click at [1051, 57] on button "Add New Opportunity" at bounding box center [1074, 57] width 146 height 26
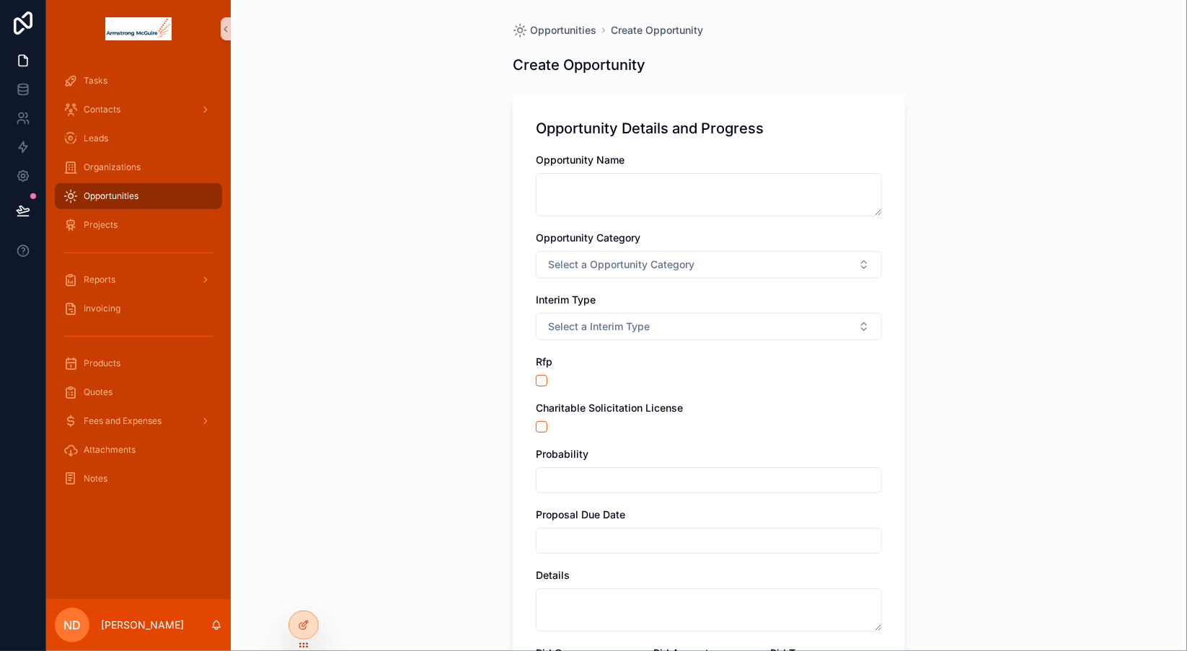
click at [168, 197] on div "Opportunities" at bounding box center [138, 196] width 150 height 23
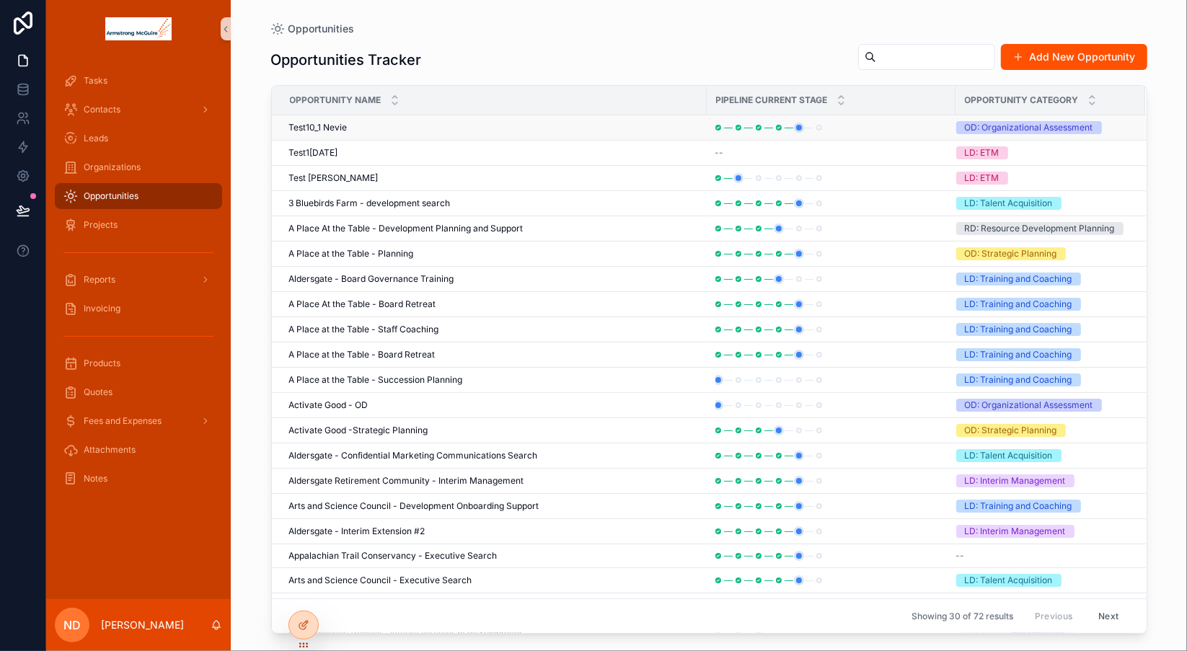
click at [353, 131] on div "Test10_1 Nevie Test10_1 Nevie" at bounding box center [493, 128] width 409 height 12
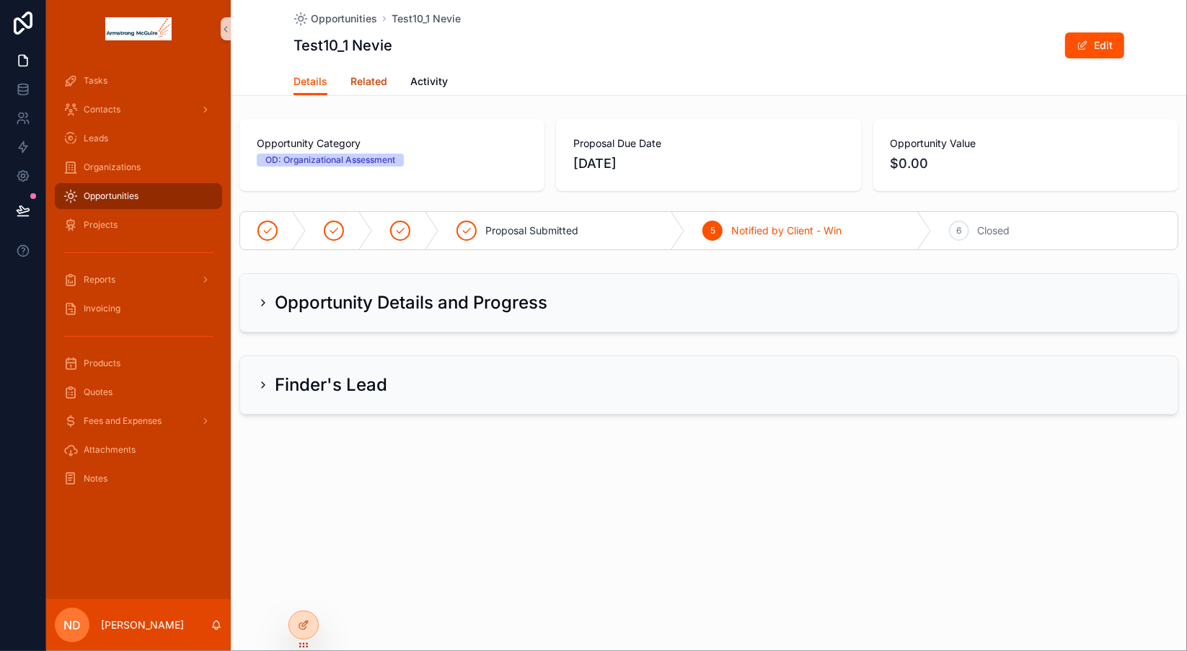
click at [374, 82] on span "Related" at bounding box center [369, 81] width 37 height 14
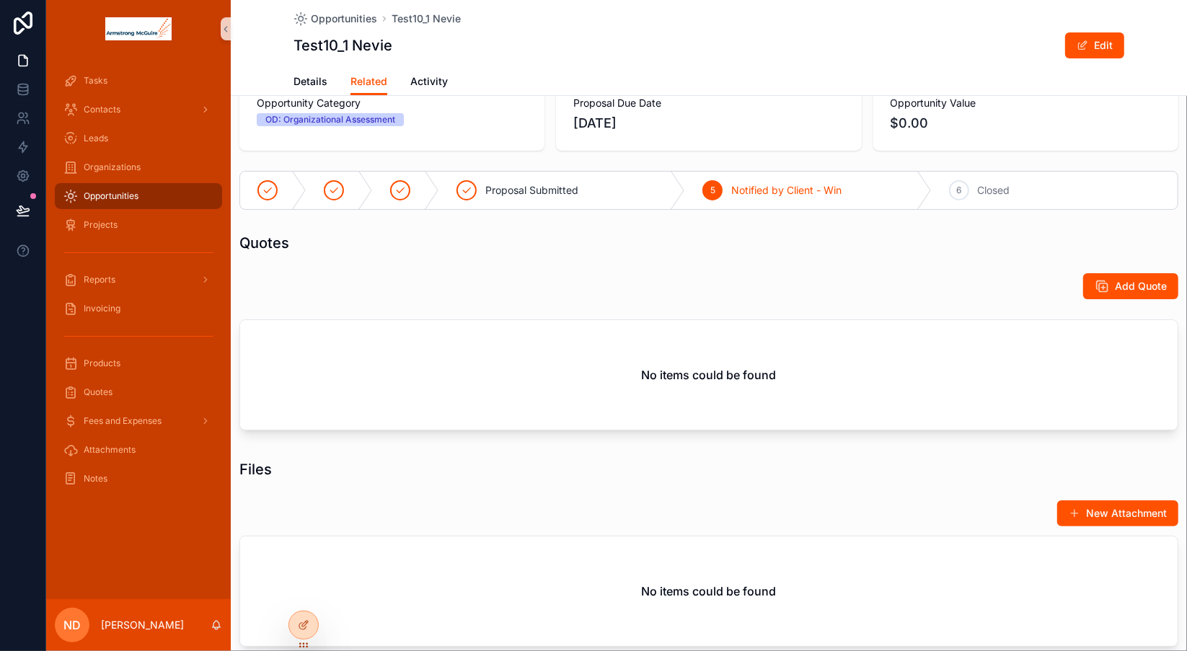
scroll to position [25, 0]
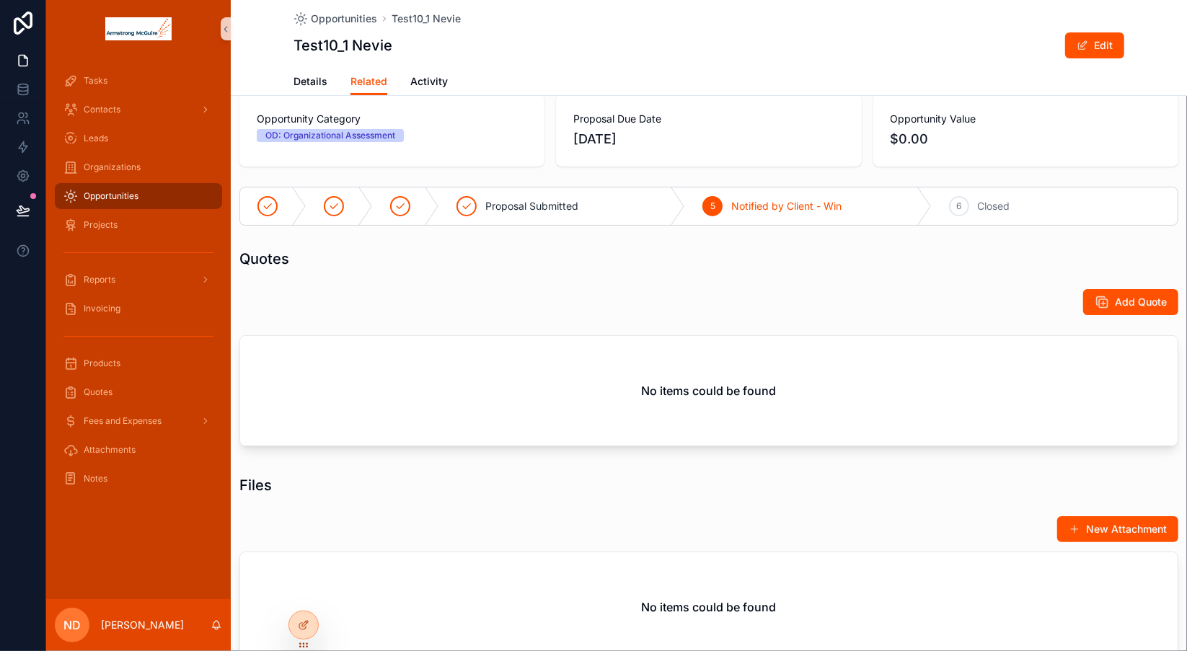
click at [146, 193] on div "Opportunities" at bounding box center [138, 196] width 150 height 23
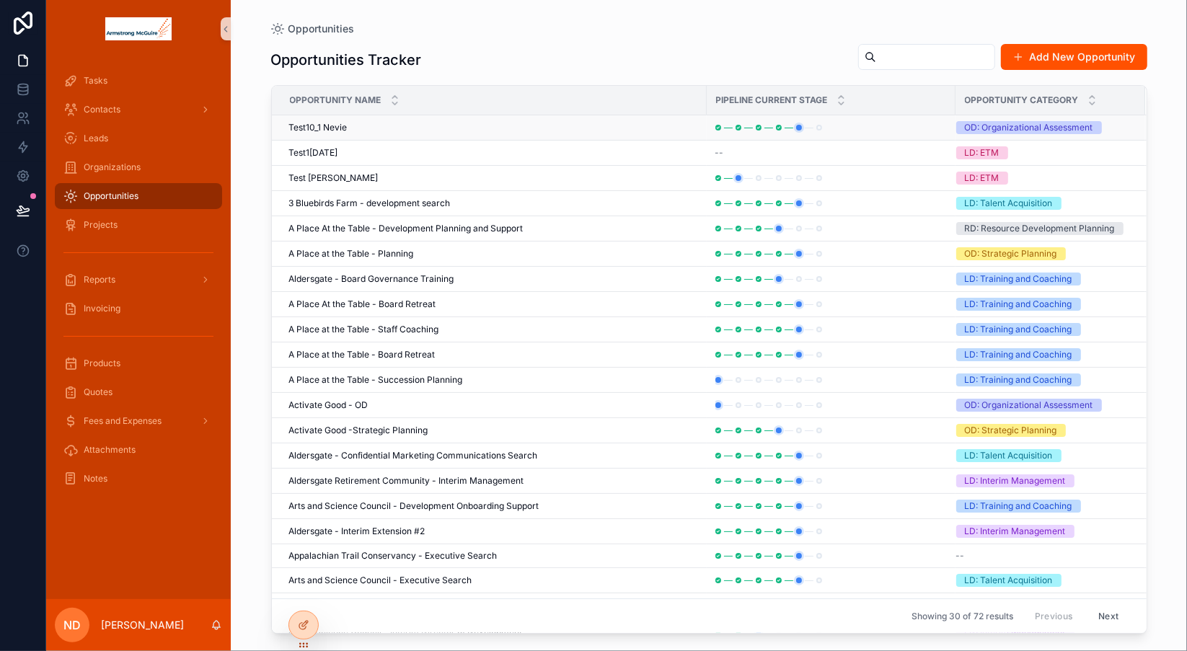
click at [371, 133] on td "Test10_1 Nevie Test10_1 Nevie" at bounding box center [489, 127] width 435 height 25
click at [340, 127] on span "Test10_1 Nevie" at bounding box center [318, 128] width 58 height 12
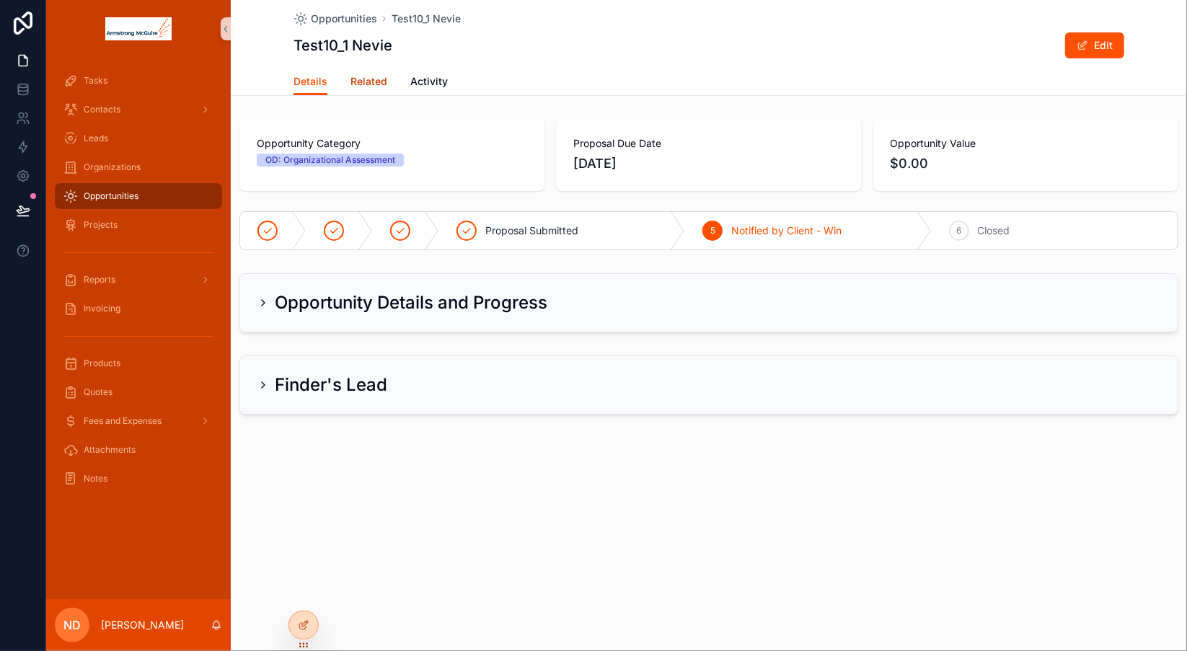
click at [375, 85] on span "Related" at bounding box center [369, 81] width 37 height 14
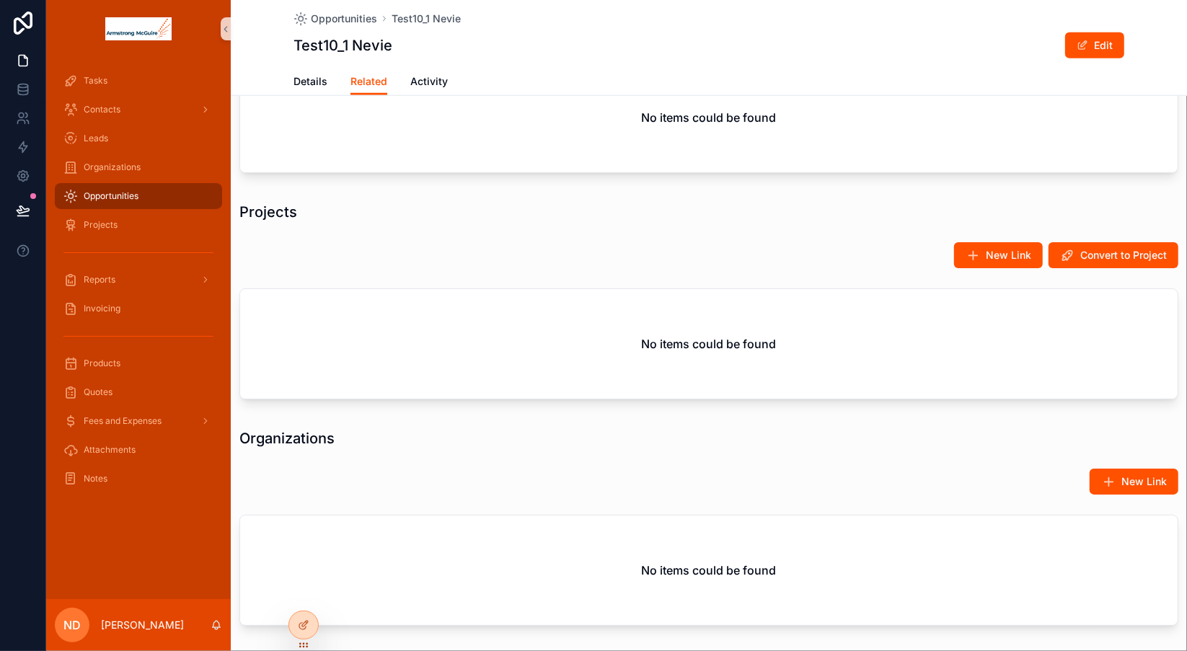
scroll to position [1019, 0]
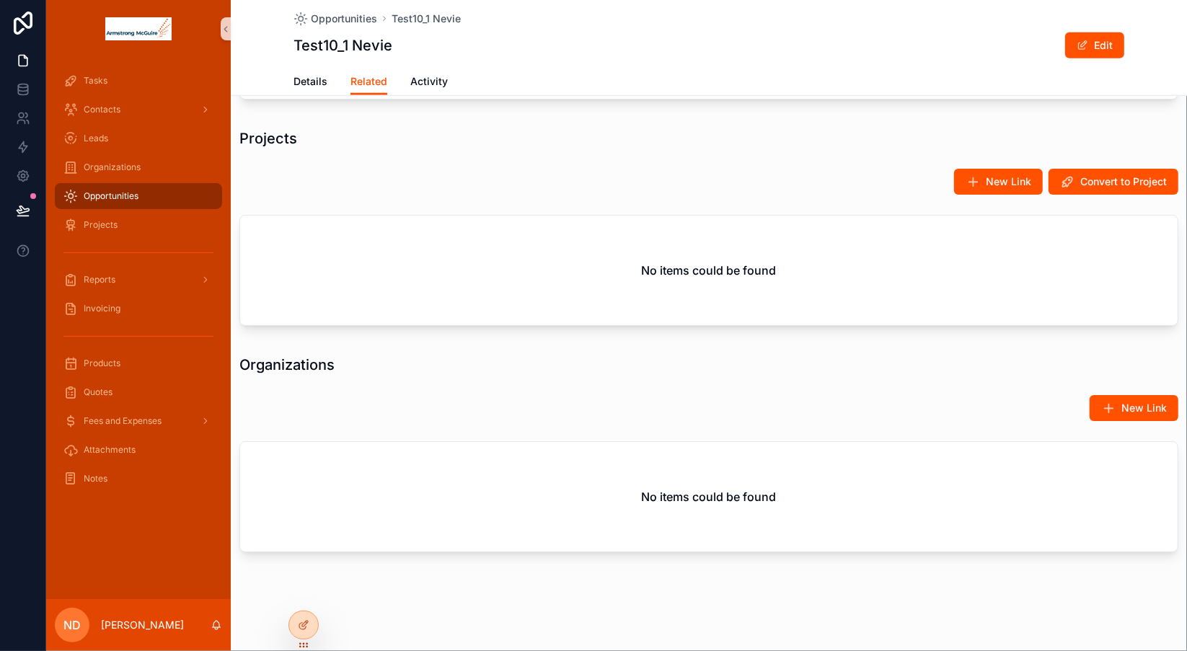
click at [166, 198] on div "Opportunities" at bounding box center [138, 196] width 150 height 23
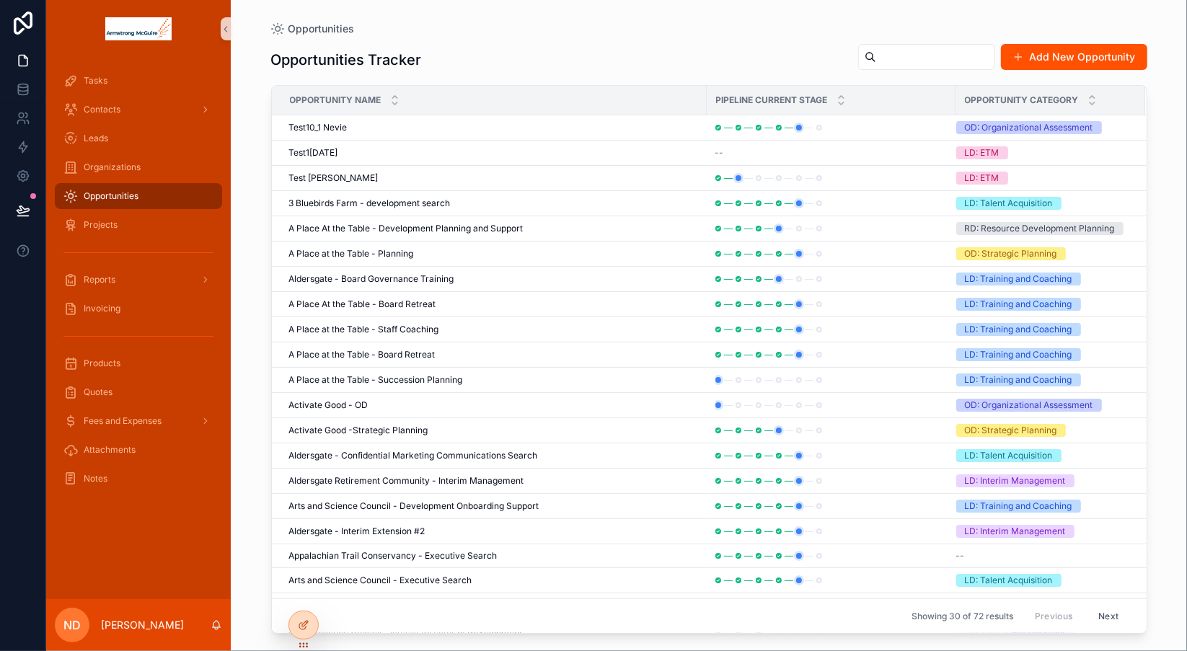
click at [592, 28] on div "Opportunities" at bounding box center [709, 29] width 876 height 12
click at [150, 166] on div "Organizations" at bounding box center [138, 167] width 150 height 23
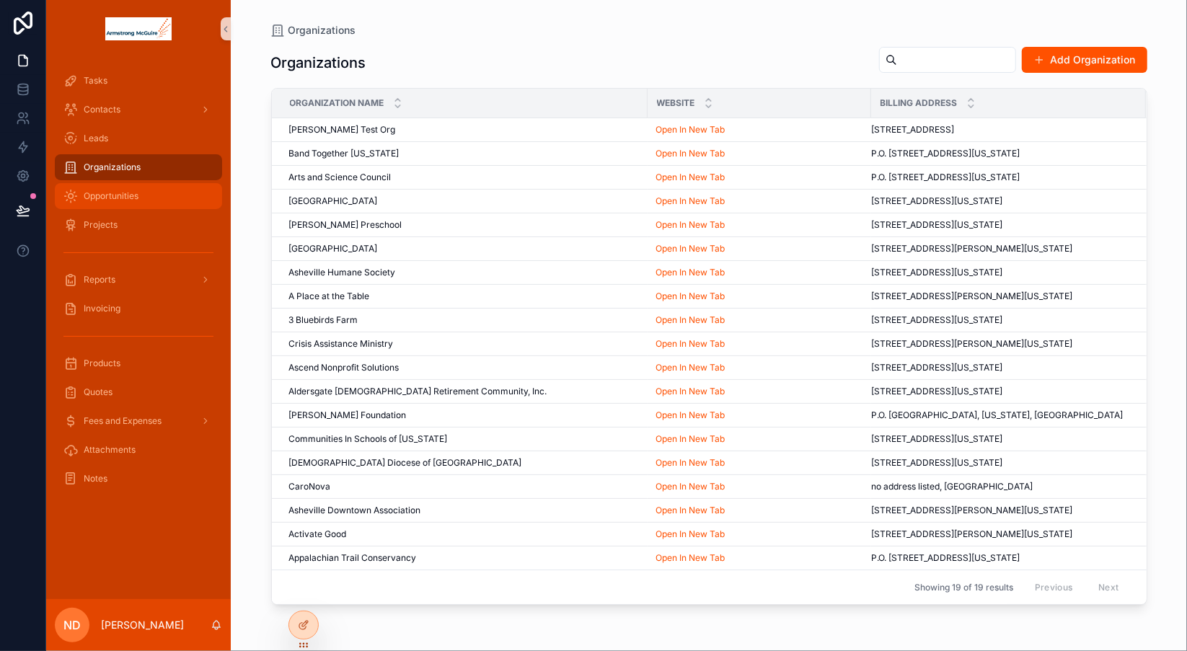
click at [137, 194] on span "Opportunities" at bounding box center [111, 196] width 55 height 12
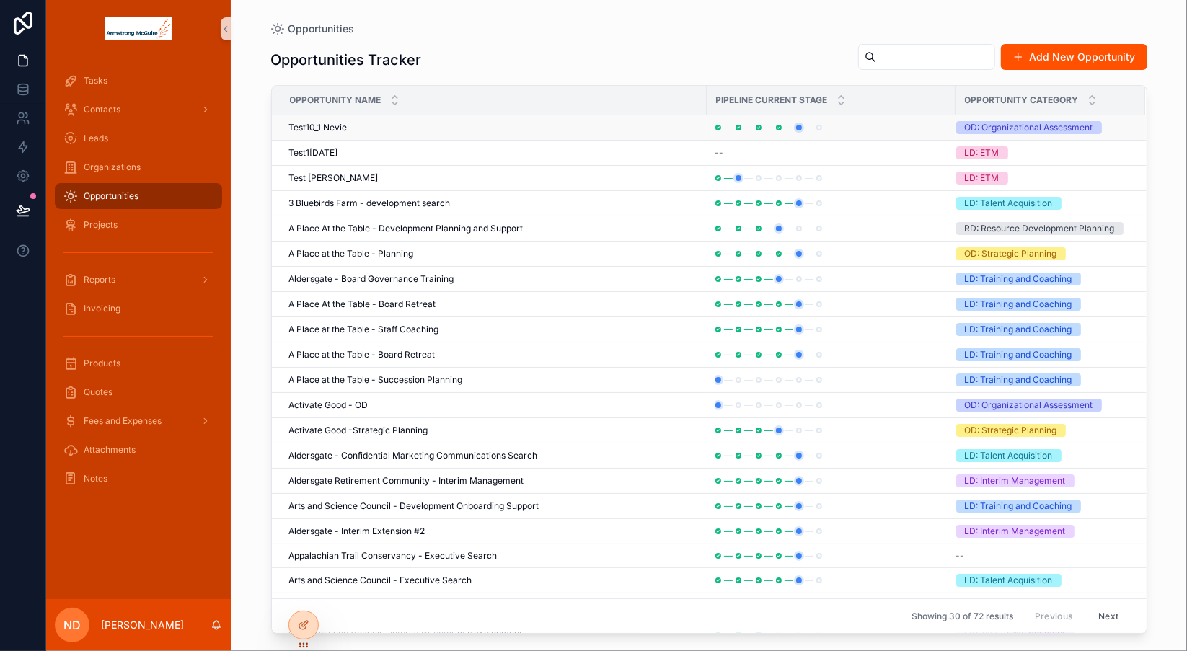
click at [329, 127] on span "Test10_1 Nevie" at bounding box center [318, 128] width 58 height 12
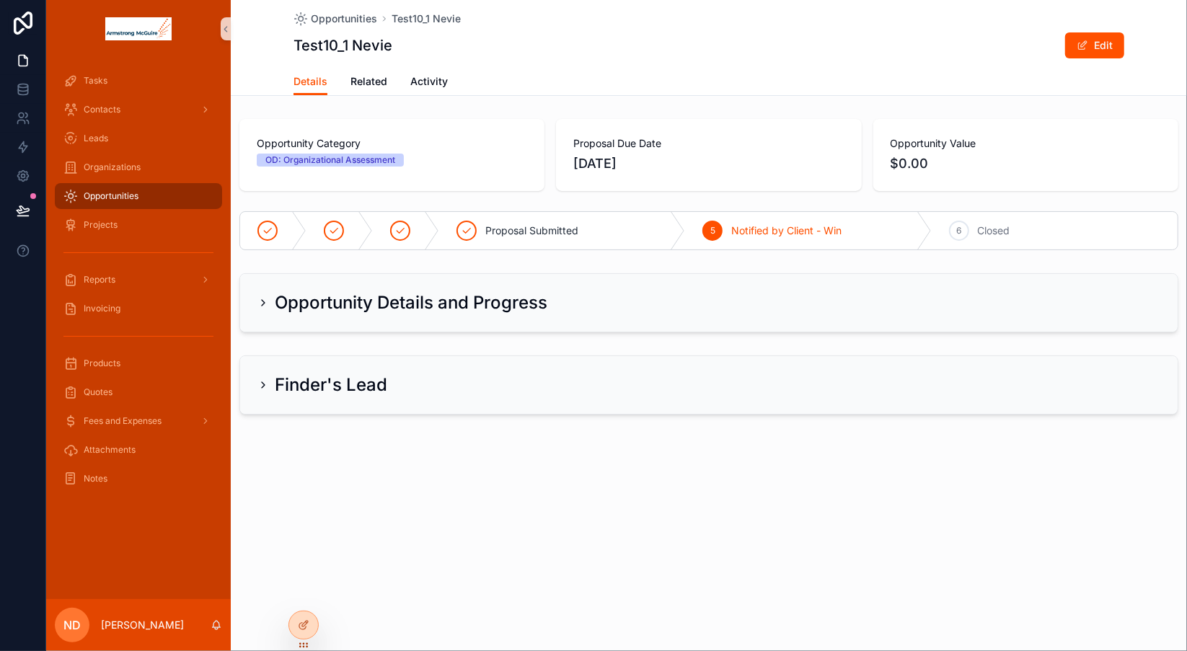
click at [268, 303] on div "Opportunity Details and Progress" at bounding box center [403, 302] width 290 height 23
click at [261, 301] on icon "scrollable content" at bounding box center [264, 303] width 12 height 12
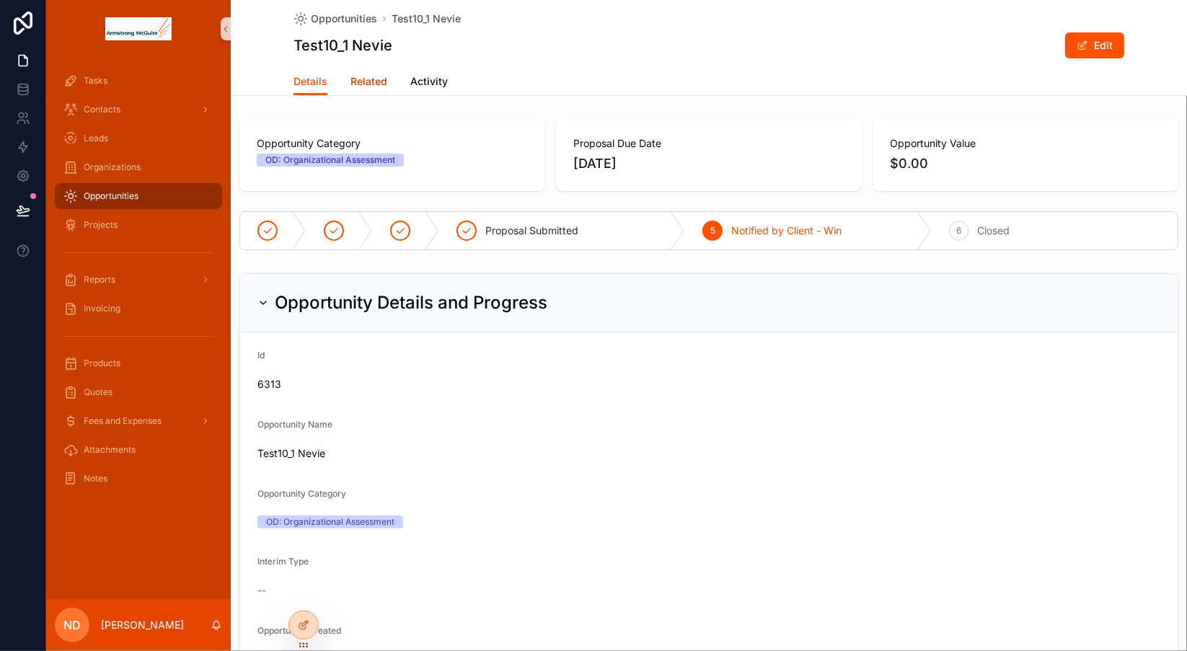
click at [362, 81] on span "Related" at bounding box center [369, 81] width 37 height 14
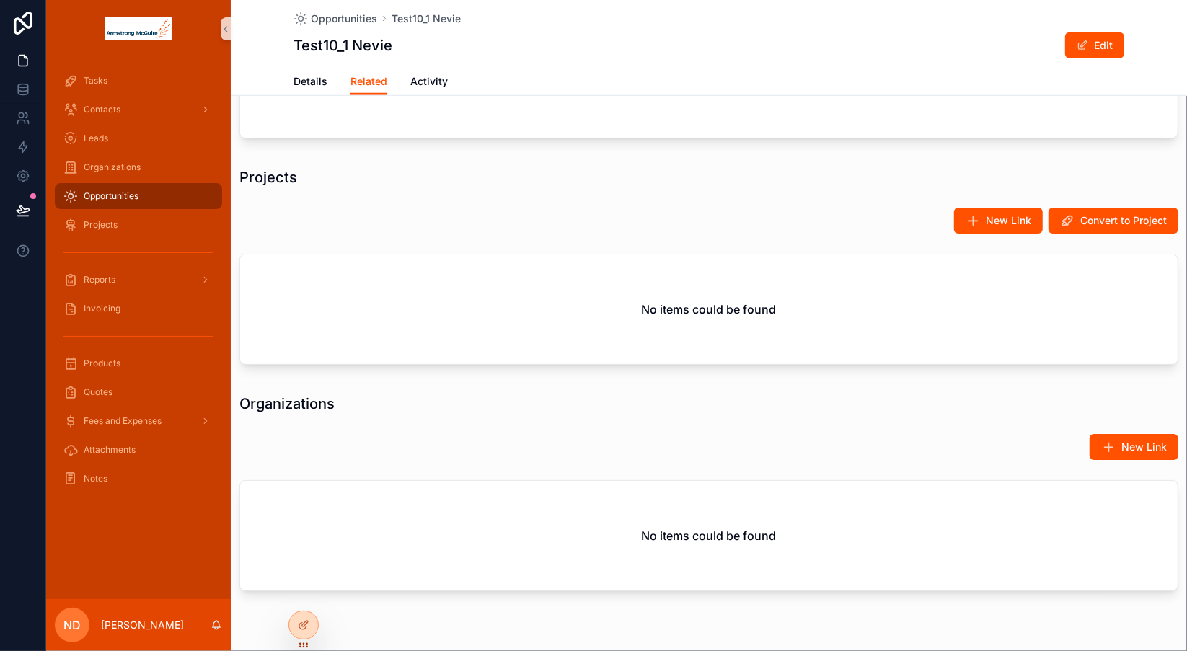
scroll to position [1019, 0]
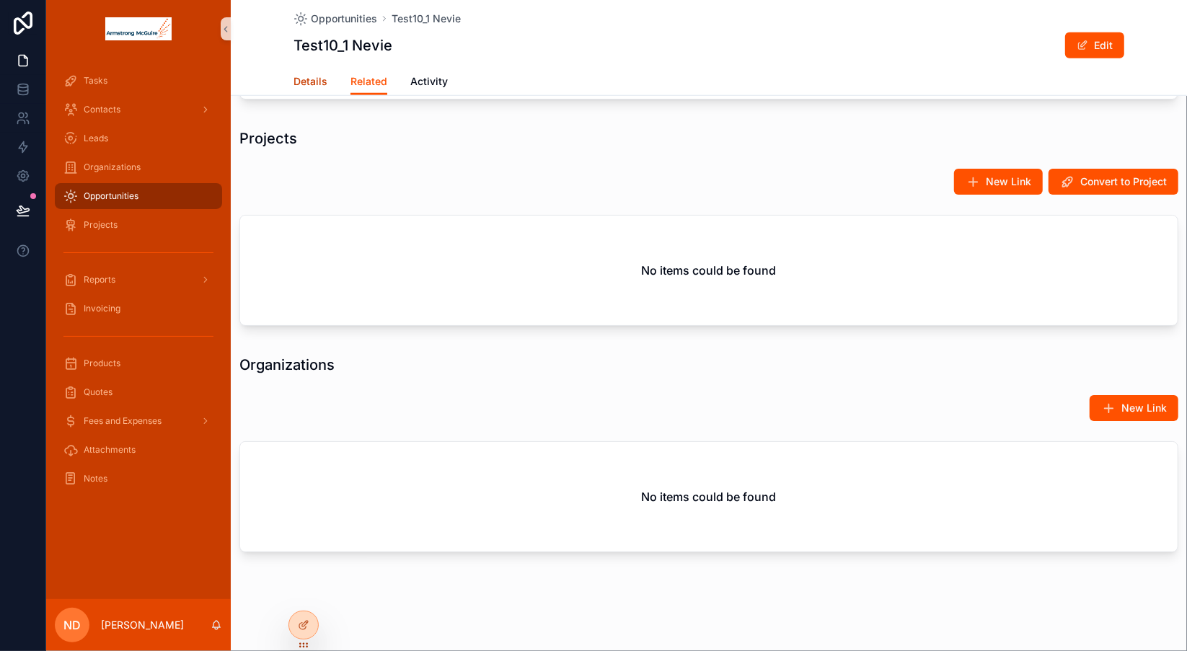
click at [309, 83] on span "Details" at bounding box center [311, 81] width 34 height 14
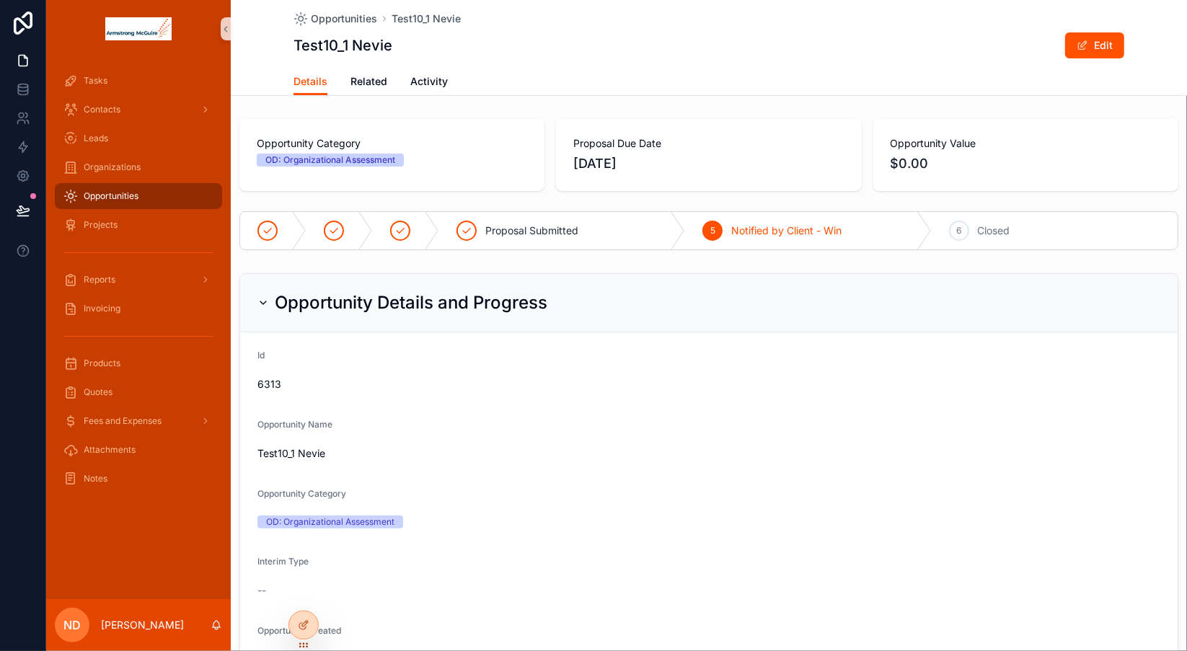
click at [771, 237] on span "Notified by Client - Win" at bounding box center [786, 231] width 110 height 14
click at [360, 84] on span "Related" at bounding box center [369, 81] width 37 height 14
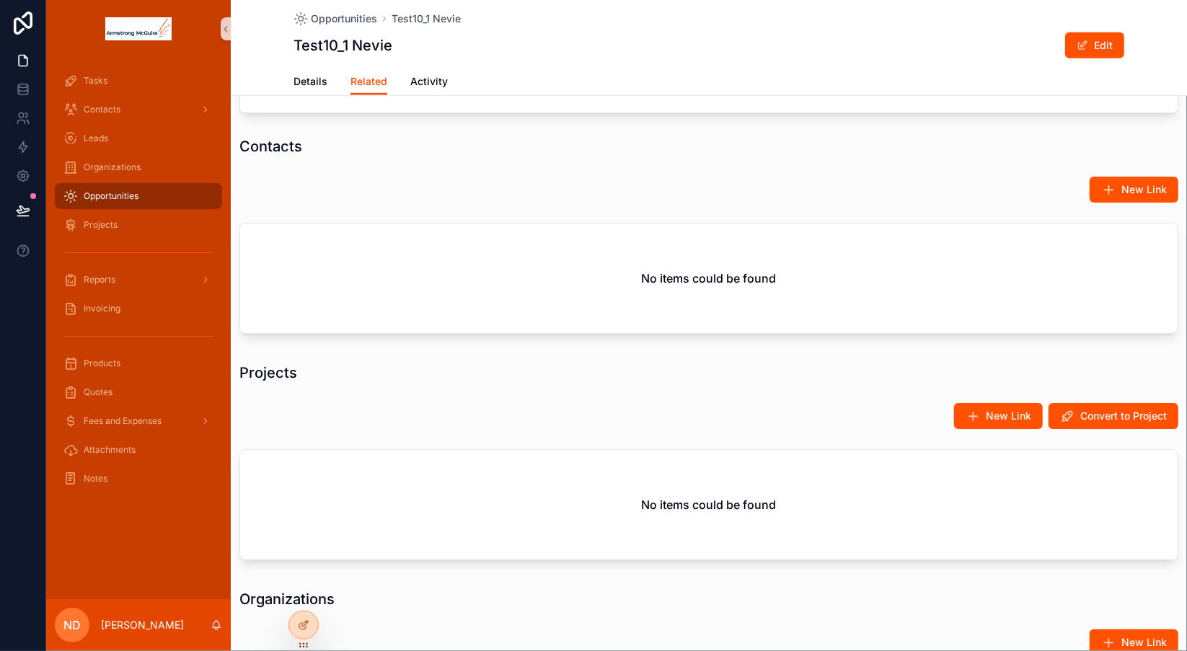
scroll to position [783, 0]
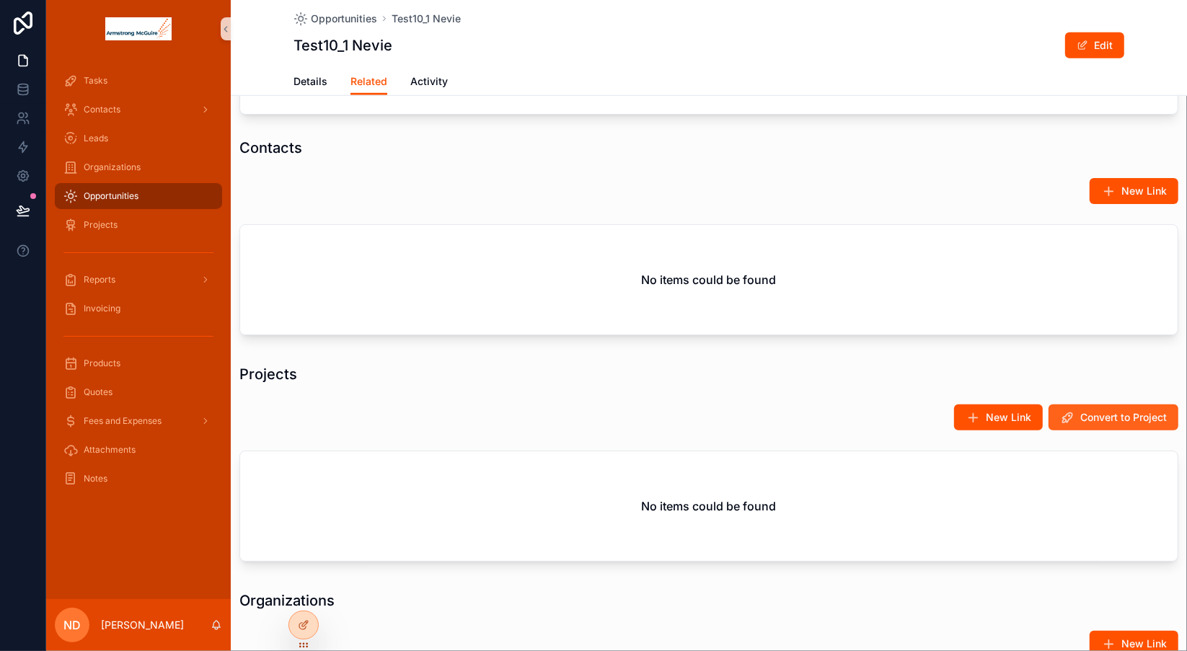
drag, startPoint x: 1082, startPoint y: 424, endPoint x: 1083, endPoint y: 415, distance: 9.5
click at [1083, 415] on button "Convert to Project" at bounding box center [1114, 418] width 130 height 26
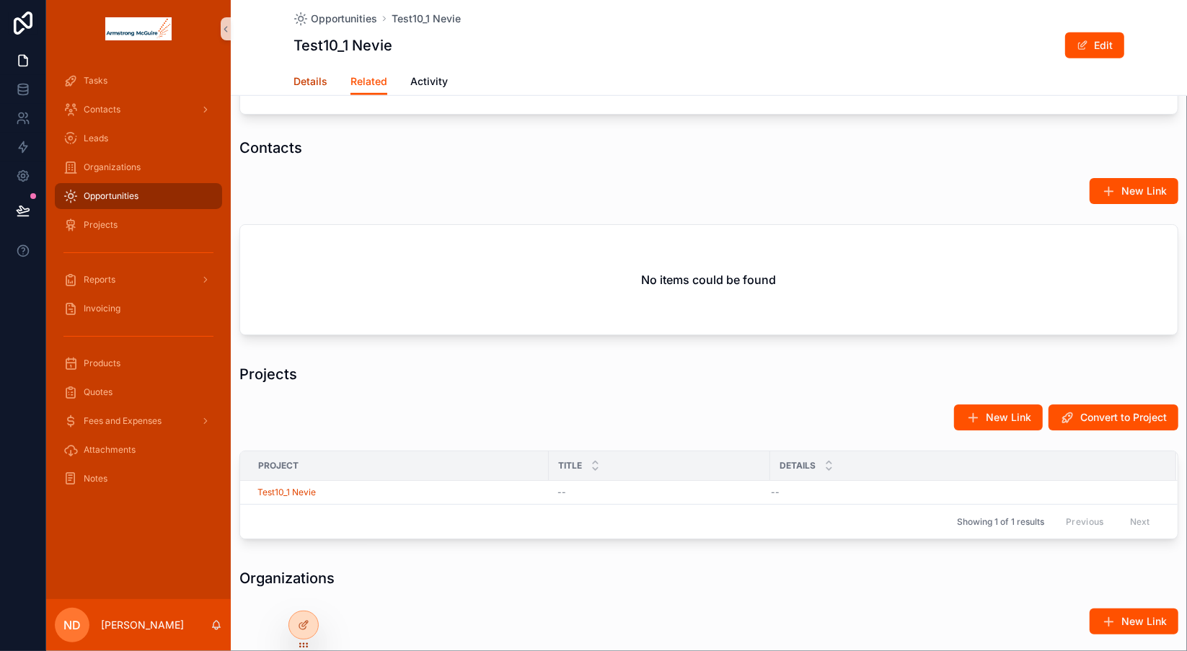
click at [304, 85] on span "Details" at bounding box center [311, 81] width 34 height 14
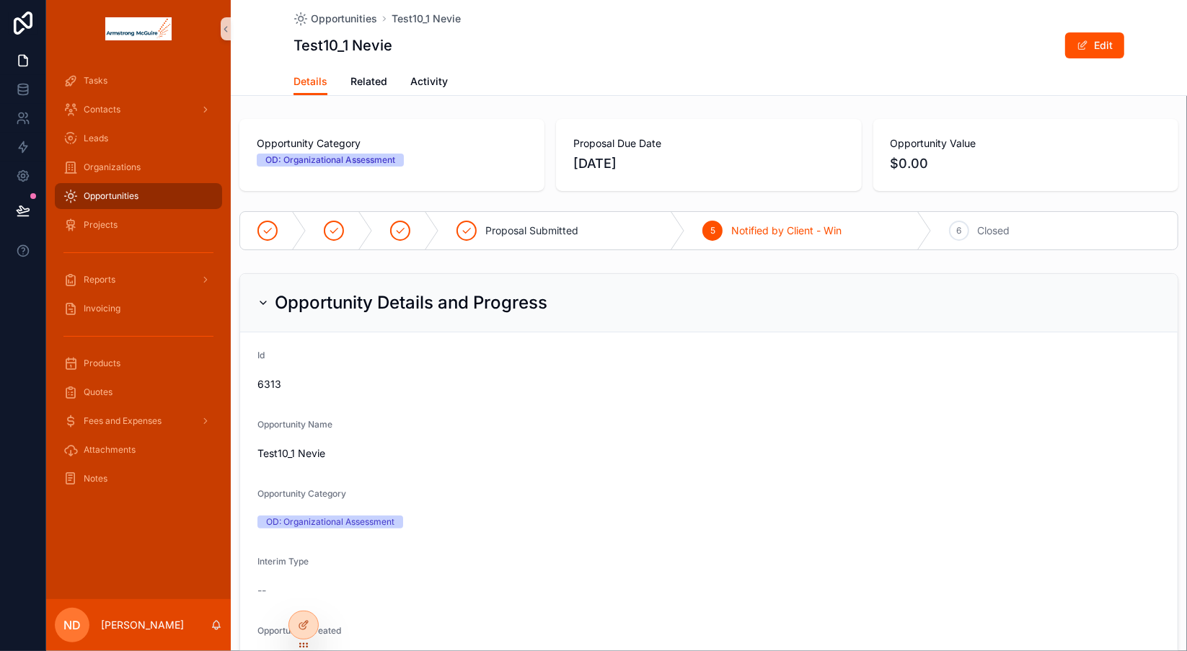
click at [733, 312] on div "Opportunity Details and Progress" at bounding box center [709, 302] width 903 height 23
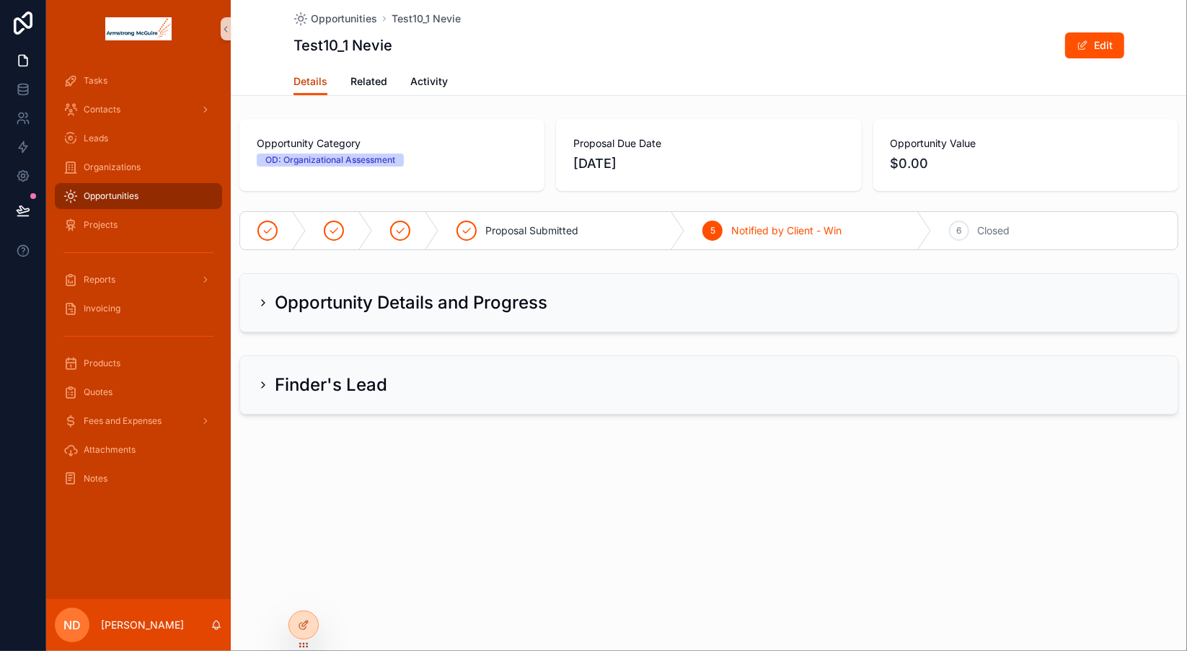
click at [307, 85] on span "Details" at bounding box center [311, 81] width 34 height 14
click at [268, 303] on icon "scrollable content" at bounding box center [264, 303] width 12 height 12
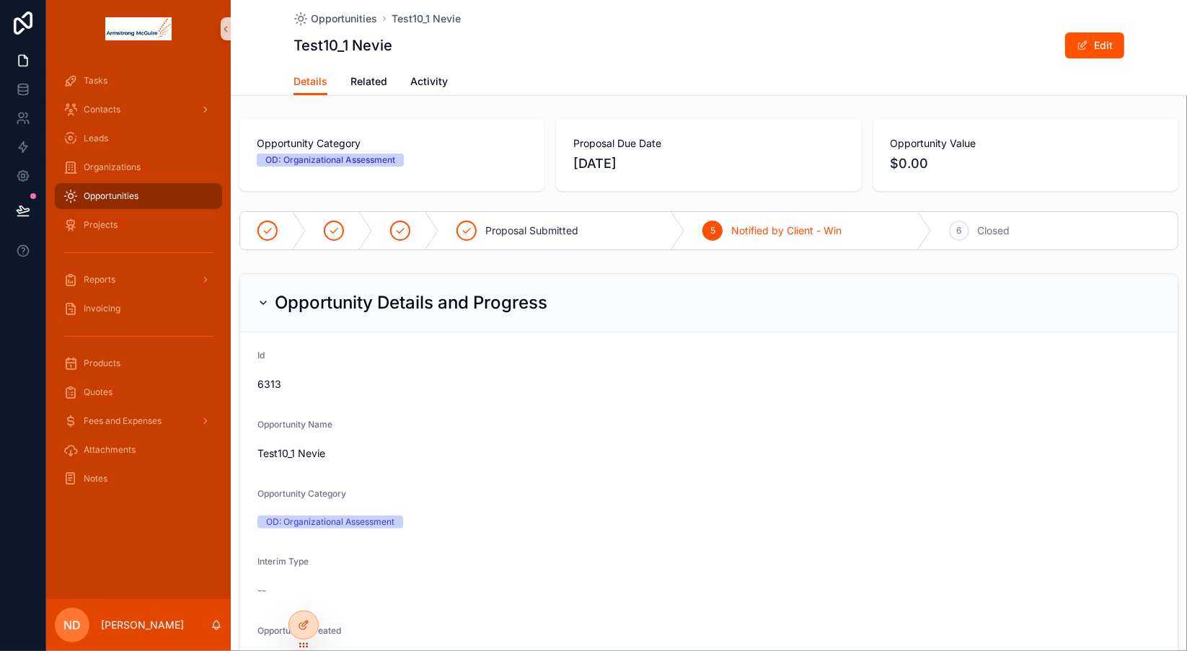
click at [1057, 439] on div "Opportunity Name Test10_1 Nevie" at bounding box center [709, 442] width 903 height 46
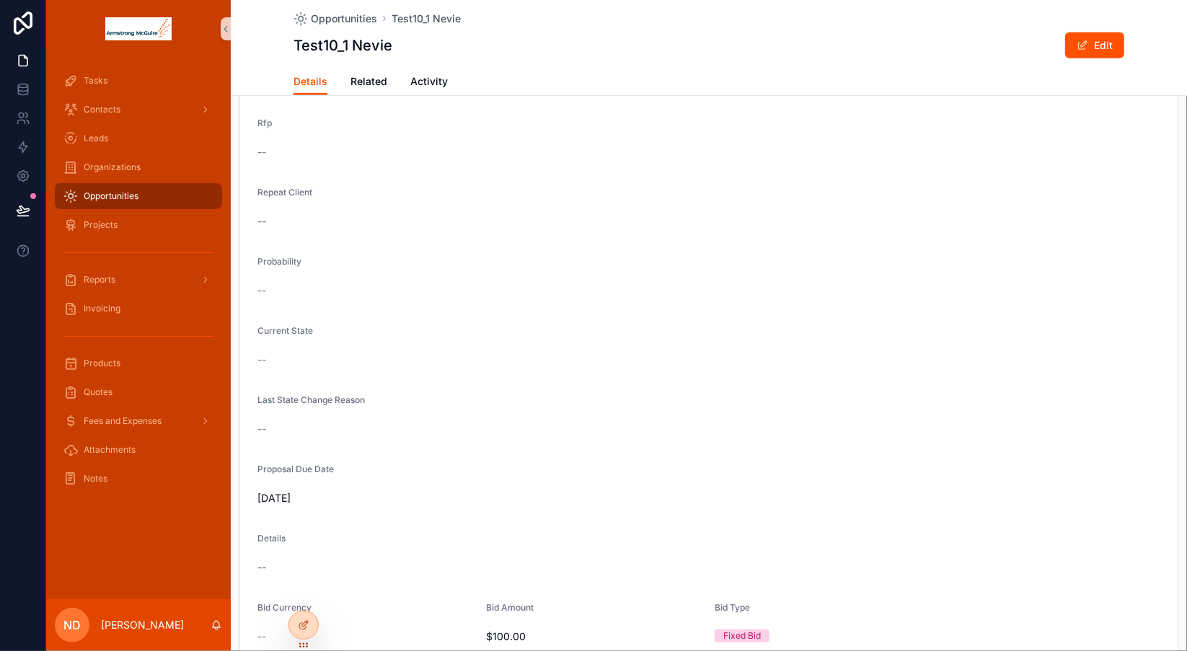
scroll to position [586, 0]
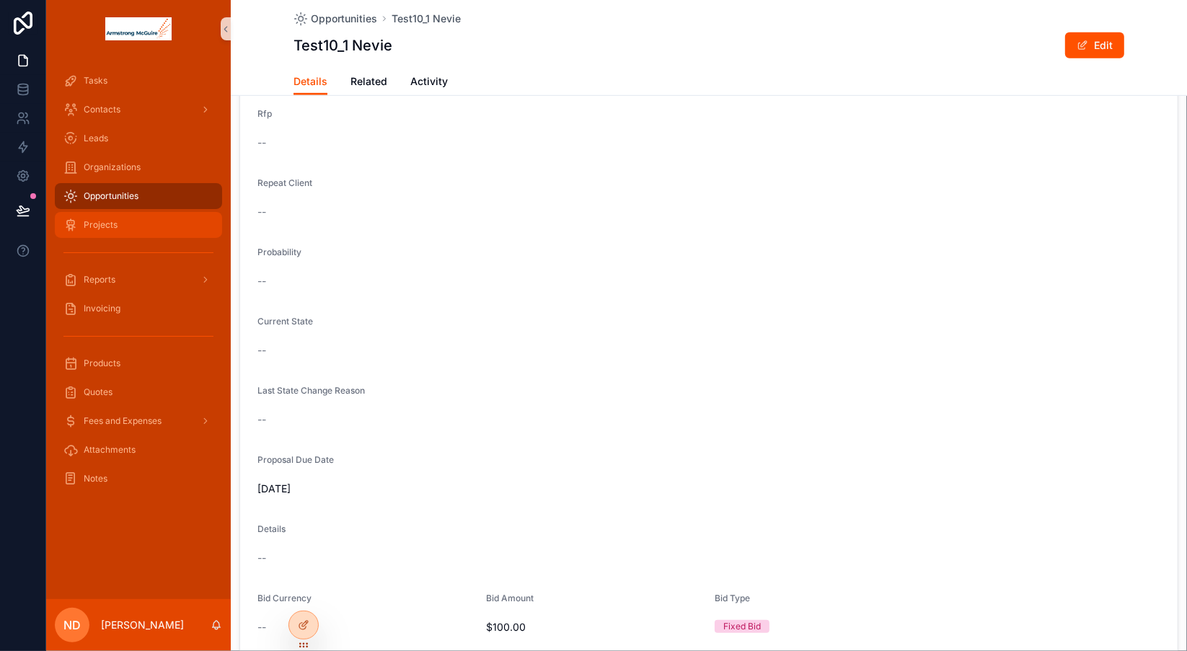
click at [121, 224] on div "Projects" at bounding box center [138, 225] width 150 height 23
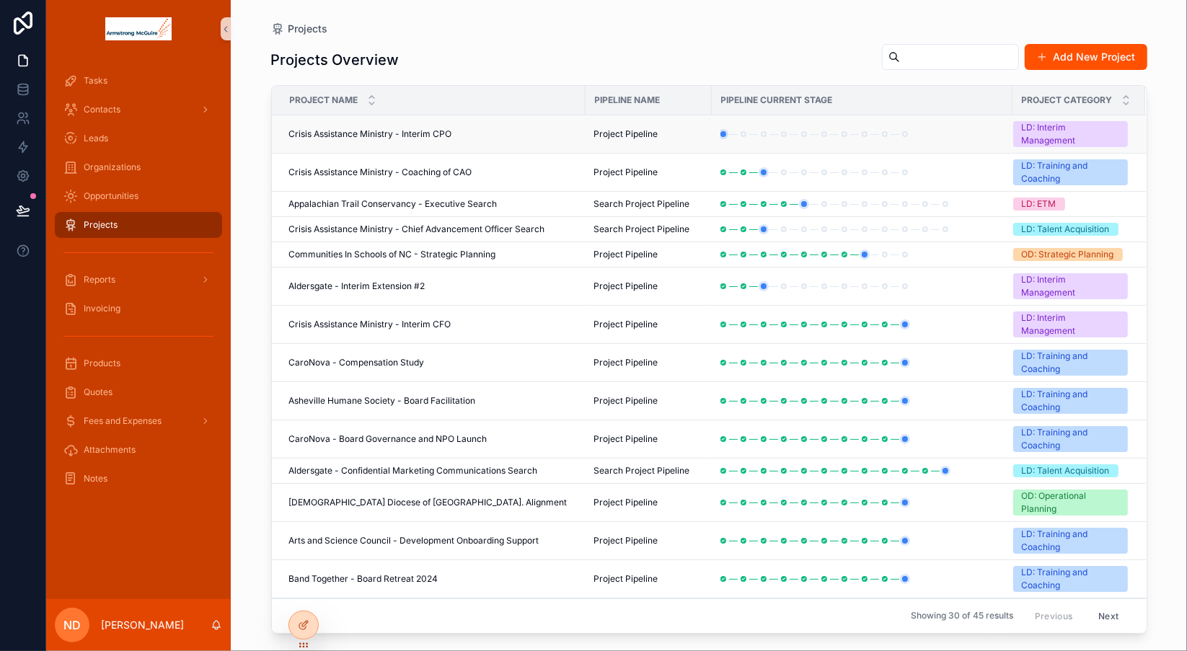
click at [338, 135] on span "Crisis Assistance Ministry - Interim CPO" at bounding box center [370, 134] width 163 height 12
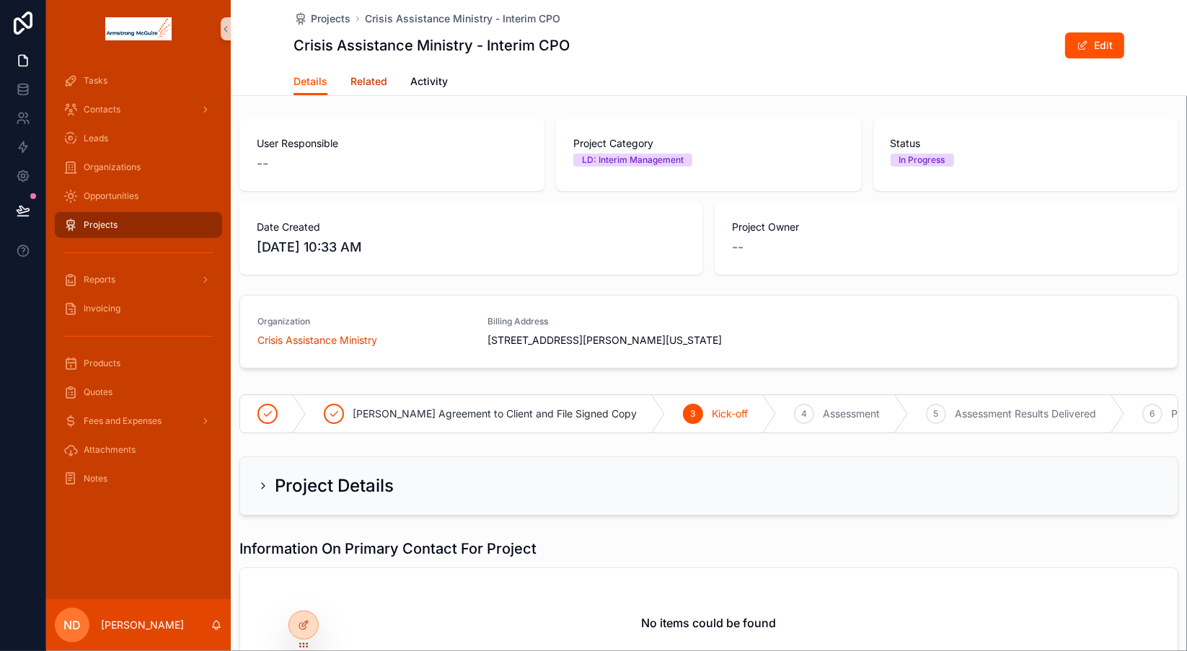
click at [367, 82] on span "Related" at bounding box center [369, 81] width 37 height 14
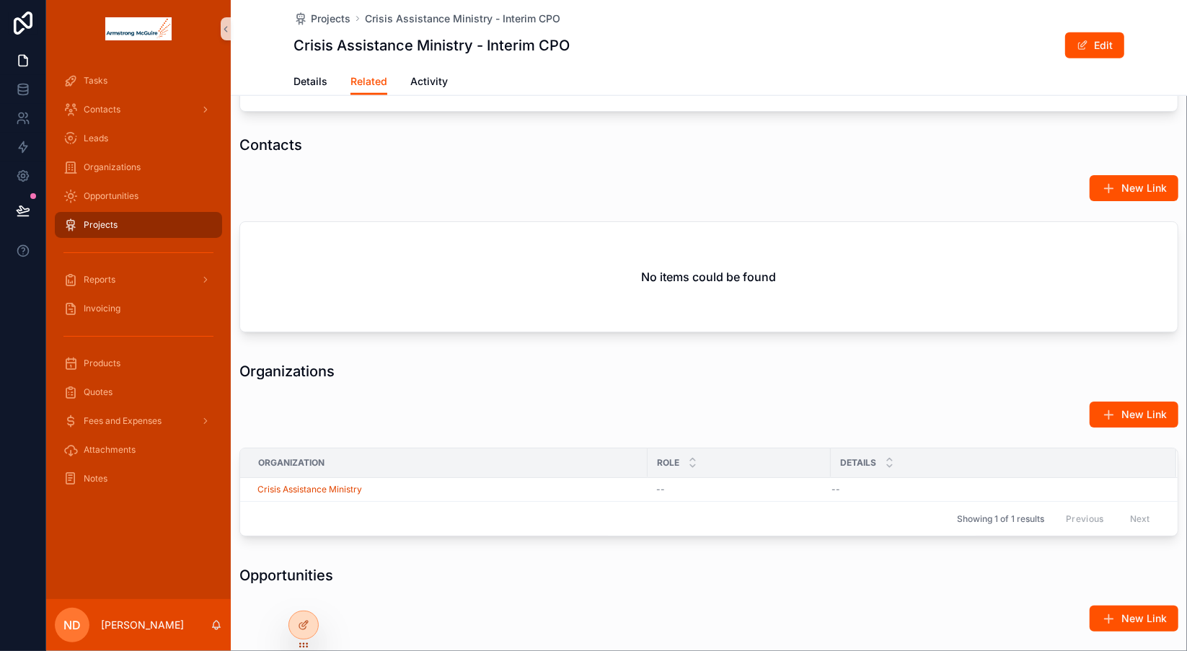
scroll to position [1114, 0]
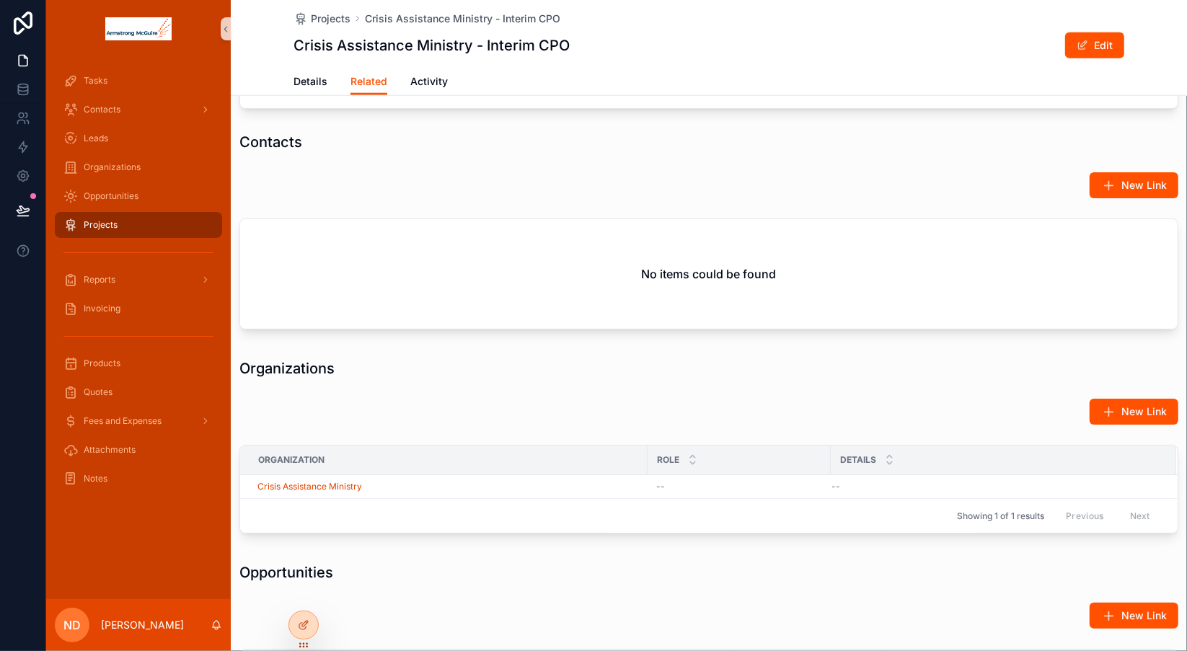
click at [133, 227] on div "Projects" at bounding box center [138, 225] width 150 height 23
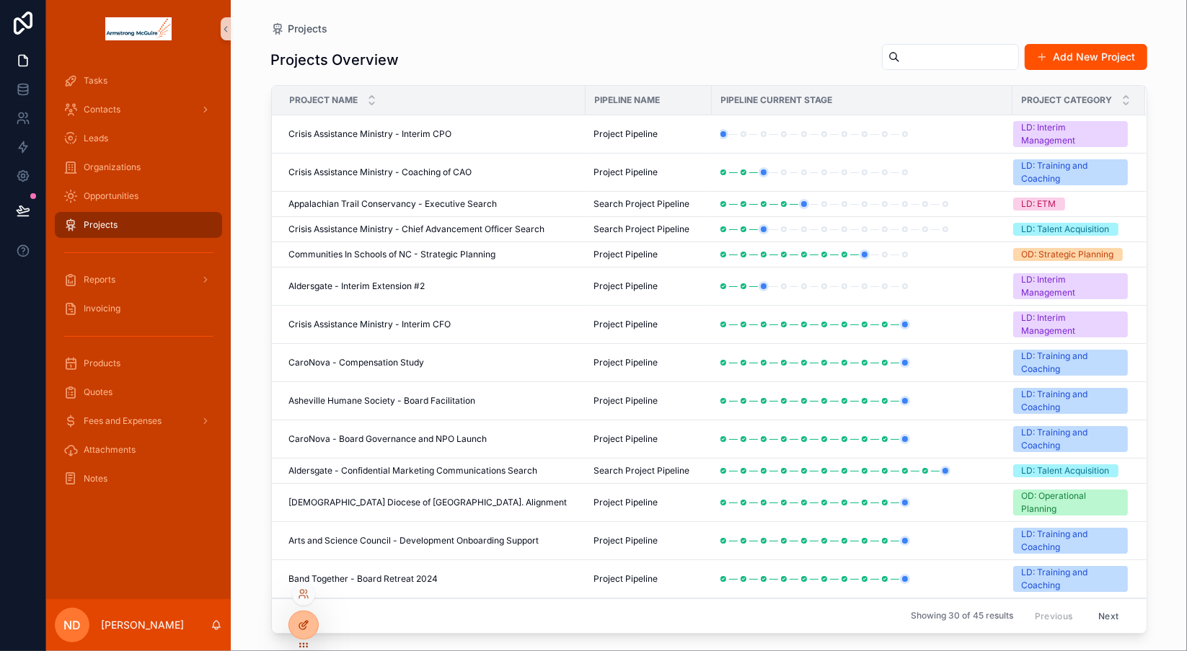
click at [302, 623] on icon at bounding box center [302, 626] width 6 height 6
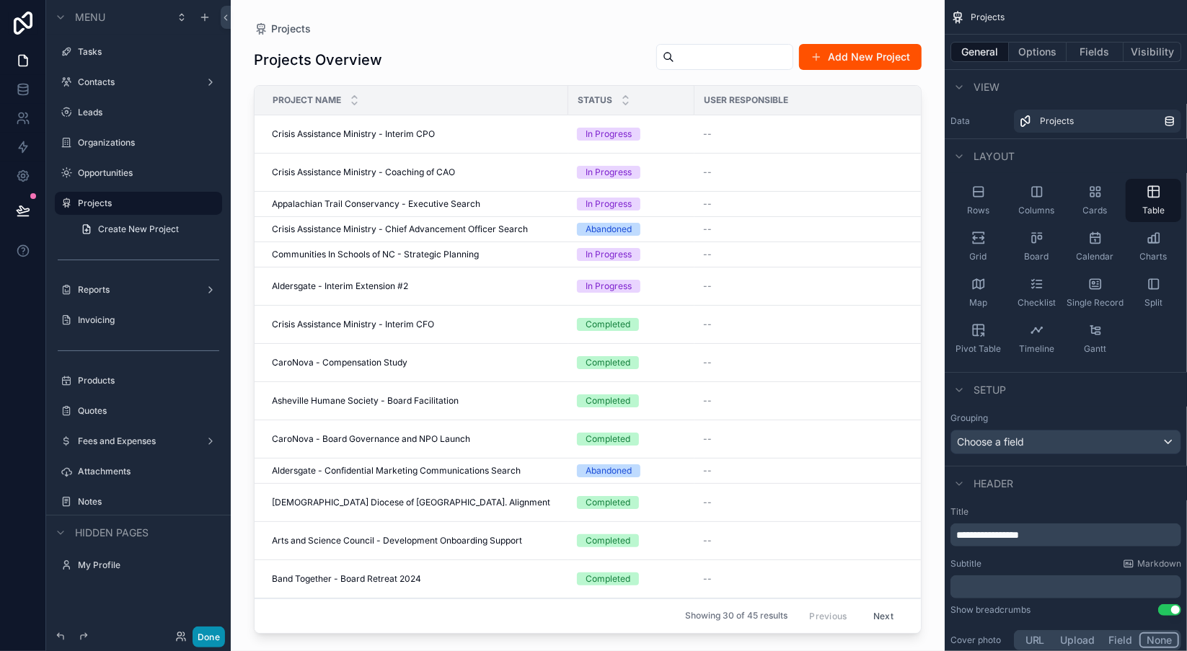
click at [211, 638] on button "Done" at bounding box center [209, 637] width 32 height 21
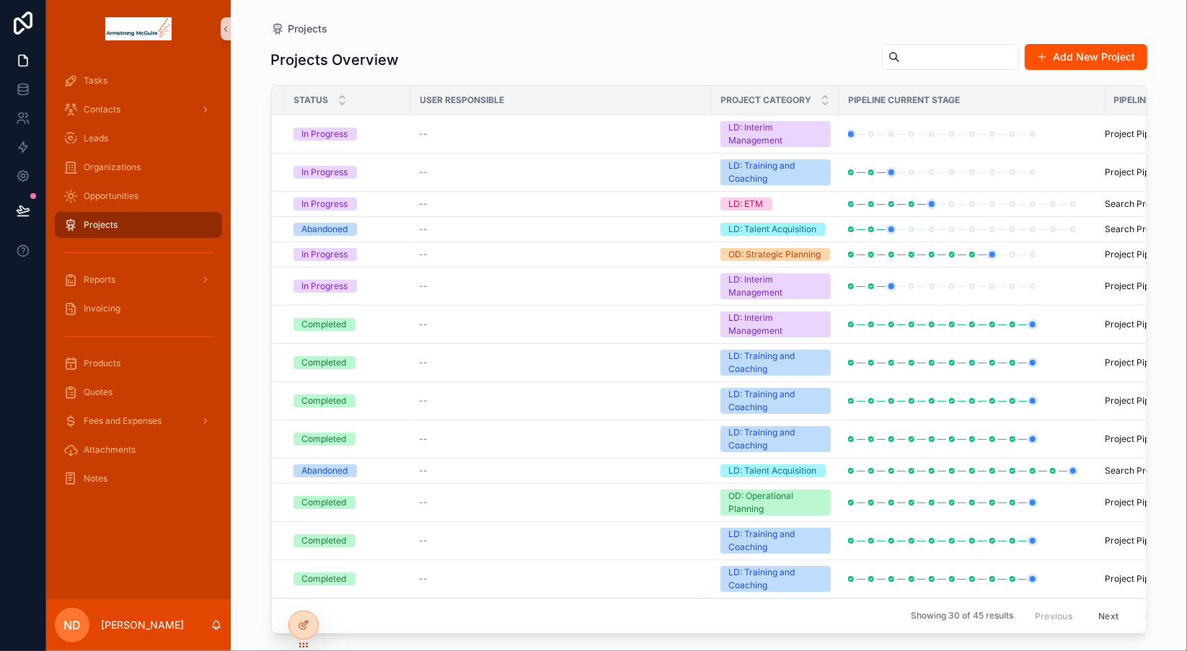
scroll to position [0, 304]
